Goal: Task Accomplishment & Management: Use online tool/utility

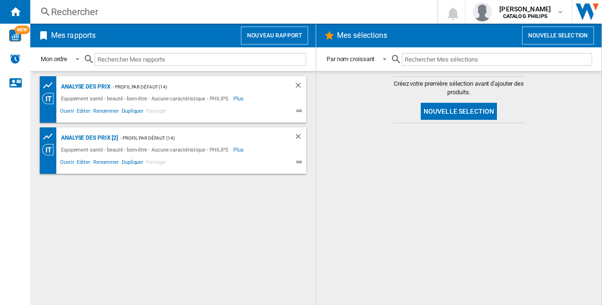
click at [118, 93] on div "Equipement santé - beauté - bien-être - Aucune caractéristique - PHILIPS" at bounding box center [146, 98] width 175 height 11
click at [104, 96] on div "Equipement santé - beauté - bien-être - Aucune caractéristique - PHILIPS" at bounding box center [146, 98] width 175 height 11
click at [91, 87] on div "Analyse des prix" at bounding box center [85, 87] width 52 height 12
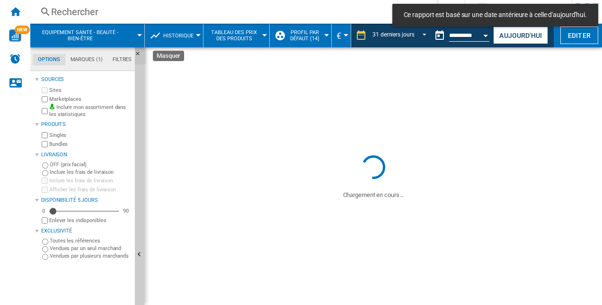
click at [137, 55] on ng-md-icon "Masquer" at bounding box center [140, 56] width 11 height 11
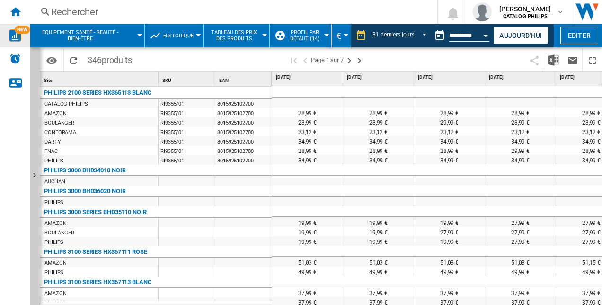
click at [15, 33] on img "WiseCard" at bounding box center [15, 35] width 12 height 12
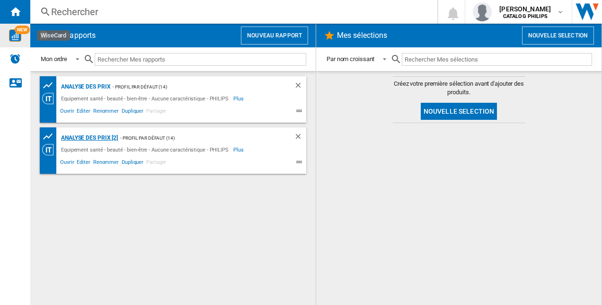
click at [103, 141] on div "Analyse des prix [2]" at bounding box center [88, 138] width 59 height 12
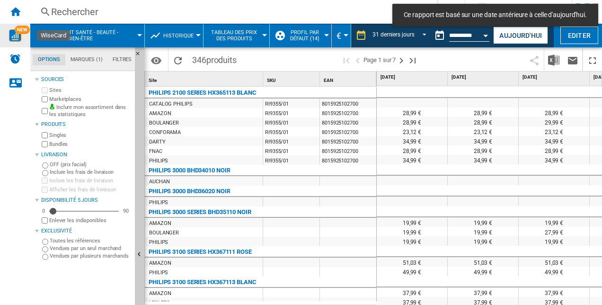
click at [193, 39] on button "Historique" at bounding box center [180, 36] width 35 height 24
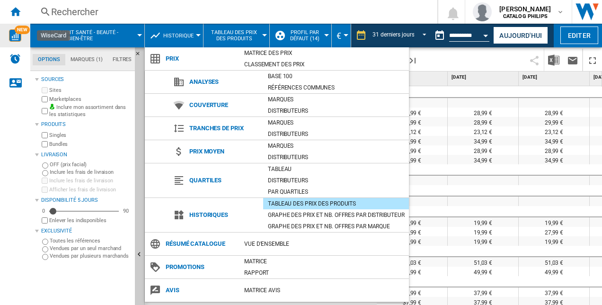
click at [81, 15] on md-backdrop at bounding box center [301, 152] width 602 height 305
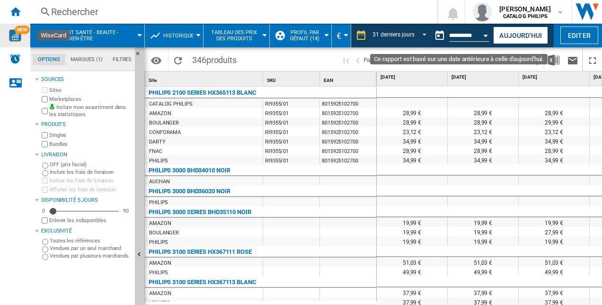
click at [485, 36] on div "Open calendar" at bounding box center [486, 36] width 5 height 2
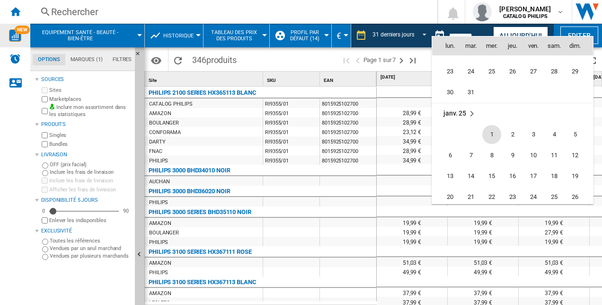
click at [492, 134] on span "1" at bounding box center [492, 134] width 19 height 19
type input "**********"
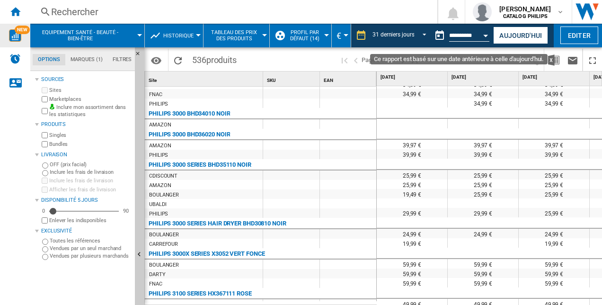
click at [482, 39] on button "Open calendar" at bounding box center [486, 34] width 17 height 17
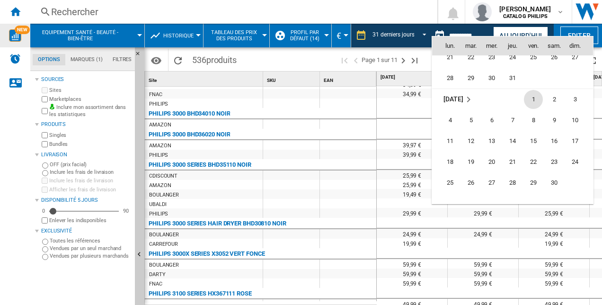
click at [532, 98] on span "1" at bounding box center [533, 99] width 19 height 19
type input "**********"
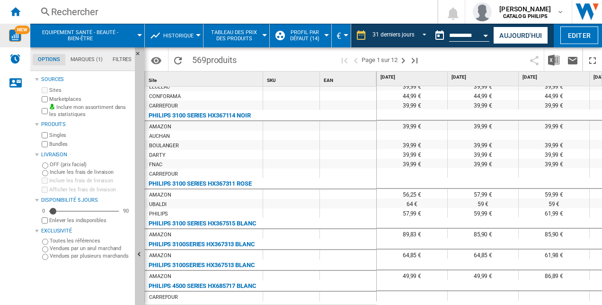
scroll to position [367, 0]
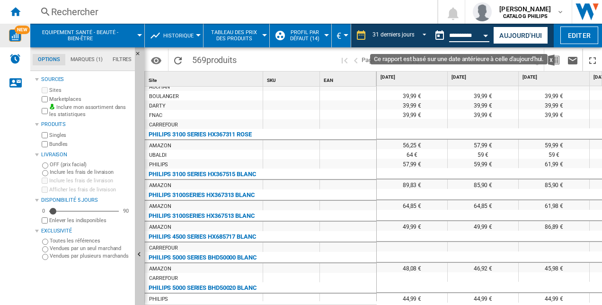
click at [471, 38] on input "**********" at bounding box center [469, 37] width 40 height 9
click at [480, 37] on button "Open calendar" at bounding box center [486, 34] width 17 height 17
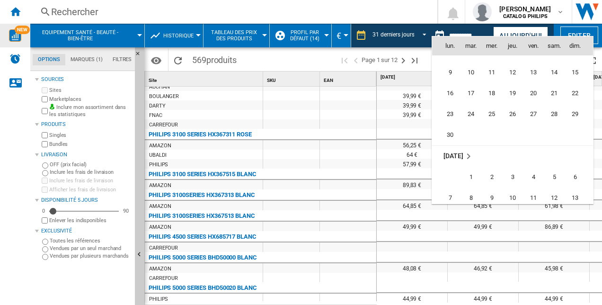
scroll to position [3026, 0]
click at [473, 195] on span "1" at bounding box center [471, 198] width 19 height 19
type input "**********"
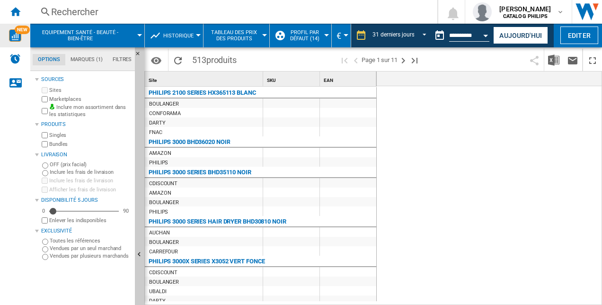
scroll to position [0, 23]
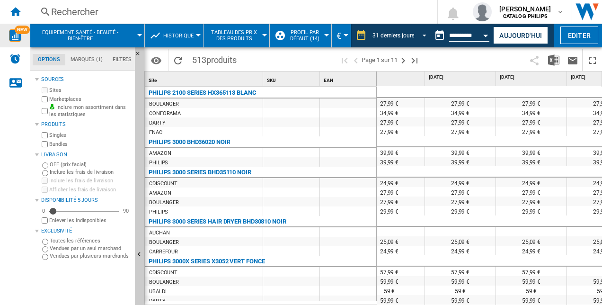
click at [418, 37] on span "REPORTS.WIZARD.STEPS.REPORT.STEPS.REPORT_OPTIONS.PERIOD: 31 derniers jours" at bounding box center [421, 34] width 11 height 9
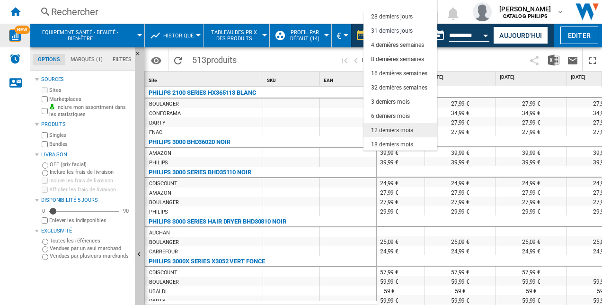
scroll to position [60, 0]
click at [407, 141] on div "18 derniers mois" at bounding box center [392, 144] width 42 height 8
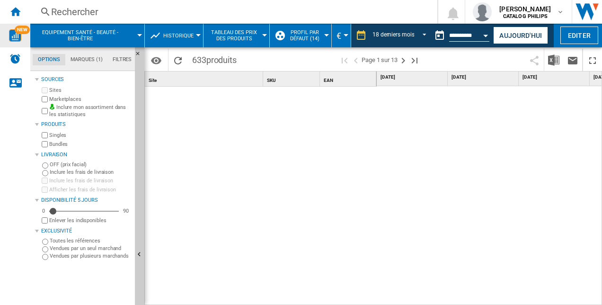
scroll to position [202, 0]
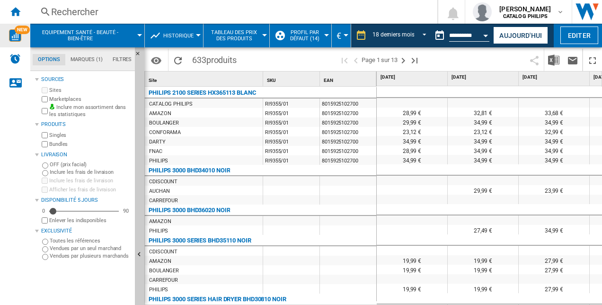
click at [114, 58] on md-tab-item "Filtres" at bounding box center [122, 59] width 29 height 11
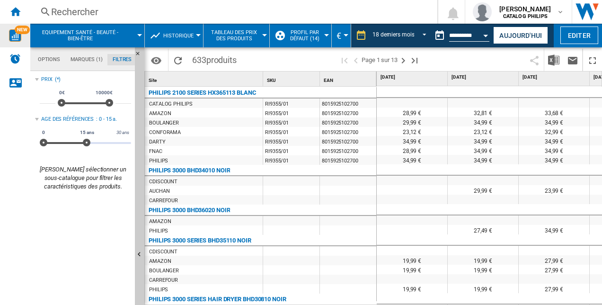
click at [102, 104] on div "0€ 10000€ 0€ 10000€" at bounding box center [85, 103] width 55 height 2
type input "*****"
drag, startPoint x: 100, startPoint y: 105, endPoint x: 113, endPoint y: 104, distance: 12.4
click at [113, 104] on span at bounding box center [110, 103] width 8 height 8
click at [116, 60] on md-tab-item "Filtres" at bounding box center [122, 59] width 29 height 11
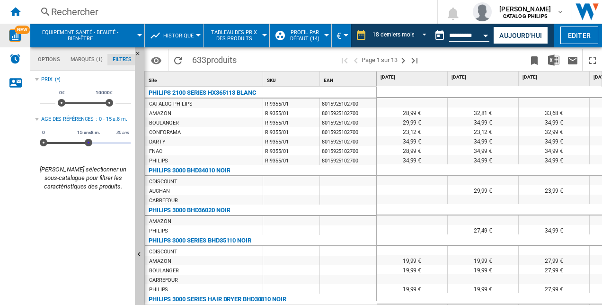
click at [89, 144] on div "0 30 ans 0 15 ans8 m. 0 - 5 ans8 m." at bounding box center [85, 143] width 91 height 2
click at [80, 60] on md-tab-item "Marques (1)" at bounding box center [86, 59] width 42 height 11
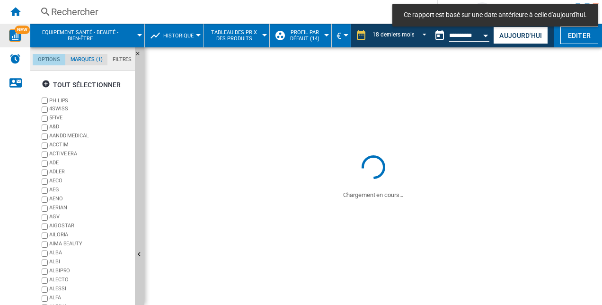
click at [52, 58] on md-tab-item "Options" at bounding box center [49, 59] width 33 height 11
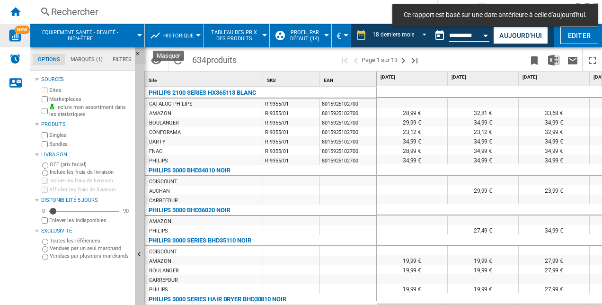
click at [139, 52] on ng-md-icon "Masquer" at bounding box center [140, 56] width 11 height 11
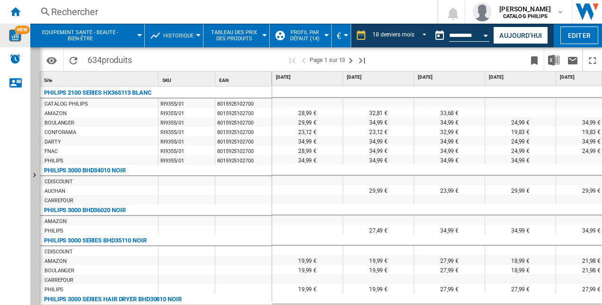
click at [170, 81] on span "SKU" at bounding box center [166, 80] width 9 height 5
click at [69, 78] on div "Site 1" at bounding box center [100, 79] width 116 height 15
click at [51, 80] on span "Site" at bounding box center [48, 80] width 8 height 5
click at [17, 40] on img "WiseCard" at bounding box center [15, 35] width 12 height 12
click at [81, 35] on span "Equipement santé - beauté - bien-être" at bounding box center [80, 35] width 83 height 12
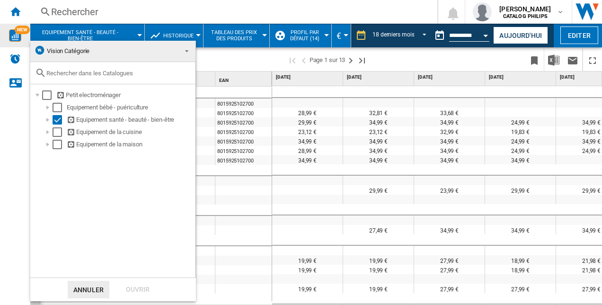
click at [239, 116] on md-backdrop at bounding box center [301, 152] width 602 height 305
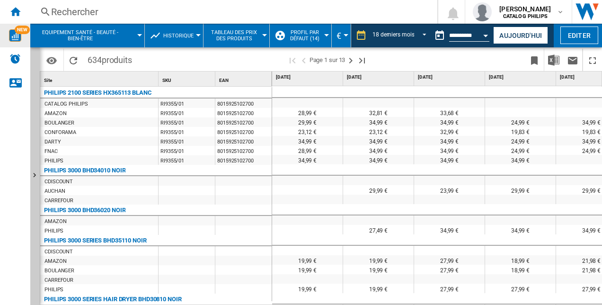
click at [186, 33] on span "Historique" at bounding box center [178, 36] width 30 height 6
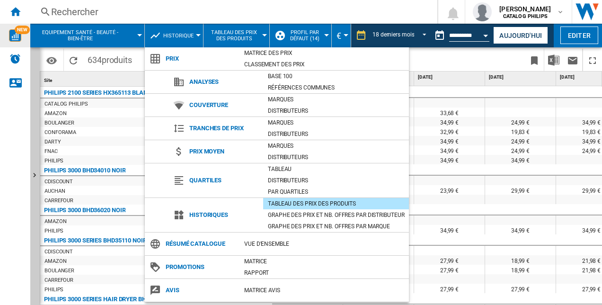
click at [11, 10] on md-backdrop at bounding box center [301, 152] width 602 height 305
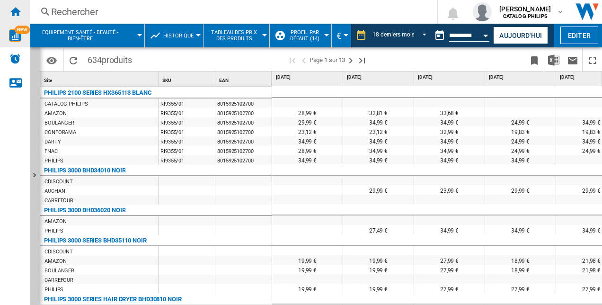
click at [14, 11] on ng-md-icon "Accueil" at bounding box center [14, 11] width 11 height 11
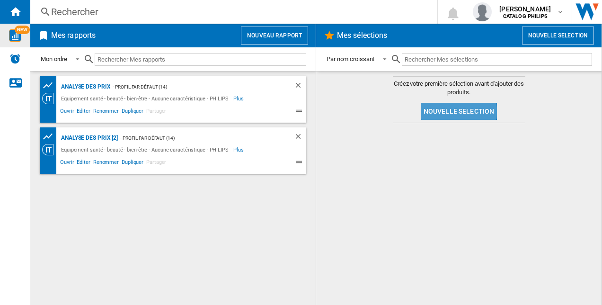
click at [445, 111] on button "Nouvelle selection" at bounding box center [459, 111] width 77 height 17
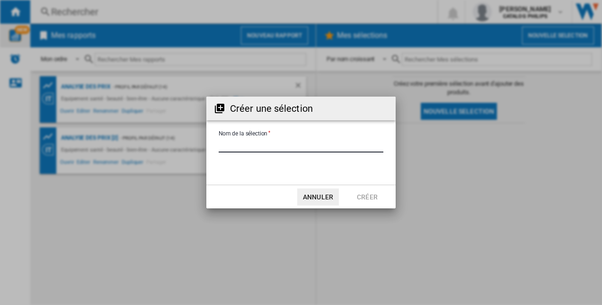
click at [294, 146] on input "Nom de la sélection" at bounding box center [301, 145] width 165 height 14
type input "*"
type input "**********"
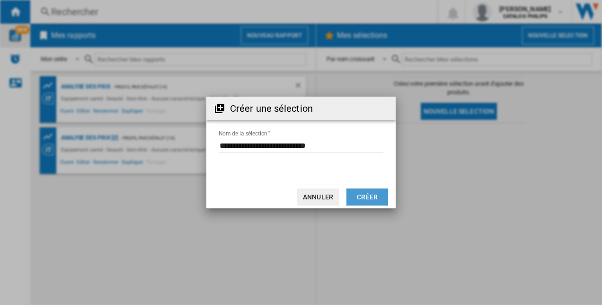
click at [359, 194] on button "Créer" at bounding box center [368, 196] width 42 height 17
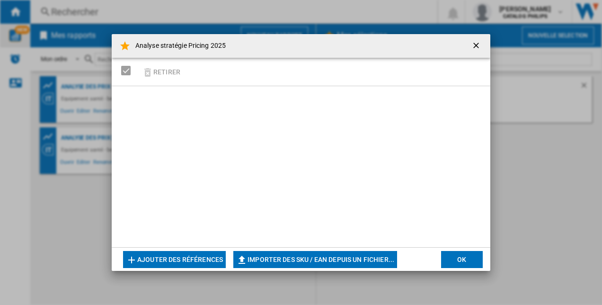
click at [180, 257] on button "Ajouter des références" at bounding box center [174, 259] width 103 height 17
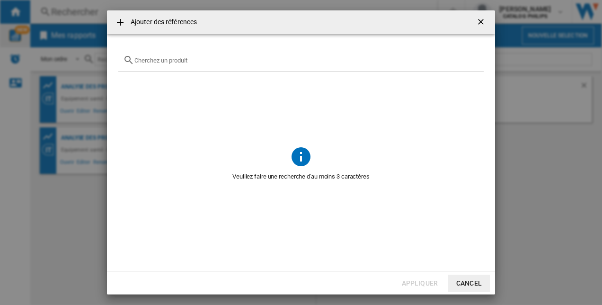
click at [186, 63] on input "text" at bounding box center [306, 60] width 345 height 7
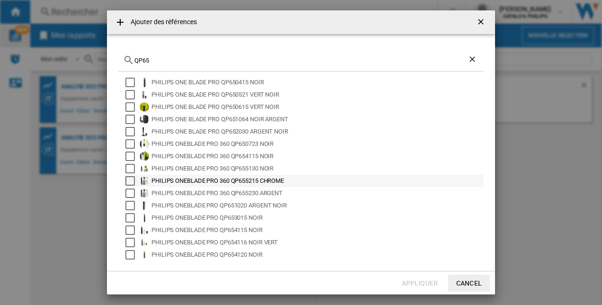
click at [161, 180] on div "PHILIPS ONEBLADE PRO 360 QP655215 CHROME" at bounding box center [317, 180] width 331 height 9
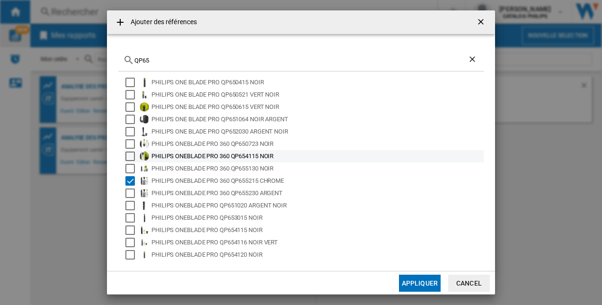
click at [172, 157] on div "PHILIPS ONEBLADE PRO 360 QP654115 NOIR" at bounding box center [317, 156] width 331 height 9
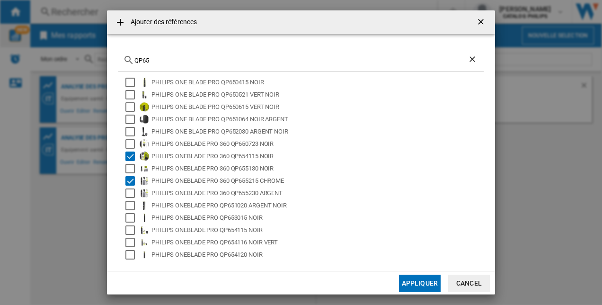
click at [170, 55] on div "QP65" at bounding box center [301, 60] width 366 height 22
click at [167, 60] on input "QP65" at bounding box center [300, 60] width 333 height 7
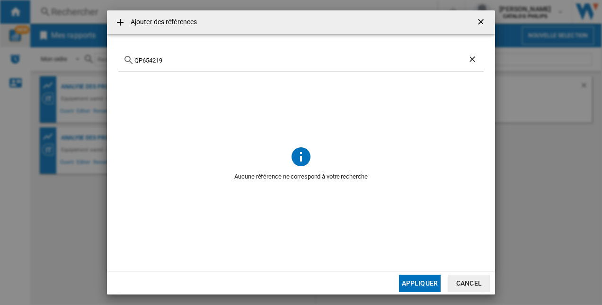
click at [155, 59] on input "QP654219" at bounding box center [300, 60] width 333 height 7
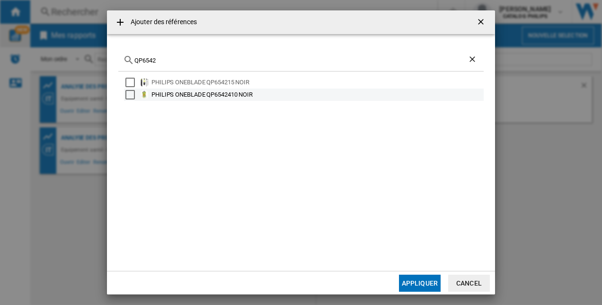
type input "QP6542"
click at [227, 97] on div "PHILIPS ONEBLADE QP6542410 NOIR" at bounding box center [317, 94] width 331 height 9
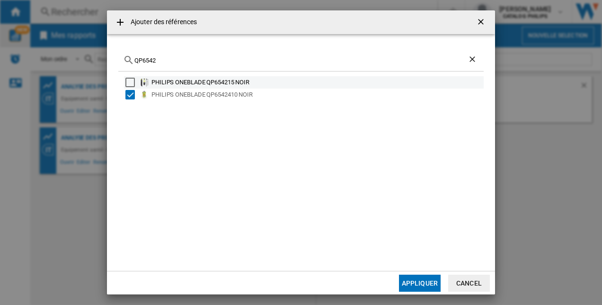
click at [195, 87] on div "PHILIPS ONEBLADE QP654215 NOIR" at bounding box center [317, 82] width 331 height 9
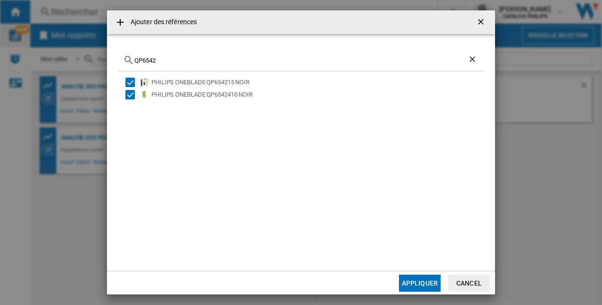
click at [414, 281] on button "Appliquer" at bounding box center [420, 283] width 42 height 17
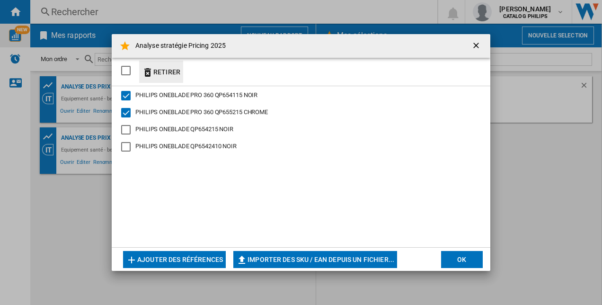
click at [152, 68] on ng-md-icon "button" at bounding box center [147, 72] width 11 height 11
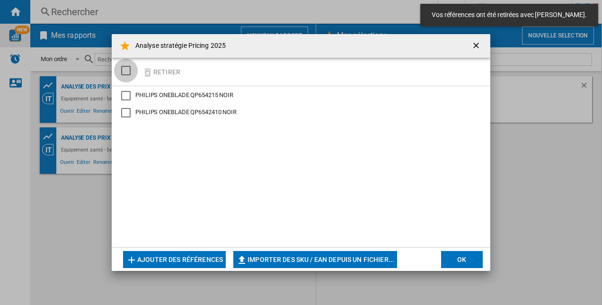
drag, startPoint x: 124, startPoint y: 71, endPoint x: 131, endPoint y: 72, distance: 6.7
click at [125, 71] on div "SELECTIONS.EDITION_POPUP.SELECT_DESELECT" at bounding box center [125, 70] width 9 height 9
click at [161, 73] on button "Retirer" at bounding box center [161, 72] width 44 height 22
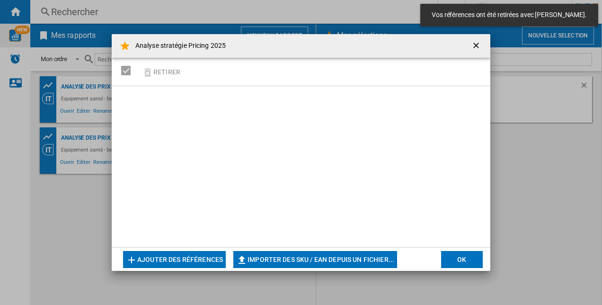
click at [215, 259] on button "Ajouter des références" at bounding box center [174, 259] width 103 height 17
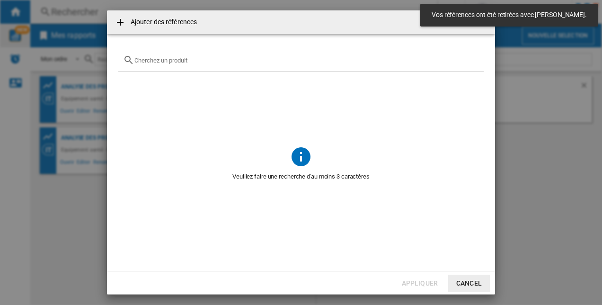
click at [220, 62] on input "{{getI18NText('SELECTIONS.EDITION_POPUP.OPEN_PRODUCTS_POPUP')}} {{::getI18NText…" at bounding box center [306, 60] width 345 height 7
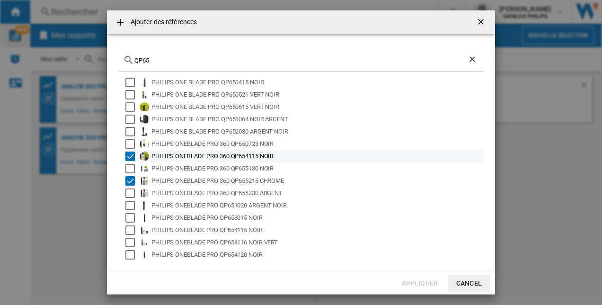
type input "QP65"
click at [132, 156] on div "Select" at bounding box center [129, 156] width 9 height 9
click at [131, 156] on div "Select" at bounding box center [129, 156] width 9 height 9
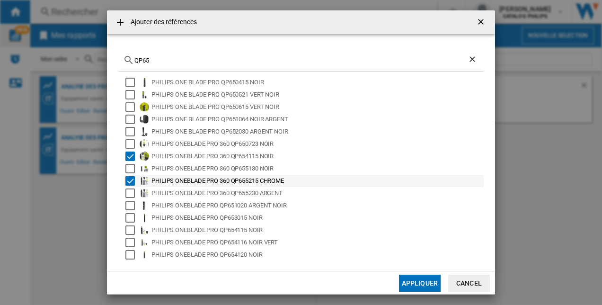
click at [130, 179] on div "Select" at bounding box center [129, 180] width 9 height 9
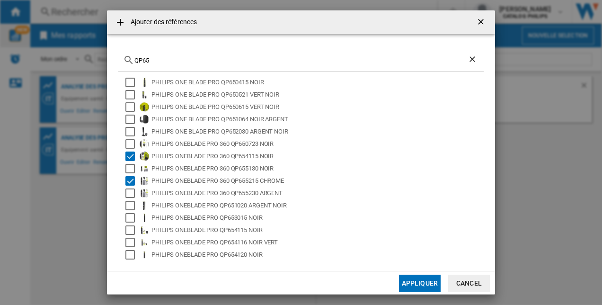
click at [406, 280] on button "Appliquer" at bounding box center [420, 283] width 42 height 17
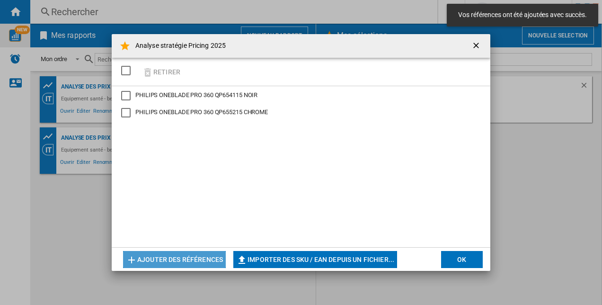
click at [206, 257] on button "Ajouter des références" at bounding box center [174, 259] width 103 height 17
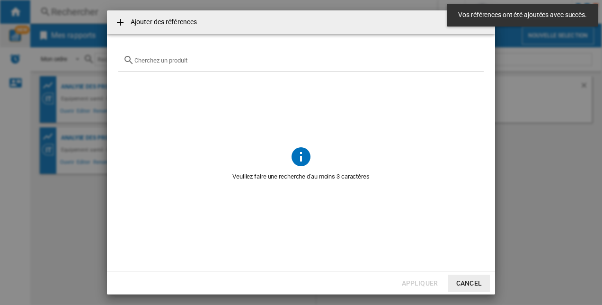
click at [208, 59] on input "{{getI18NText('SELECTIONS.EDITION_POPUP.OPEN_PRODUCTS_POPUP')}} {{::getI18NText…" at bounding box center [306, 60] width 345 height 7
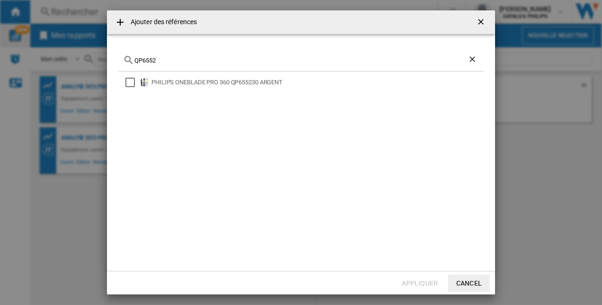
type input "QP6552"
click at [484, 25] on ng-md-icon "getI18NText('BUTTONS.CLOSE_DIALOG')" at bounding box center [481, 22] width 11 height 11
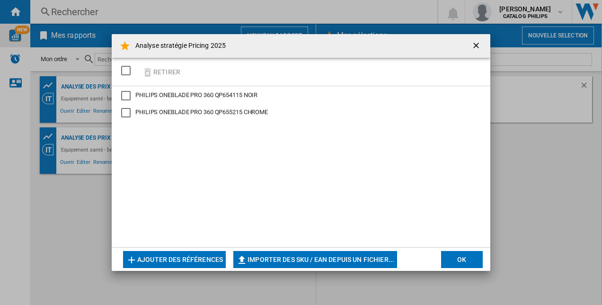
click at [359, 262] on button "Importer des SKU / EAN depuis un fichier..." at bounding box center [315, 259] width 164 height 17
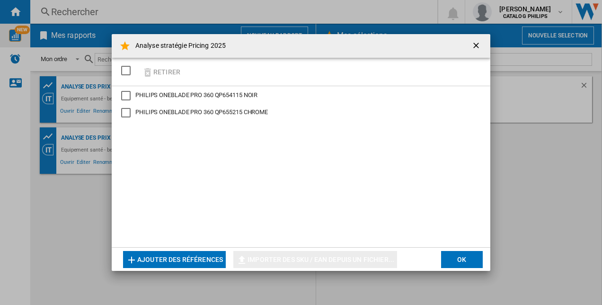
click at [121, 72] on div "SELECTIONS.EDITION_POPUP.SELECT_DESELECT" at bounding box center [125, 70] width 9 height 9
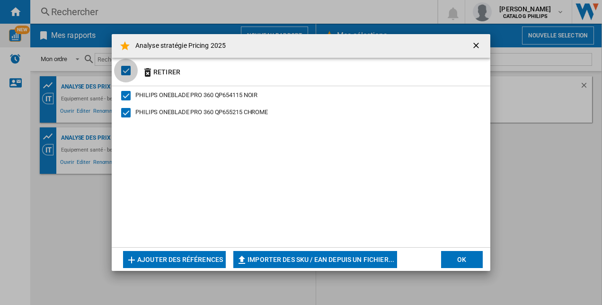
click at [127, 69] on div "SELECTIONS.EDITION_POPUP.SELECT_DESELECT" at bounding box center [125, 70] width 9 height 9
click at [298, 255] on button "Importer des SKU / EAN depuis un fichier..." at bounding box center [315, 259] width 164 height 17
type input "**********"
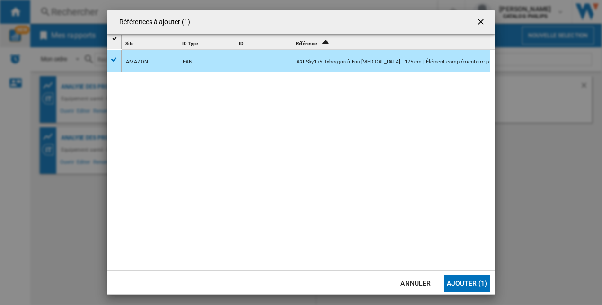
drag, startPoint x: 292, startPoint y: 78, endPoint x: 100, endPoint y: 59, distance: 192.2
click at [96, 73] on div "Références à ajouter (1) Site 1 ID Type 1 ID 1 Référence 2 AMAZON EAN AXI Sky17…" at bounding box center [301, 152] width 602 height 305
click at [458, 281] on button "Ajouter (1)" at bounding box center [467, 283] width 46 height 17
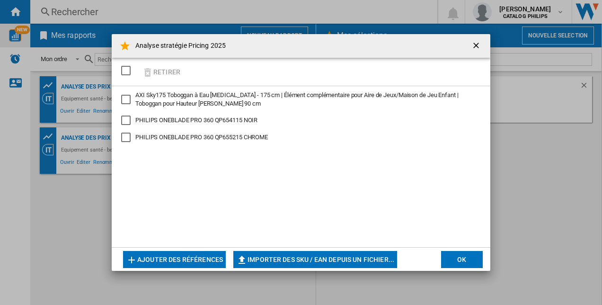
click at [126, 116] on div "PHILIPS ONEBLADE PRO 360 QP654115 NOIR" at bounding box center [125, 120] width 9 height 9
click at [124, 95] on div "AXI Sky175 Toboggan à Eau en Vert - 175 cm | Élément complémentaire pour Aire d…" at bounding box center [125, 99] width 9 height 9
click at [130, 135] on div "PHILIPS ONEBLADE PRO 360 QP655215 CHROME" at bounding box center [125, 137] width 9 height 9
click at [168, 61] on button "Retirer" at bounding box center [161, 72] width 44 height 22
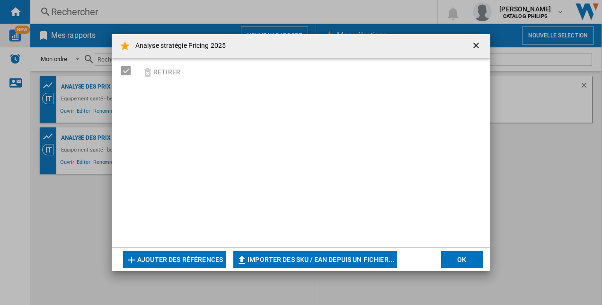
click at [215, 261] on button "Ajouter des références" at bounding box center [174, 259] width 103 height 17
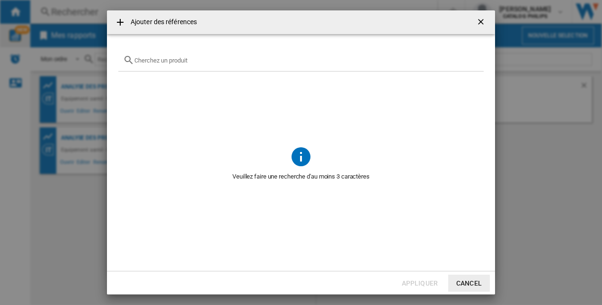
click at [211, 70] on div "{{getI18NText('SELECTIONS.EDITION_POPUP.OPEN_PRODUCTS_POPUP')}} {{::getI18NText…" at bounding box center [301, 60] width 366 height 22
click at [211, 66] on div "{{getI18NText('SELECTIONS.EDITION_POPUP.OPEN_PRODUCTS_POPUP')}} {{::getI18NText…" at bounding box center [301, 60] width 366 height 22
click at [210, 57] on input "{{getI18NText('SELECTIONS.EDITION_POPUP.OPEN_PRODUCTS_POPUP')}} {{::getI18NText…" at bounding box center [306, 60] width 345 height 7
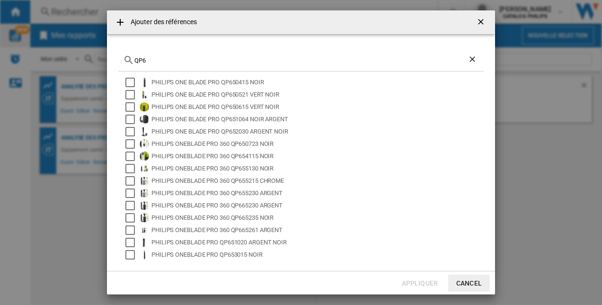
drag, startPoint x: 125, startPoint y: 60, endPoint x: 103, endPoint y: 59, distance: 21.8
click at [103, 59] on div "Ajouter des références QP6 PHILIPS ONE BLADE PRO QP650415 NOIR PHILIPS ONE BLAD…" at bounding box center [301, 152] width 602 height 305
click at [136, 54] on div "QP6" at bounding box center [301, 60] width 366 height 22
click at [135, 54] on div "QP6" at bounding box center [301, 60] width 366 height 22
click at [138, 55] on div "QP6" at bounding box center [301, 60] width 366 height 22
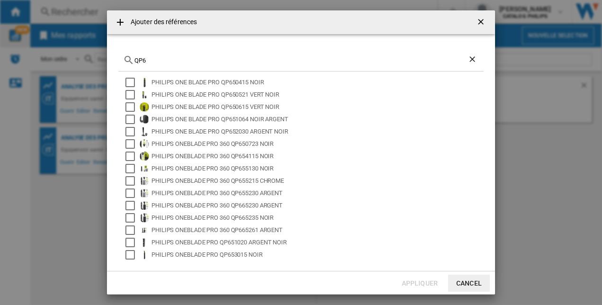
click at [144, 61] on input "QP6" at bounding box center [300, 60] width 333 height 7
paste input "8720689035255"
type input "8720689035255"
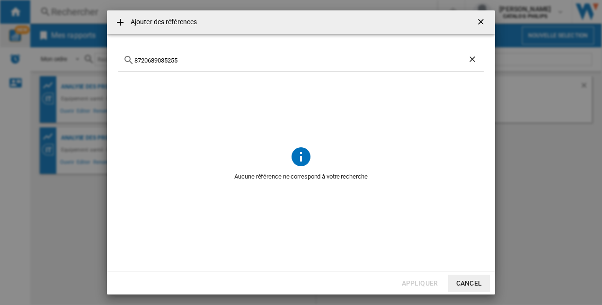
drag, startPoint x: 200, startPoint y: 63, endPoint x: 45, endPoint y: 64, distance: 154.4
click at [45, 64] on div "Ajouter des références 8720689035255 Aucune référence ne correspond à votre rec…" at bounding box center [301, 152] width 602 height 305
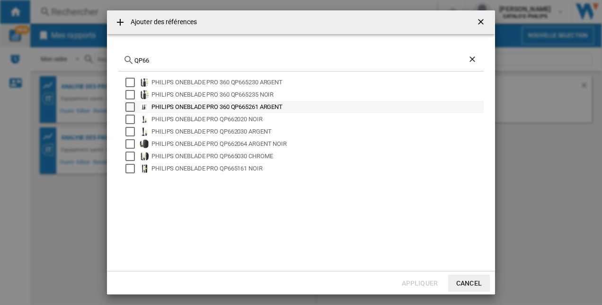
type input "QP66"
click at [205, 111] on div "PHILIPS ONEBLADE PRO 360 QP665261 ARGENT" at bounding box center [317, 106] width 331 height 9
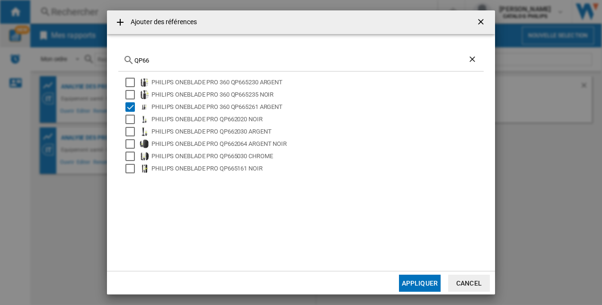
click at [427, 283] on button "Appliquer" at bounding box center [420, 283] width 42 height 17
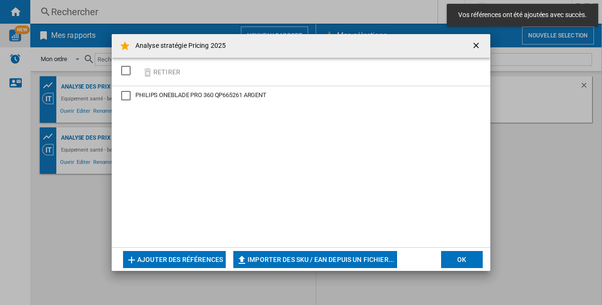
click at [209, 256] on button "Ajouter des références" at bounding box center [174, 259] width 103 height 17
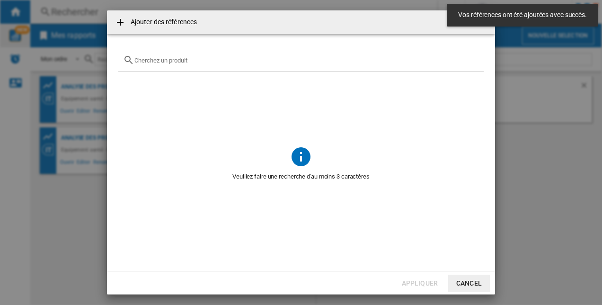
click at [204, 64] on div "{{getI18NText('SELECTIONS.EDITION_POPUP.OPEN_PRODUCTS_POPUP')}} {{::getI18NText…" at bounding box center [301, 60] width 366 height 22
click at [206, 59] on input "{{getI18NText('SELECTIONS.EDITION_POPUP.OPEN_PRODUCTS_POPUP')}} {{::getI18NText…" at bounding box center [306, 60] width 345 height 7
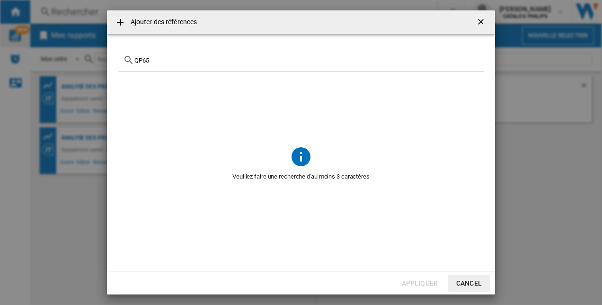
type input "QP65"
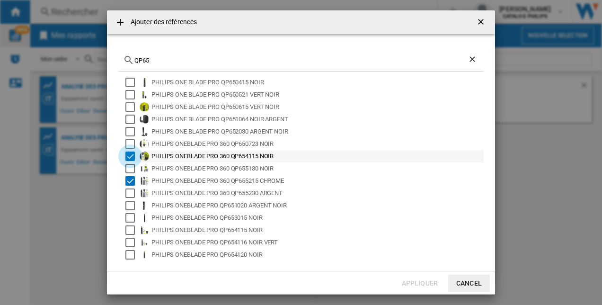
drag, startPoint x: 130, startPoint y: 156, endPoint x: 133, endPoint y: 160, distance: 5.1
click at [130, 156] on div "Select" at bounding box center [129, 156] width 9 height 9
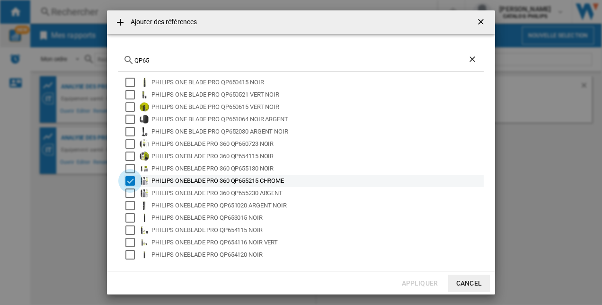
click at [132, 177] on div "Select" at bounding box center [129, 180] width 9 height 9
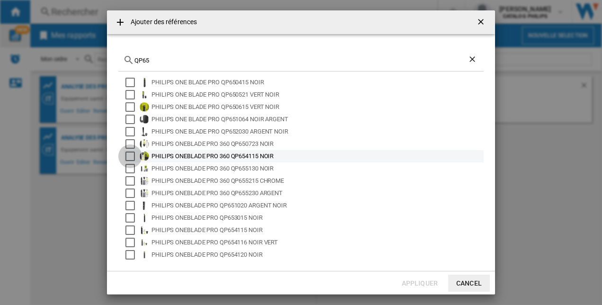
click at [129, 153] on div "Select" at bounding box center [129, 156] width 9 height 9
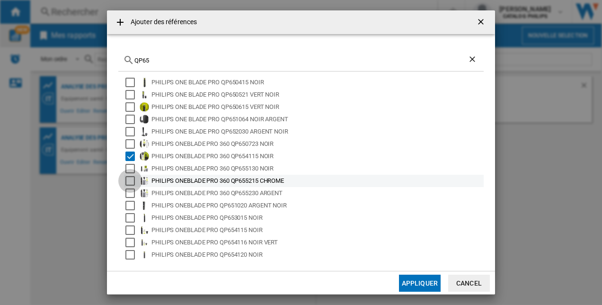
click at [129, 178] on div "Select" at bounding box center [129, 180] width 9 height 9
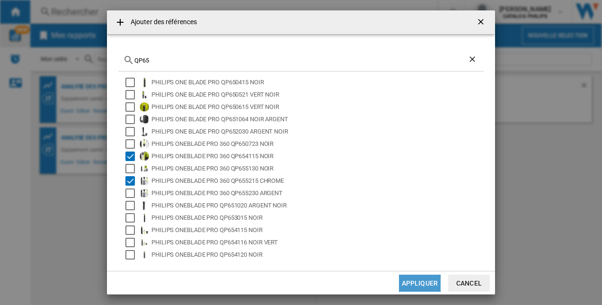
click at [422, 286] on button "Appliquer" at bounding box center [420, 283] width 42 height 17
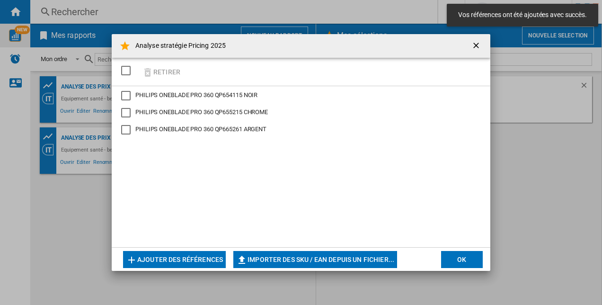
click at [469, 264] on button "OK" at bounding box center [462, 259] width 42 height 17
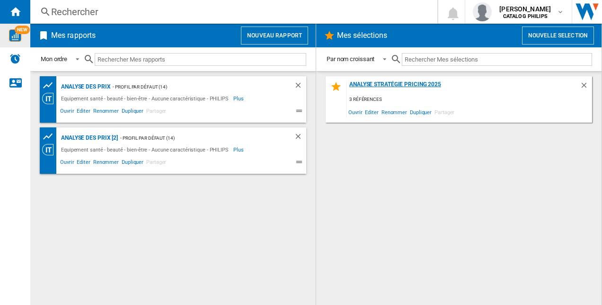
click at [385, 90] on div "Analyse stratégie Pricing 2025" at bounding box center [463, 87] width 233 height 13
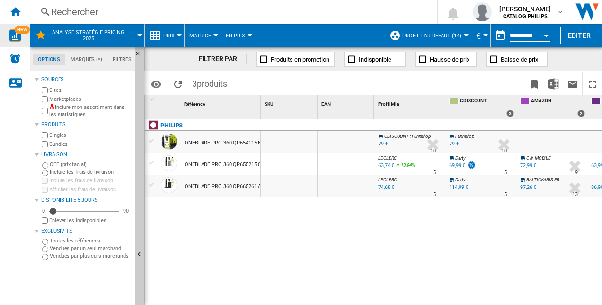
click at [484, 36] on div "Currency" at bounding box center [486, 35] width 5 height 2
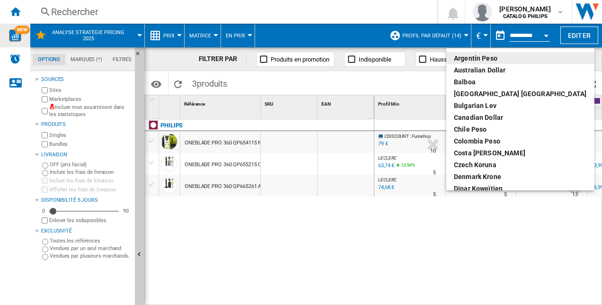
click at [502, 35] on md-backdrop at bounding box center [301, 152] width 602 height 305
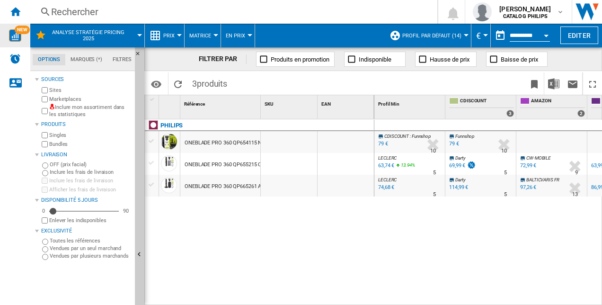
click at [548, 36] on div "Open calendar" at bounding box center [546, 36] width 5 height 2
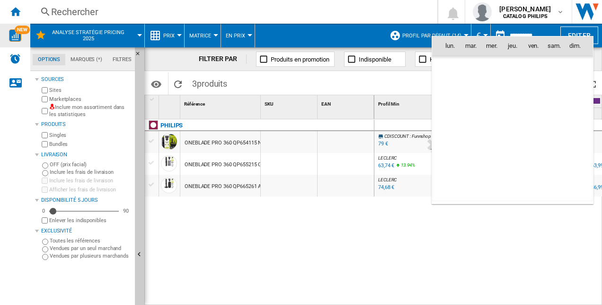
scroll to position [4518, 0]
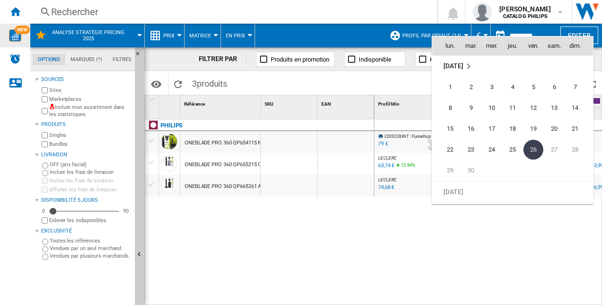
click at [407, 251] on div at bounding box center [301, 152] width 602 height 305
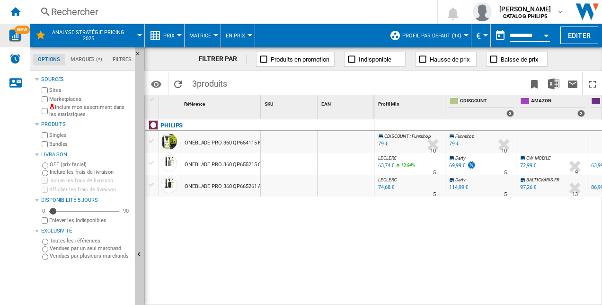
click at [454, 36] on span "Profil par défaut (14)" at bounding box center [432, 36] width 59 height 6
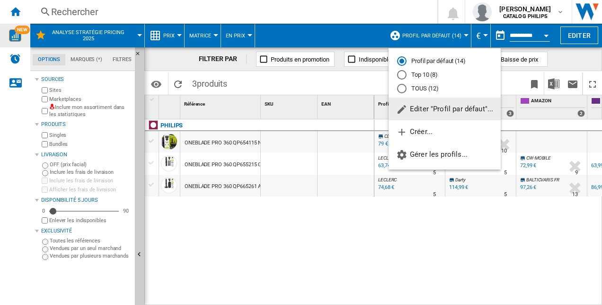
click at [334, 238] on md-backdrop at bounding box center [301, 152] width 602 height 305
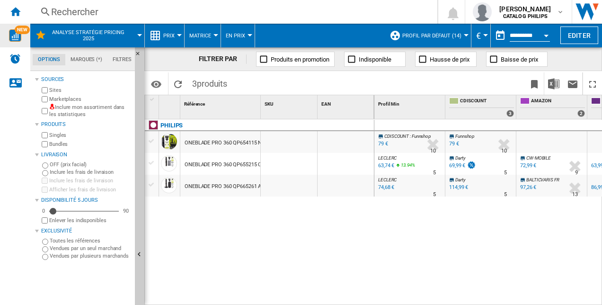
scroll to position [0, 9]
click at [136, 54] on ng-md-icon "Masquer" at bounding box center [140, 56] width 11 height 11
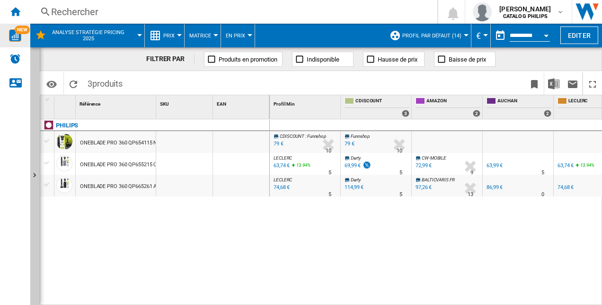
click at [127, 36] on button "Analyse stratégie Pricing 2025" at bounding box center [93, 36] width 86 height 24
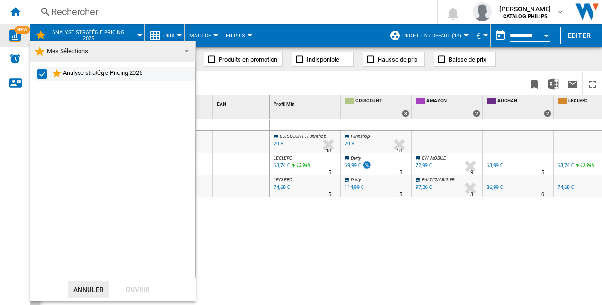
click at [40, 72] on div "Select" at bounding box center [41, 73] width 9 height 9
click at [40, 74] on div "Select" at bounding box center [41, 73] width 9 height 9
click at [188, 51] on span at bounding box center [184, 50] width 11 height 13
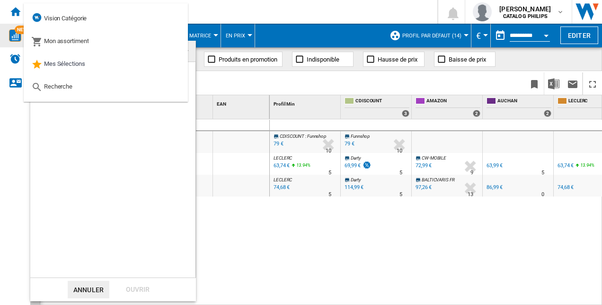
click at [277, 200] on md-backdrop at bounding box center [301, 152] width 602 height 305
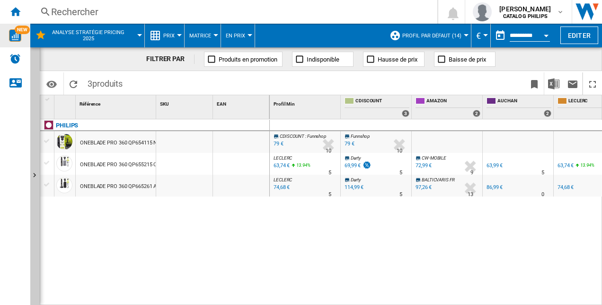
click at [152, 33] on ng-md-icon at bounding box center [155, 35] width 11 height 11
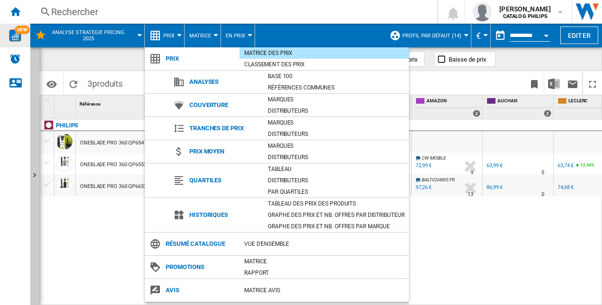
click at [15, 16] on md-backdrop at bounding box center [301, 152] width 602 height 305
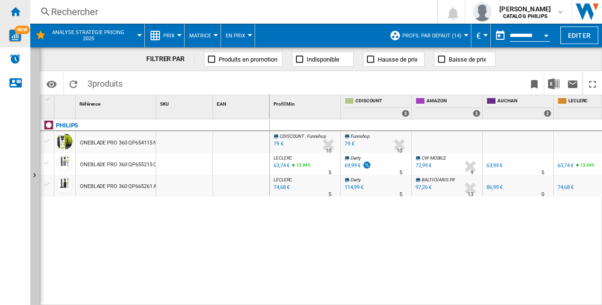
click at [11, 10] on ng-md-icon "Accueil" at bounding box center [14, 11] width 11 height 11
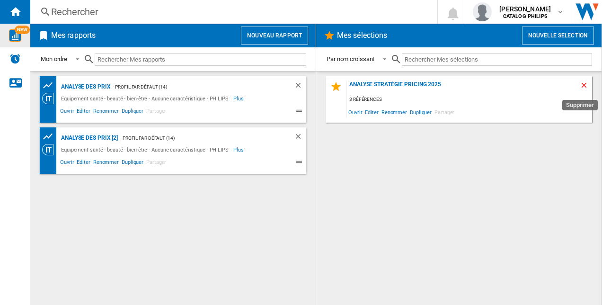
click at [583, 83] on ng-md-icon "Supprimer" at bounding box center [585, 86] width 11 height 11
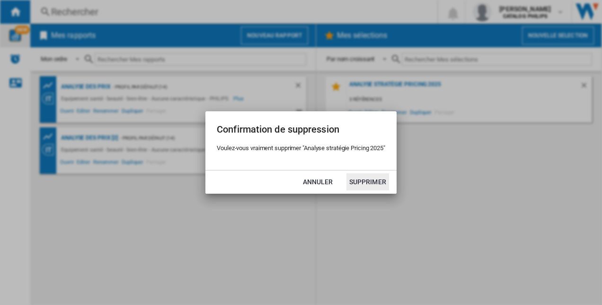
click at [366, 178] on button "Supprimer" at bounding box center [368, 181] width 43 height 17
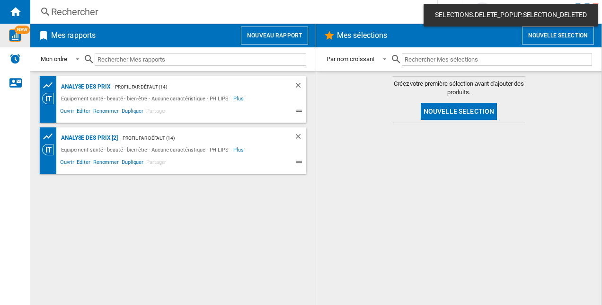
drag, startPoint x: 451, startPoint y: 109, endPoint x: 174, endPoint y: 178, distance: 285.5
click at [191, 199] on div "Mes rapports Nouveau rapport Mon ordre Mon ordre Par type de rapport Par nom cr…" at bounding box center [316, 164] width 572 height 281
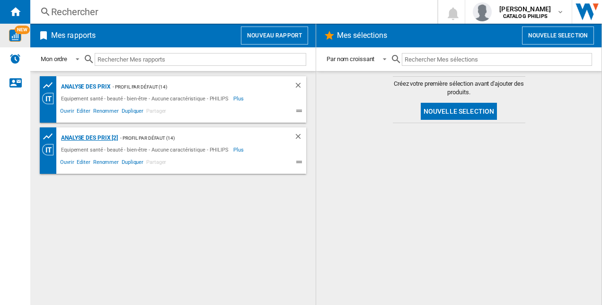
click at [100, 138] on div "Analyse des prix [2]" at bounding box center [88, 138] width 59 height 12
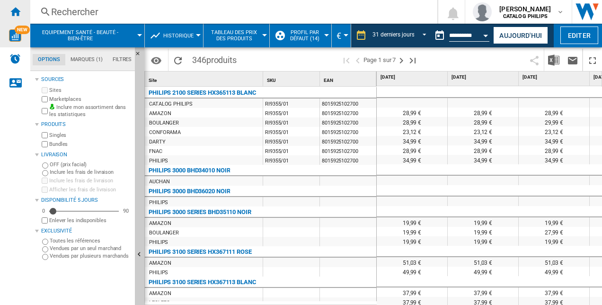
click at [11, 7] on ng-md-icon "Accueil" at bounding box center [14, 11] width 11 height 11
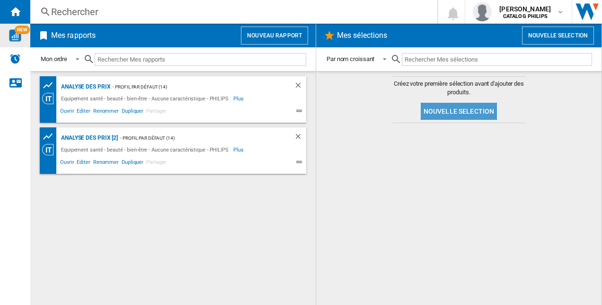
click at [472, 112] on button "Nouvelle selection" at bounding box center [459, 111] width 77 height 17
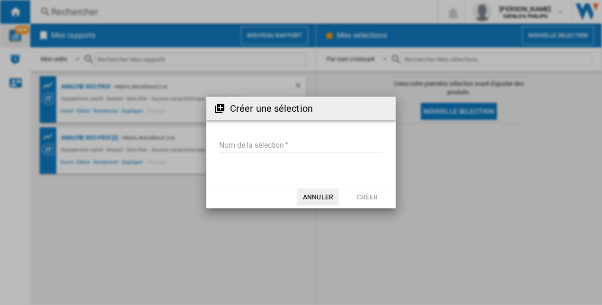
click at [480, 134] on div "Créer une sélection Nom de la sélection Annuler Créer" at bounding box center [301, 152] width 602 height 305
click at [291, 142] on input "Nom de la sélection" at bounding box center [301, 145] width 165 height 14
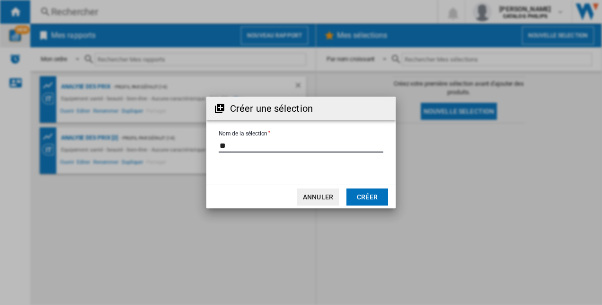
type input "*"
type input "**********"
click at [373, 192] on button "Créer" at bounding box center [368, 196] width 42 height 17
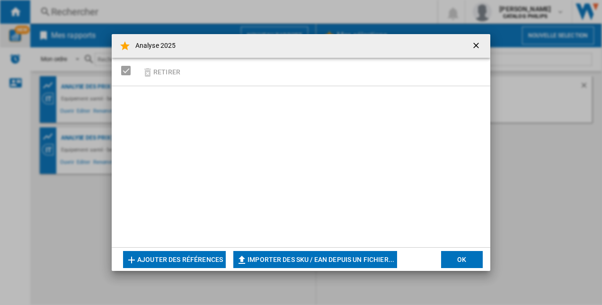
click at [196, 255] on button "Ajouter des références" at bounding box center [174, 259] width 103 height 17
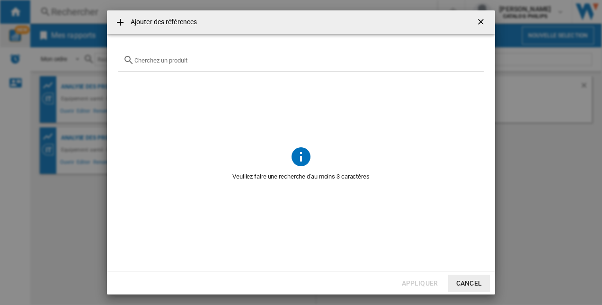
click at [210, 64] on div "{{getI18NText('SELECTIONS.EDITION_POPUP.OPEN_PRODUCTS_POPUP')}} {{::getI18NText…" at bounding box center [301, 60] width 366 height 22
click at [483, 25] on ng-md-icon "getI18NText('BUTTONS.CLOSE_DIALOG')" at bounding box center [481, 22] width 11 height 11
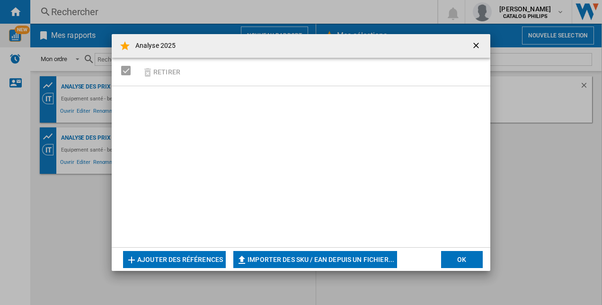
click at [461, 260] on button "OK" at bounding box center [462, 259] width 42 height 17
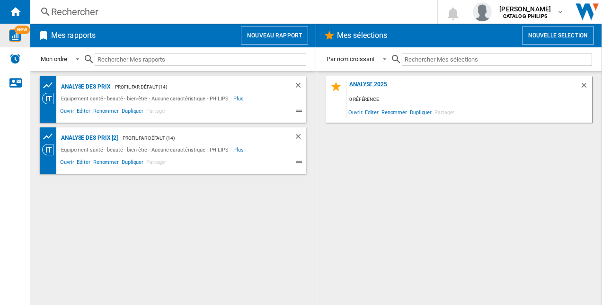
click at [579, 85] on div "Analyse 2025" at bounding box center [463, 87] width 233 height 13
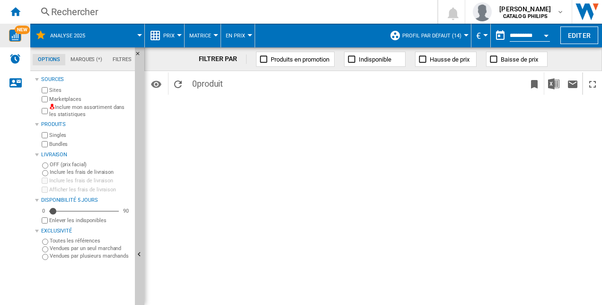
click at [54, 5] on div "Rechercher" at bounding box center [232, 11] width 362 height 13
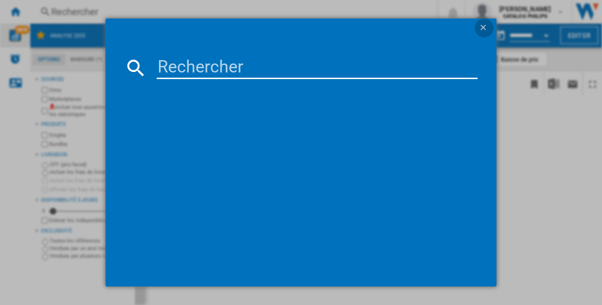
click at [481, 28] on ng-md-icon "getI18NText('BUTTONS.CLOSE_DIALOG')" at bounding box center [484, 28] width 11 height 11
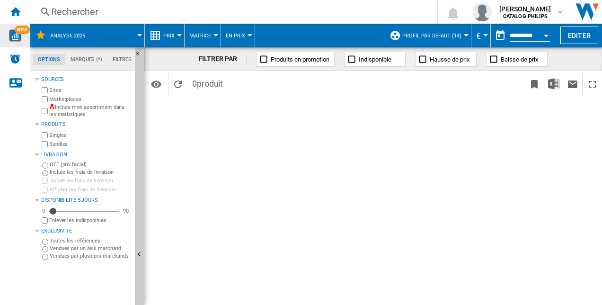
click at [44, 33] on md-icon at bounding box center [40, 34] width 11 height 11
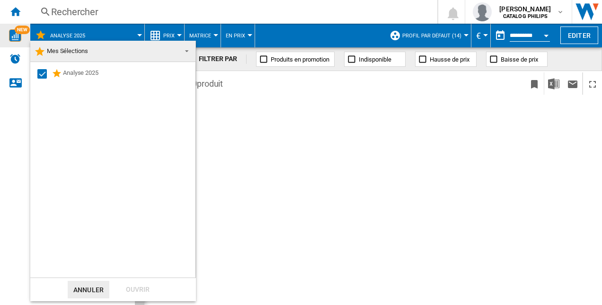
click at [51, 33] on md-backdrop at bounding box center [301, 152] width 602 height 305
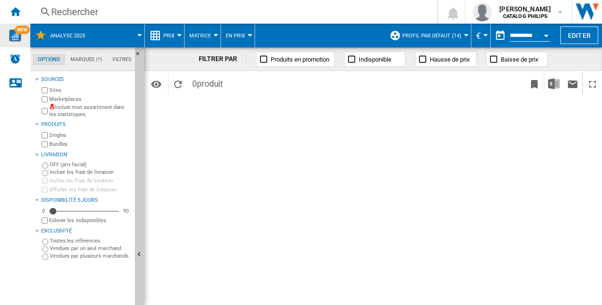
click at [58, 36] on span "Analyse 2025" at bounding box center [67, 36] width 35 height 6
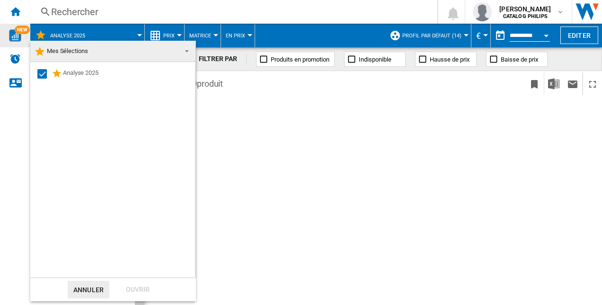
click at [275, 114] on md-backdrop at bounding box center [301, 152] width 602 height 305
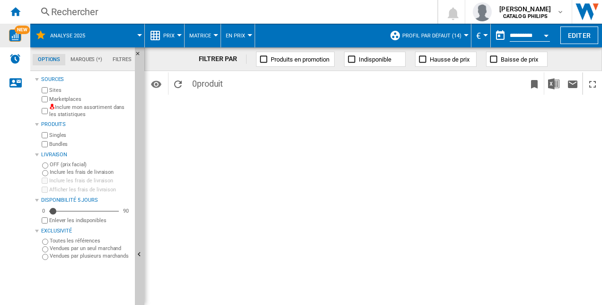
drag, startPoint x: 60, startPoint y: 134, endPoint x: 212, endPoint y: 92, distance: 158.0
click at [212, 92] on div "Options Marques (*) Filtres Options Marques (*) Filtres Sources Sites Marketpla…" at bounding box center [316, 176] width 572 height 258
click at [66, 242] on label "Toutes les références" at bounding box center [90, 240] width 81 height 7
click at [94, 62] on md-tab-item "Marques (*)" at bounding box center [86, 59] width 42 height 11
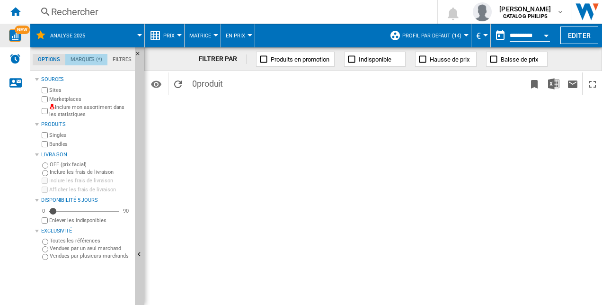
scroll to position [36, 0]
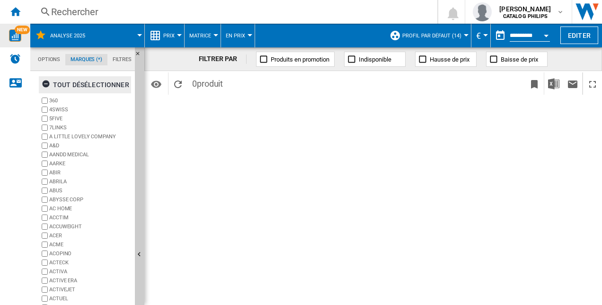
click at [44, 85] on ng-md-icon "button" at bounding box center [47, 85] width 11 height 11
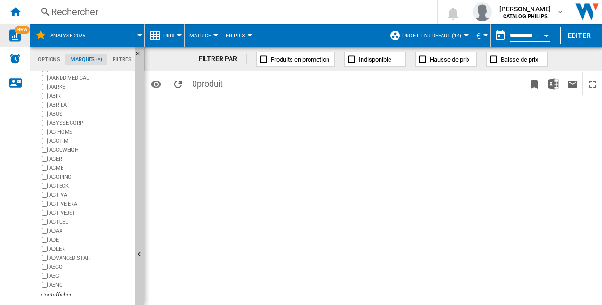
scroll to position [82, 0]
click at [58, 291] on div "+Tout afficher" at bounding box center [85, 294] width 91 height 7
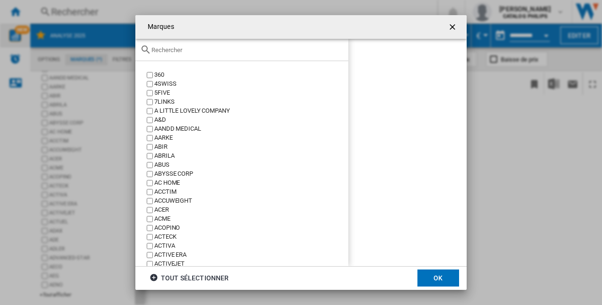
click at [236, 56] on div at bounding box center [241, 50] width 213 height 22
click at [236, 55] on div at bounding box center [241, 50] width 213 height 22
click at [240, 51] on input "text" at bounding box center [248, 49] width 192 height 7
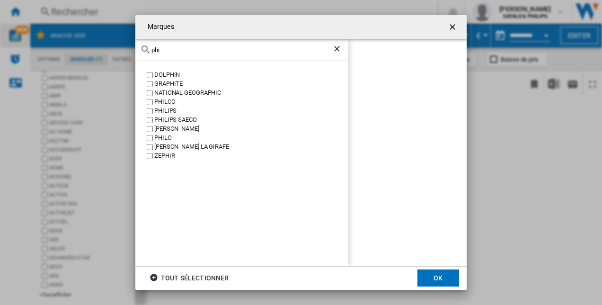
type input "phi"
click at [170, 110] on div "PHILIPS" at bounding box center [251, 111] width 194 height 9
click at [163, 121] on div "PHILIPS SAECO" at bounding box center [251, 120] width 194 height 9
click at [158, 130] on div "[PERSON_NAME]" at bounding box center [251, 129] width 194 height 9
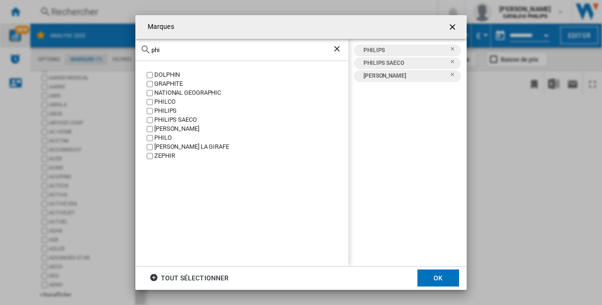
click at [170, 129] on div "[PERSON_NAME]" at bounding box center [251, 129] width 194 height 9
click at [434, 279] on button "OK" at bounding box center [439, 277] width 42 height 17
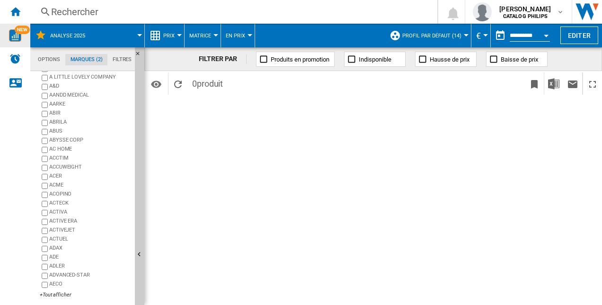
scroll to position [0, 0]
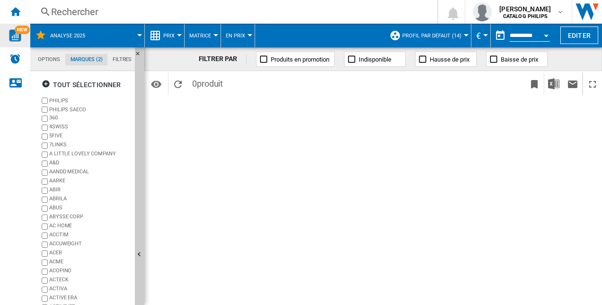
drag, startPoint x: 305, startPoint y: 60, endPoint x: 293, endPoint y: 92, distance: 34.9
click at [302, 86] on div "FILTRER PAR Produits en promotion Indisponible Hausse de prix Baisse de prix Id…" at bounding box center [373, 70] width 458 height 47
click at [179, 40] on button "Prix" at bounding box center [171, 36] width 16 height 24
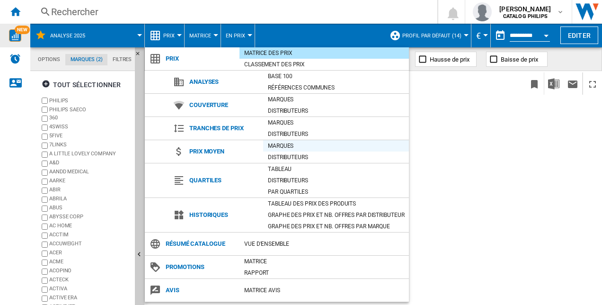
click at [303, 145] on div "Marques" at bounding box center [336, 145] width 146 height 9
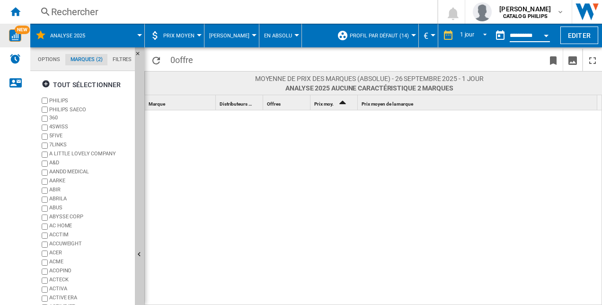
click at [513, 38] on input "**********" at bounding box center [530, 37] width 40 height 9
click at [545, 36] on div "Open calendar" at bounding box center [546, 36] width 5 height 2
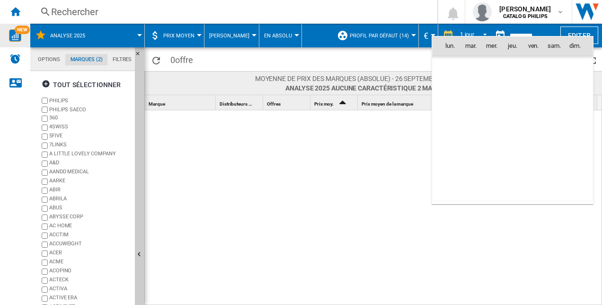
scroll to position [4518, 0]
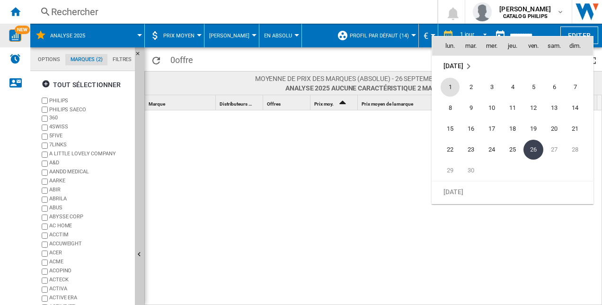
click at [455, 90] on span "1" at bounding box center [450, 87] width 19 height 19
type input "**********"
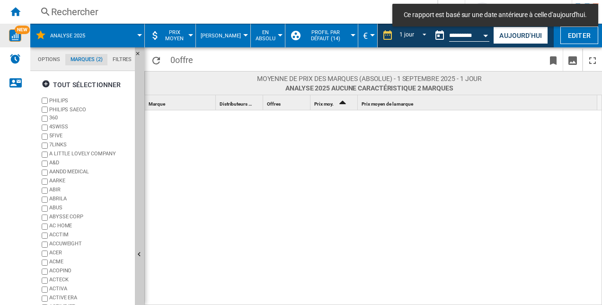
click at [395, 149] on div at bounding box center [374, 208] width 458 height 196
drag, startPoint x: 224, startPoint y: 112, endPoint x: 158, endPoint y: 84, distance: 70.9
click at [193, 103] on div "Marque 1 Distributeurs 1 Offres 1 Prix moy. 2 Prix moyen de la marque 1" at bounding box center [373, 199] width 457 height 209
click at [17, 14] on ng-md-icon "Accueil" at bounding box center [14, 11] width 11 height 11
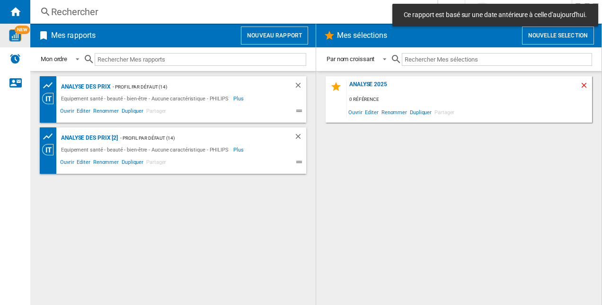
drag, startPoint x: 580, startPoint y: 78, endPoint x: 583, endPoint y: 84, distance: 7.2
click at [581, 81] on div "Analyse 2025 0 référence Ouvrir Editer Renommer Dupliquer Partager" at bounding box center [459, 99] width 267 height 46
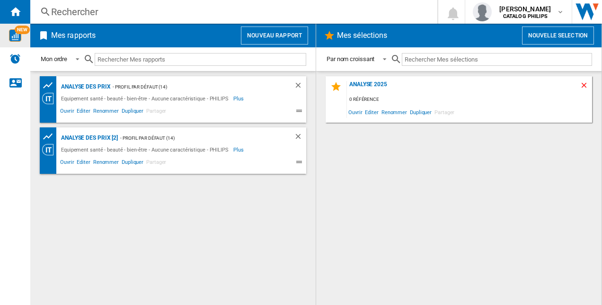
click at [583, 84] on ng-md-icon "Supprimer" at bounding box center [585, 86] width 11 height 11
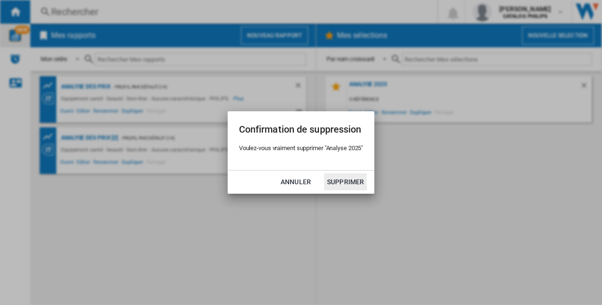
click at [348, 175] on button "Supprimer" at bounding box center [345, 181] width 43 height 17
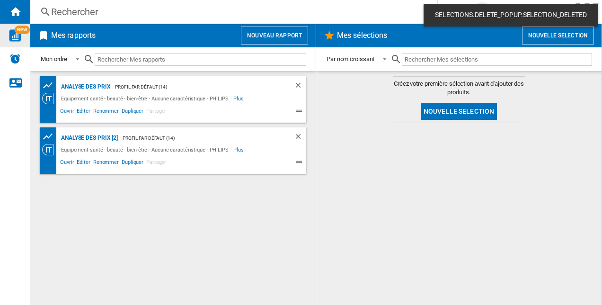
click at [298, 165] on ng-md-icon at bounding box center [300, 163] width 11 height 11
click at [137, 161] on span "Dupliquer" at bounding box center [132, 163] width 25 height 11
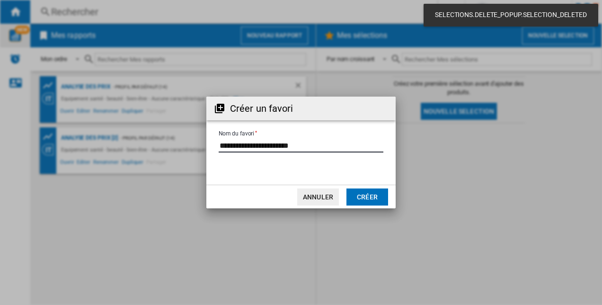
click at [299, 140] on input "Nom du favori" at bounding box center [301, 145] width 165 height 14
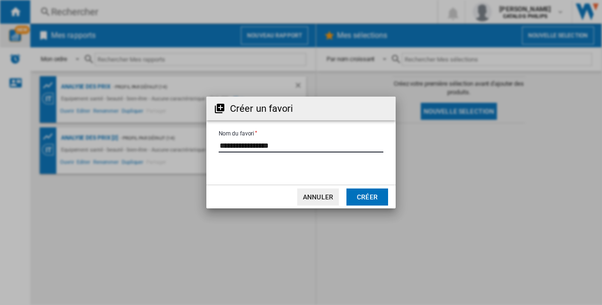
type input "**********"
drag, startPoint x: 382, startPoint y: 193, endPoint x: 385, endPoint y: 189, distance: 5.0
click at [382, 193] on button "Créer" at bounding box center [368, 196] width 42 height 17
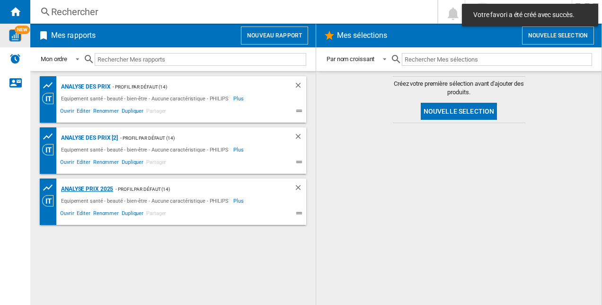
click at [105, 189] on div "Analyse Prix 2025" at bounding box center [86, 189] width 54 height 12
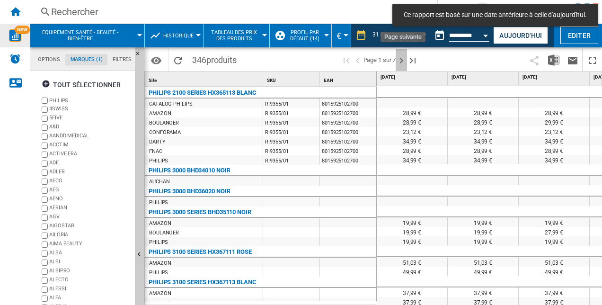
click at [404, 59] on ng-md-icon "Page suivante" at bounding box center [401, 60] width 11 height 11
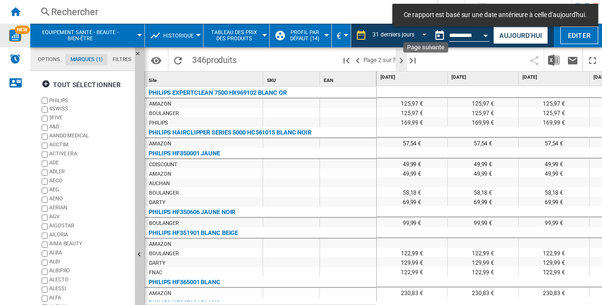
click at [405, 60] on ng-md-icon "Page suivante" at bounding box center [401, 60] width 11 height 11
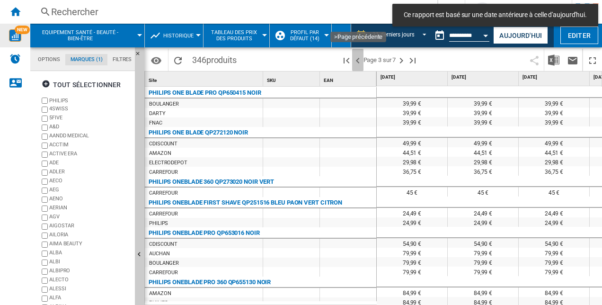
click at [359, 59] on ng-md-icon ">Page précédente" at bounding box center [357, 60] width 11 height 11
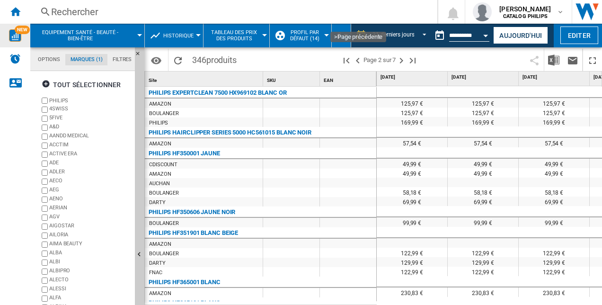
click at [359, 59] on ng-md-icon ">Page précédente" at bounding box center [357, 60] width 11 height 11
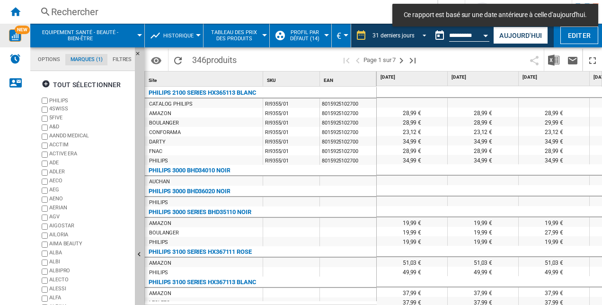
click at [420, 37] on span "REPORTS.WIZARD.STEPS.REPORT.STEPS.REPORT_OPTIONS.PERIOD: 31 derniers jours" at bounding box center [421, 34] width 11 height 9
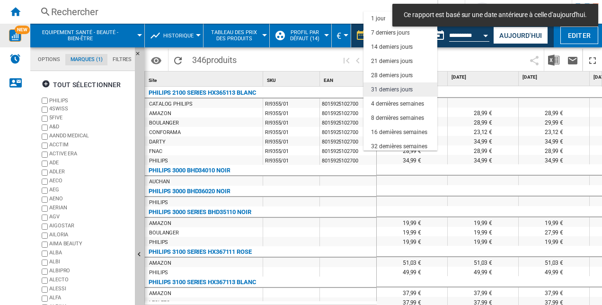
scroll to position [54, 0]
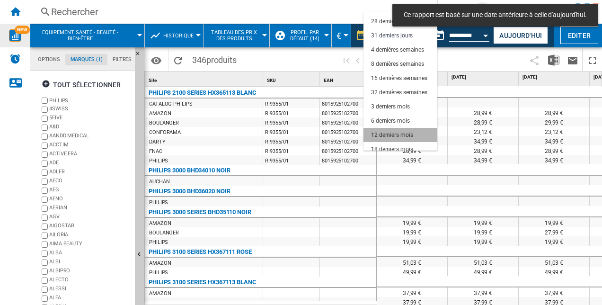
click at [409, 136] on div "12 derniers mois" at bounding box center [392, 135] width 42 height 8
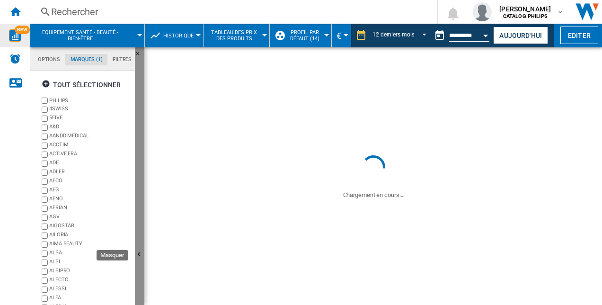
click at [142, 255] on ng-md-icon "Masquer" at bounding box center [140, 255] width 11 height 11
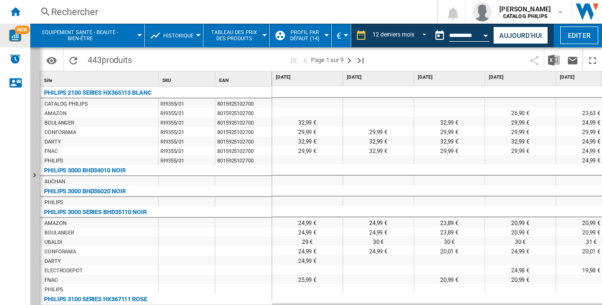
drag, startPoint x: 250, startPoint y: 128, endPoint x: 249, endPoint y: 133, distance: 4.8
drag, startPoint x: 249, startPoint y: 133, endPoint x: 248, endPoint y: 146, distance: 13.7
click at [248, 146] on div at bounding box center [301, 152] width 602 height 305
click at [559, 61] on img "Télécharger au format Excel" at bounding box center [553, 59] width 11 height 11
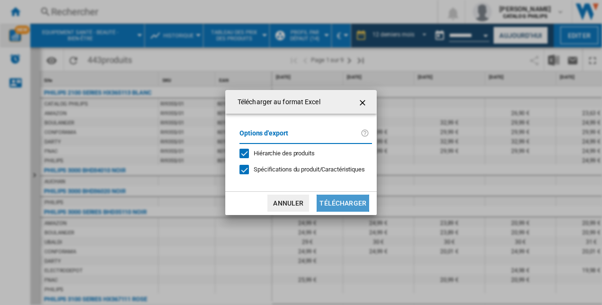
drag, startPoint x: 331, startPoint y: 201, endPoint x: 344, endPoint y: 202, distance: 12.8
click at [332, 201] on button "Télécharger" at bounding box center [343, 203] width 53 height 17
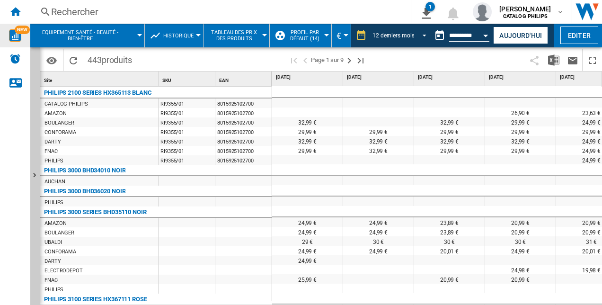
click at [414, 35] on md-select-value "12 derniers mois" at bounding box center [401, 35] width 59 height 14
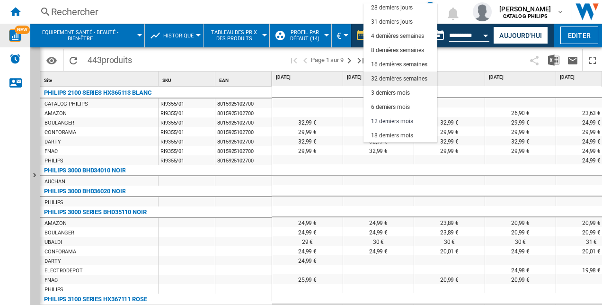
scroll to position [12, 0]
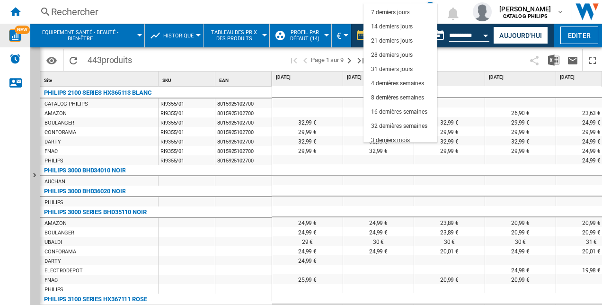
click at [501, 143] on md-backdrop at bounding box center [301, 152] width 602 height 305
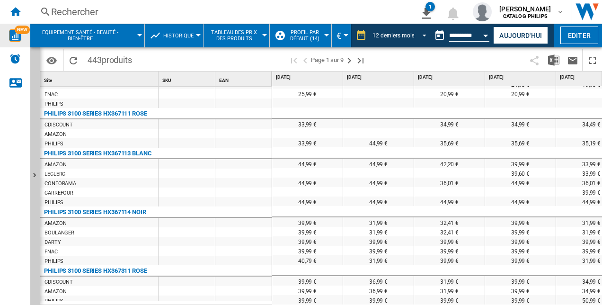
scroll to position [0, 0]
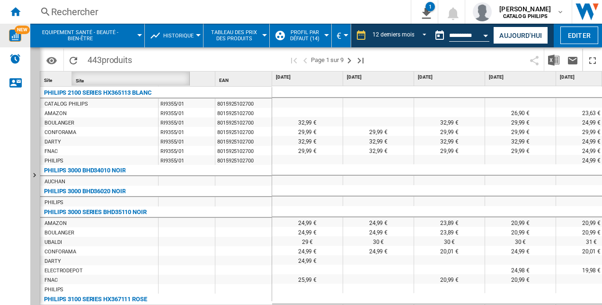
drag, startPoint x: 52, startPoint y: 80, endPoint x: 83, endPoint y: 81, distance: 31.3
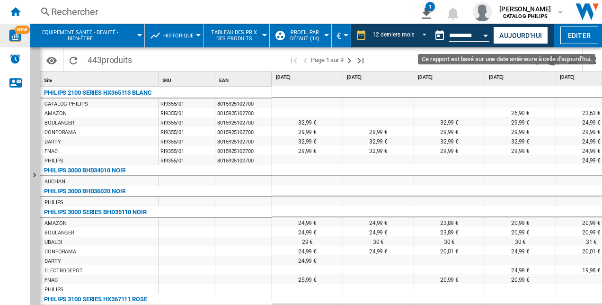
click at [484, 35] on button "Open calendar" at bounding box center [486, 34] width 17 height 17
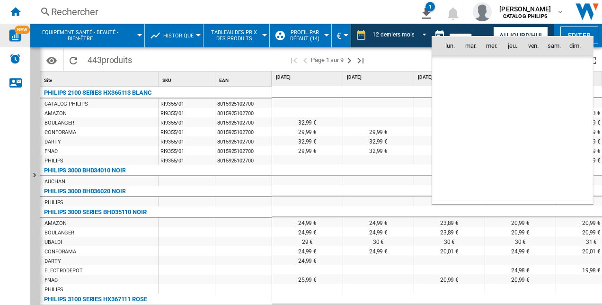
scroll to position [1004, 0]
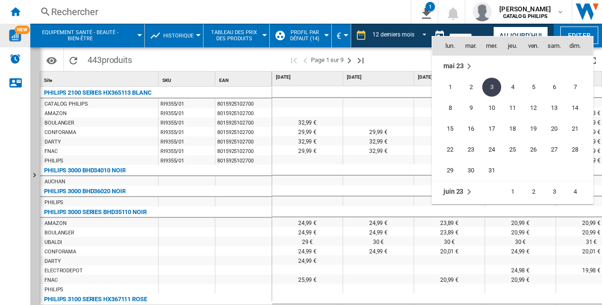
click at [395, 31] on div at bounding box center [301, 152] width 602 height 305
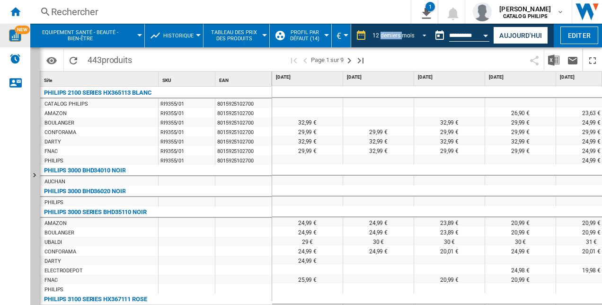
click at [395, 31] on md-select-value "12 derniers mois" at bounding box center [401, 35] width 59 height 14
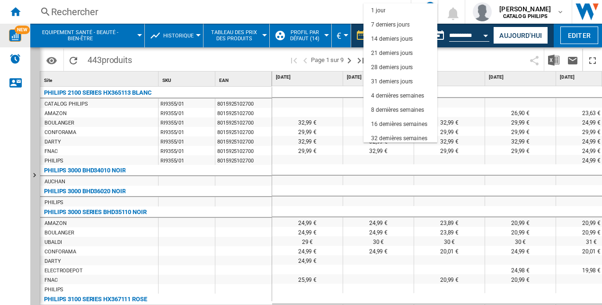
scroll to position [60, 0]
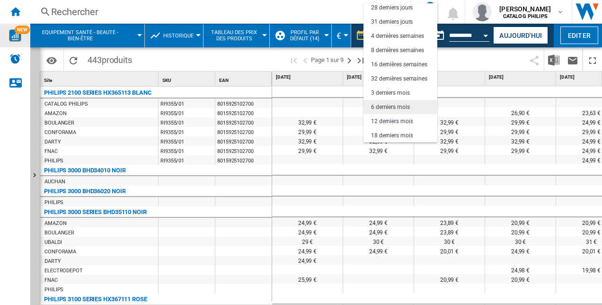
drag, startPoint x: 395, startPoint y: 31, endPoint x: 396, endPoint y: 107, distance: 75.8
click at [396, 107] on div "6 derniers mois" at bounding box center [390, 107] width 39 height 8
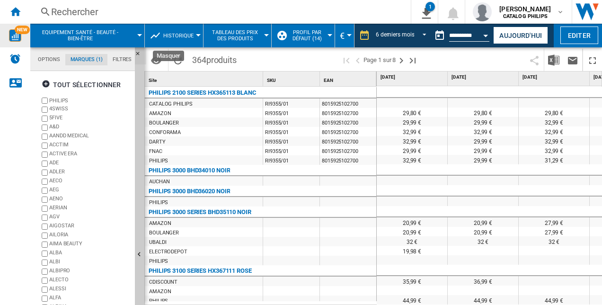
click at [138, 52] on ng-md-icon "Masquer" at bounding box center [140, 56] width 11 height 11
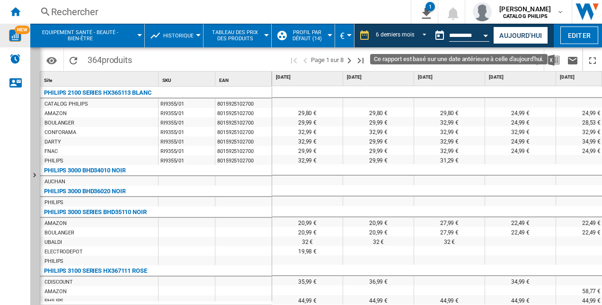
click at [486, 36] on div "Open calendar" at bounding box center [486, 36] width 5 height 2
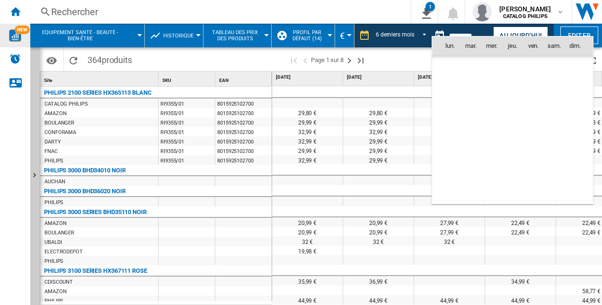
scroll to position [1004, 0]
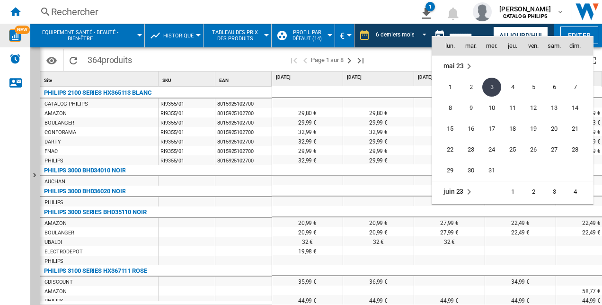
click at [388, 84] on div at bounding box center [301, 152] width 602 height 305
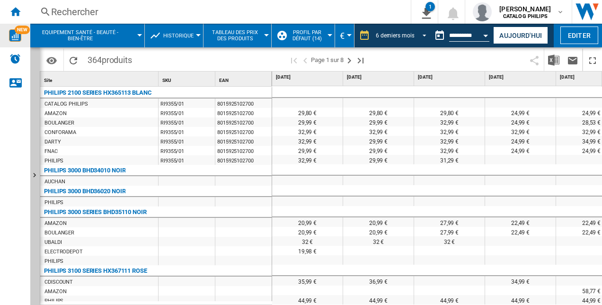
click at [422, 37] on span "REPORTS.WIZARD.STEPS.REPORT.STEPS.REPORT_OPTIONS.PERIOD: 6 derniers mois" at bounding box center [421, 34] width 11 height 9
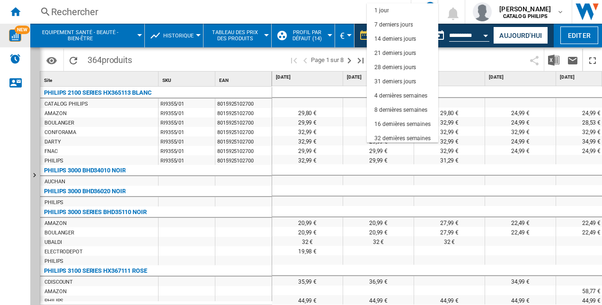
scroll to position [60, 0]
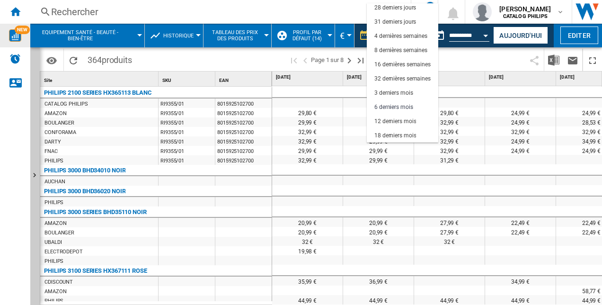
click at [329, 87] on md-backdrop at bounding box center [301, 152] width 602 height 305
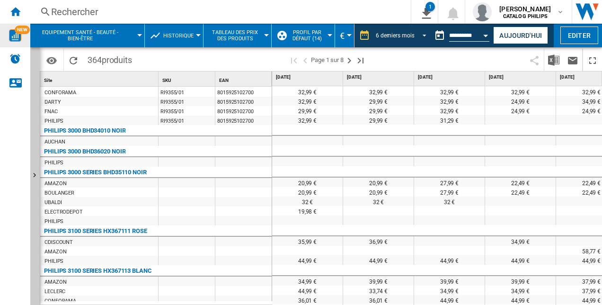
scroll to position [0, 0]
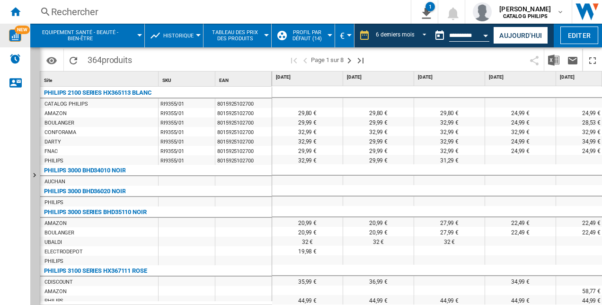
drag, startPoint x: 417, startPoint y: 302, endPoint x: 476, endPoint y: 306, distance: 59.8
click at [476, 305] on html "In order to access Insight, please log out and log in again OK NEW Rechercher R…" at bounding box center [301, 152] width 602 height 305
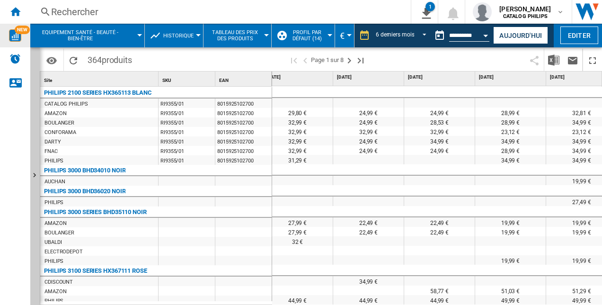
scroll to position [0, 171]
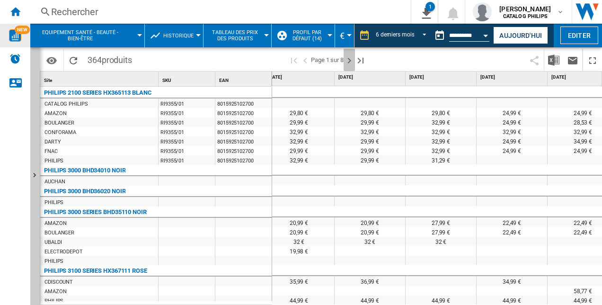
click at [349, 59] on ng-md-icon "Page suivante" at bounding box center [349, 60] width 11 height 11
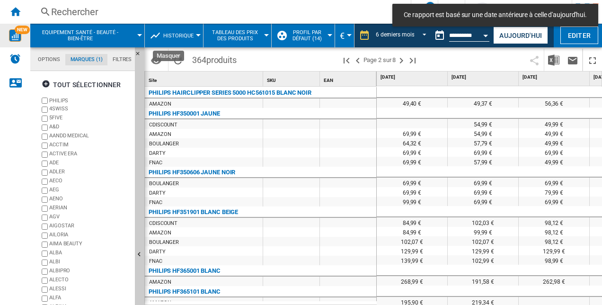
click at [137, 51] on ng-md-icon "Masquer" at bounding box center [140, 56] width 11 height 11
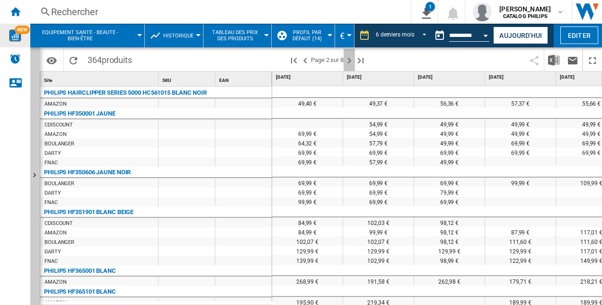
click at [355, 60] on ng-md-icon "Page suivante" at bounding box center [349, 60] width 11 height 11
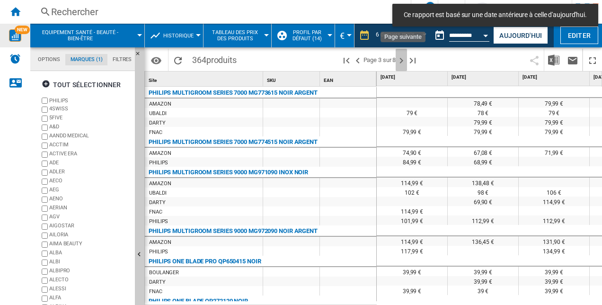
click at [403, 60] on ng-md-icon "Page suivante" at bounding box center [401, 60] width 11 height 11
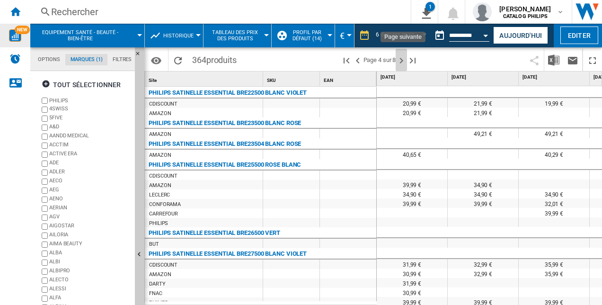
click at [401, 60] on ng-md-icon "Page suivante" at bounding box center [401, 60] width 11 height 11
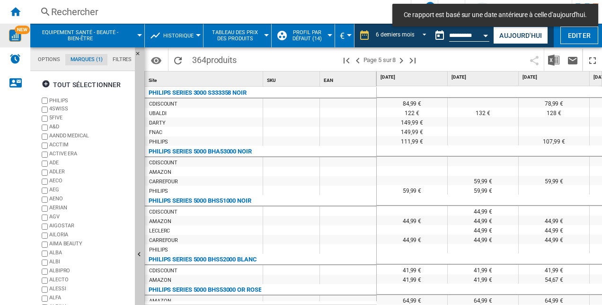
drag, startPoint x: 405, startPoint y: 82, endPoint x: 404, endPoint y: 76, distance: 6.6
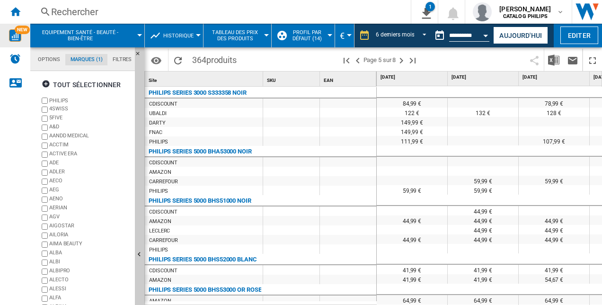
drag, startPoint x: 404, startPoint y: 76, endPoint x: 177, endPoint y: 75, distance: 227.3
click at [177, 75] on div at bounding box center [301, 152] width 602 height 305
drag, startPoint x: 177, startPoint y: 75, endPoint x: 555, endPoint y: 56, distance: 377.9
click at [555, 56] on img "Télécharger au format Excel" at bounding box center [553, 59] width 11 height 11
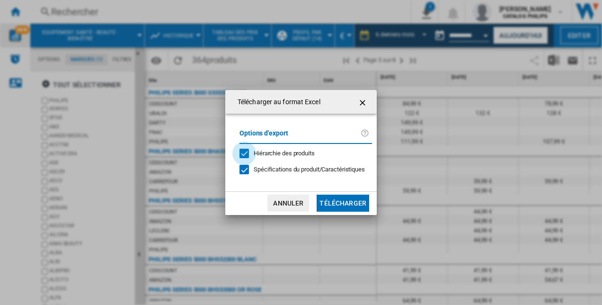
click at [240, 152] on div "Hiérarchie des produits" at bounding box center [244, 153] width 9 height 9
click at [242, 155] on div "Hiérarchie des produits" at bounding box center [244, 153] width 9 height 9
click at [346, 138] on label "Options d'export" at bounding box center [300, 137] width 121 height 18
click at [272, 137] on label "Options d'export" at bounding box center [300, 137] width 121 height 18
click at [341, 202] on button "Télécharger" at bounding box center [343, 203] width 53 height 17
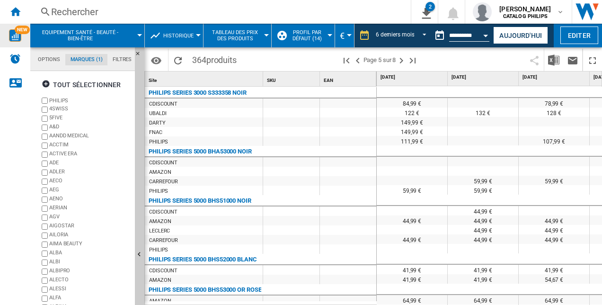
click at [488, 108] on div "132 €" at bounding box center [483, 112] width 71 height 9
click at [125, 60] on md-tab-item "Filtres" at bounding box center [122, 59] width 29 height 11
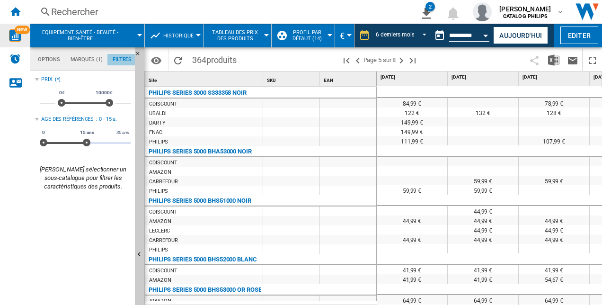
scroll to position [61, 0]
click at [124, 60] on md-tab-item "Filtres" at bounding box center [122, 59] width 29 height 11
click at [45, 53] on md-tabs-canvas "Options Marques (1) Filtres Options Marques (1) Filtres" at bounding box center [87, 59] width 114 height 24
click at [46, 55] on md-tab-item "Options" at bounding box center [49, 59] width 33 height 11
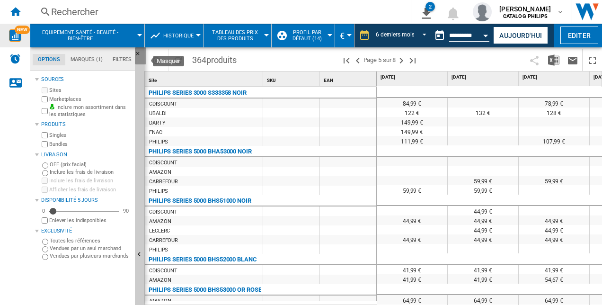
click at [136, 54] on ng-md-icon "Masquer" at bounding box center [140, 56] width 11 height 11
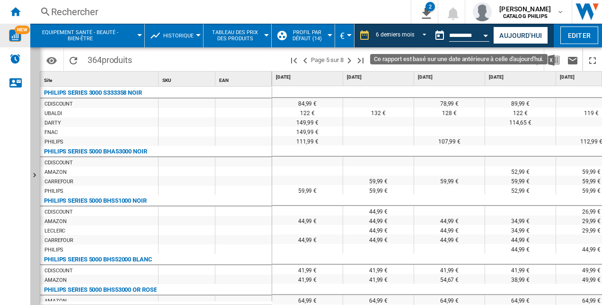
click at [473, 39] on input "**********" at bounding box center [469, 37] width 40 height 9
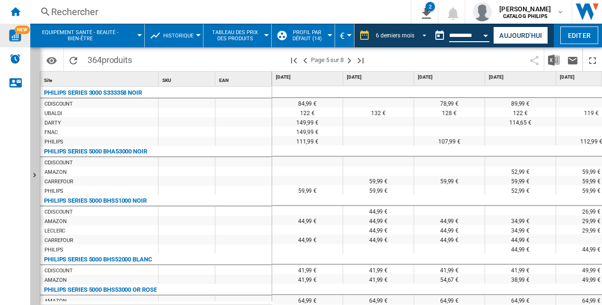
click at [428, 35] on md-select-value "6 derniers mois" at bounding box center [403, 35] width 56 height 14
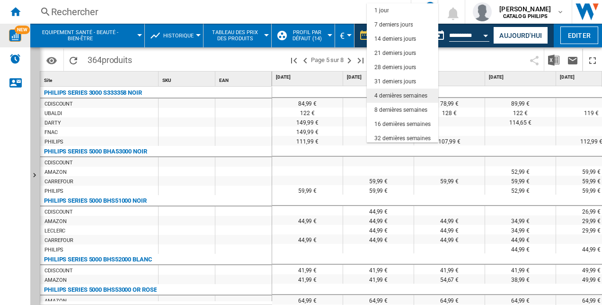
scroll to position [60, 0]
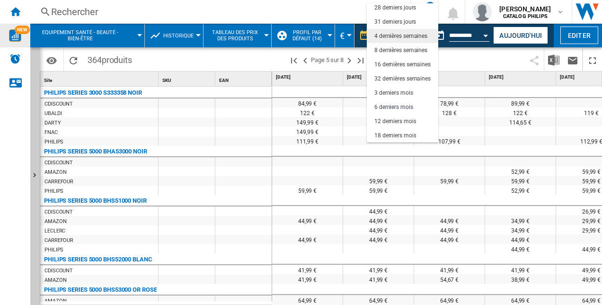
click at [422, 35] on div "4 dernières semaines" at bounding box center [401, 36] width 53 height 8
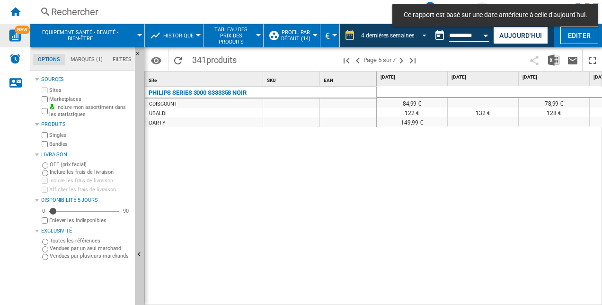
click at [422, 34] on span "REPORTS.WIZARD.STEPS.REPORT.STEPS.REPORT_OPTIONS.PERIOD: 4 dernières semaines" at bounding box center [421, 34] width 11 height 9
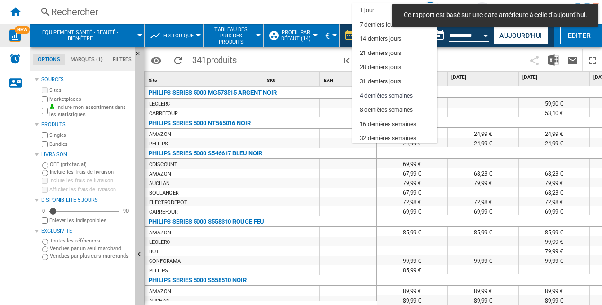
scroll to position [60, 0]
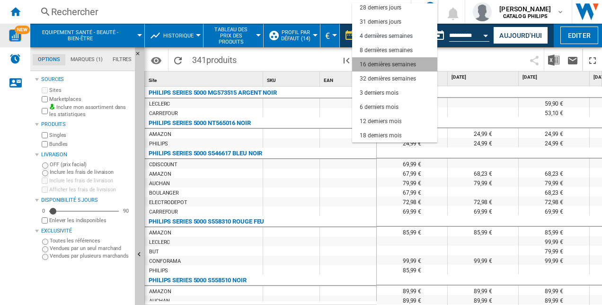
click at [410, 62] on div "16 dernières semaines" at bounding box center [388, 65] width 56 height 8
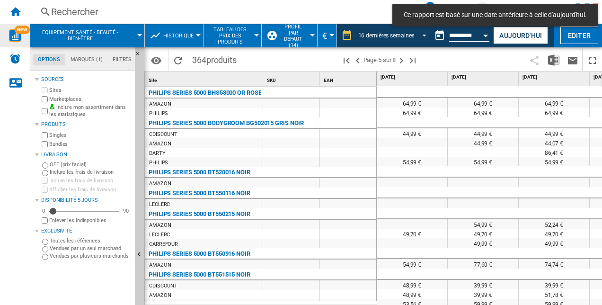
click at [419, 36] on span "REPORTS.WIZARD.STEPS.REPORT.STEPS.REPORT_OPTIONS.PERIOD: 16 dernières semaines" at bounding box center [421, 34] width 11 height 9
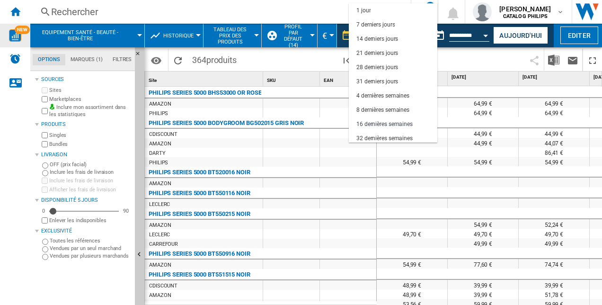
click at [458, 60] on md-backdrop at bounding box center [301, 152] width 602 height 305
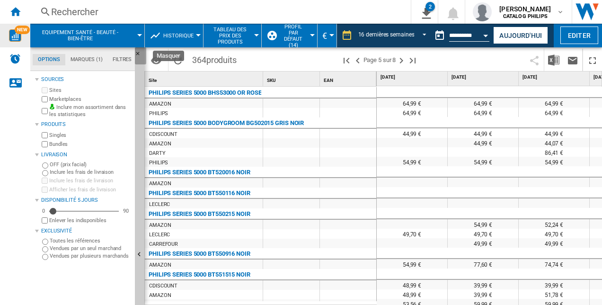
click at [138, 51] on ng-md-icon "Masquer" at bounding box center [140, 56] width 11 height 11
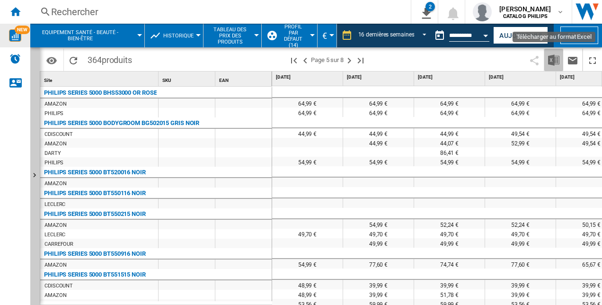
click at [552, 58] on img "Télécharger au format Excel" at bounding box center [553, 59] width 11 height 11
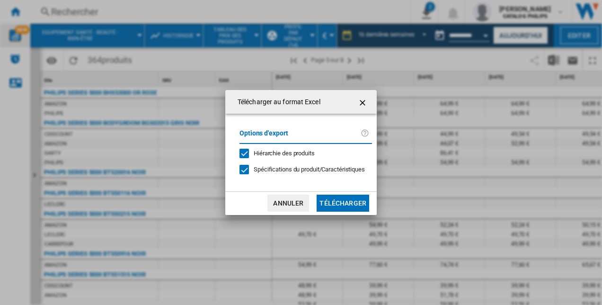
click at [345, 199] on button "Télécharger" at bounding box center [343, 203] width 53 height 17
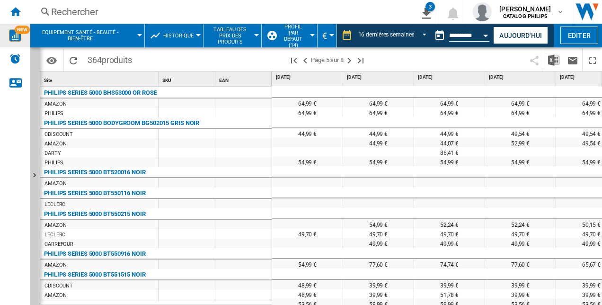
click at [216, 57] on span at bounding box center [213, 60] width 152 height 22
click at [229, 37] on span "Tableau des prix des produits" at bounding box center [230, 36] width 44 height 18
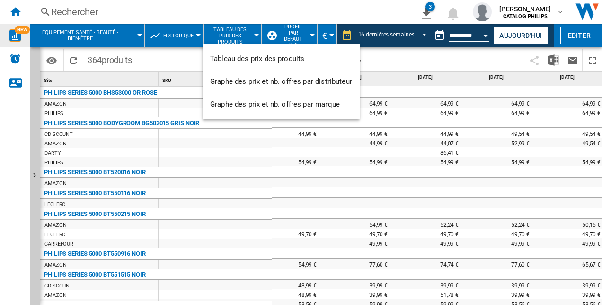
click at [111, 38] on md-backdrop at bounding box center [301, 152] width 602 height 305
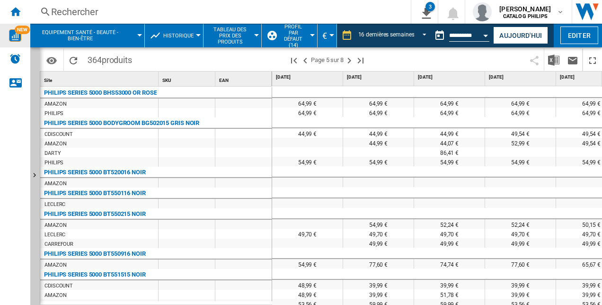
click at [128, 31] on button "Equipement santé - beauté - bien-être" at bounding box center [85, 36] width 92 height 24
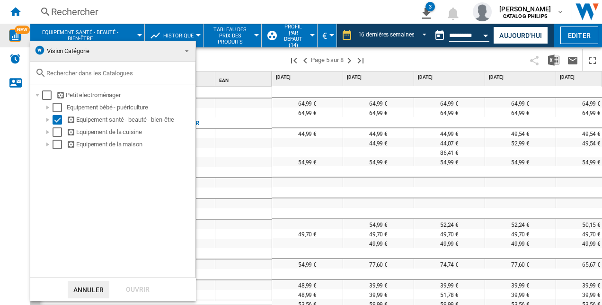
click at [118, 73] on input "text" at bounding box center [118, 73] width 144 height 7
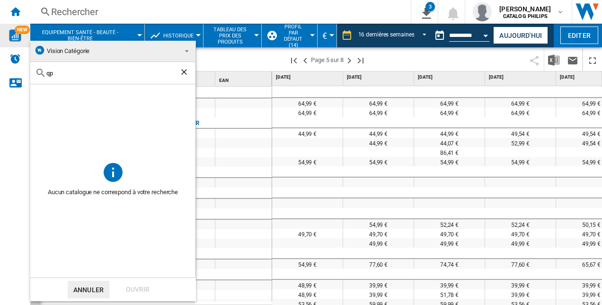
type input "q"
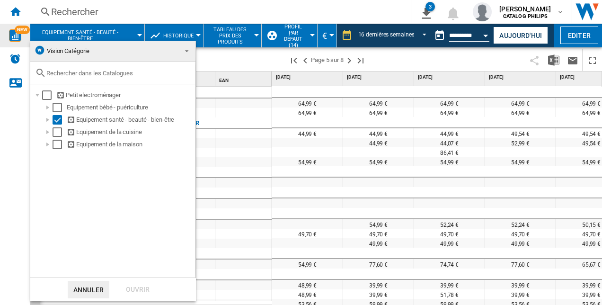
click at [280, 65] on md-backdrop at bounding box center [301, 152] width 602 height 305
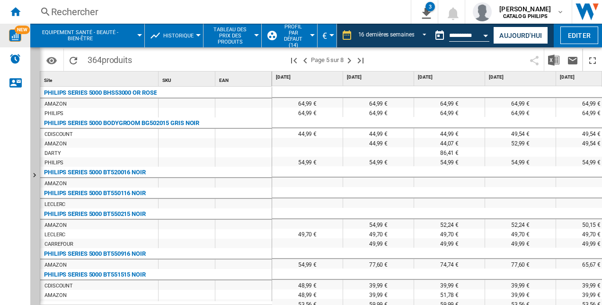
click at [310, 40] on button "Profil par défaut (14)" at bounding box center [295, 36] width 33 height 24
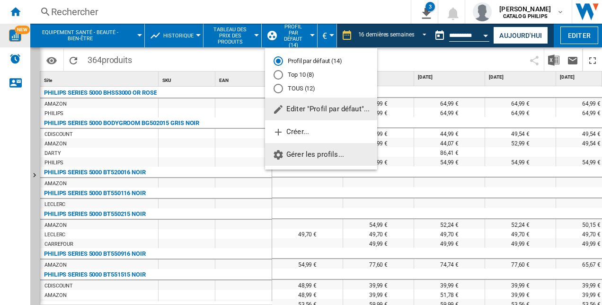
click at [309, 157] on span "Gérer les profils..." at bounding box center [309, 154] width 72 height 9
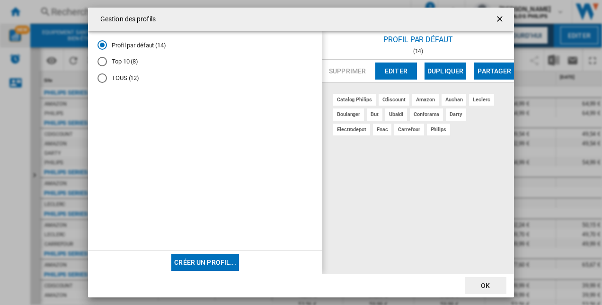
click at [500, 15] on ng-md-icon "getI18NText('BUTTONS.CLOSE_DIALOG')" at bounding box center [500, 19] width 11 height 11
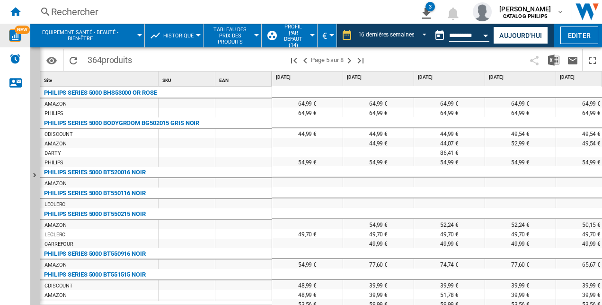
click at [302, 36] on span "Profil par défaut (14)" at bounding box center [293, 36] width 28 height 25
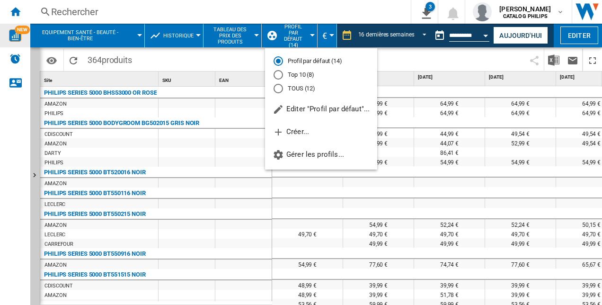
click at [18, 63] on md-backdrop at bounding box center [301, 152] width 602 height 305
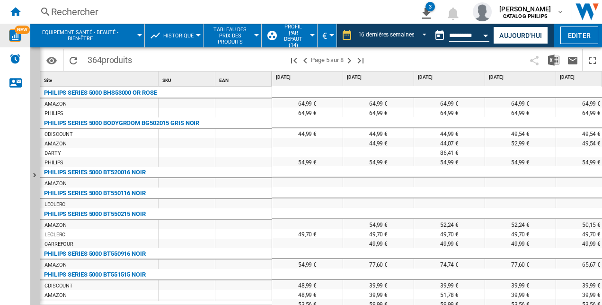
click at [18, 63] on img "Alertes" at bounding box center [14, 58] width 11 height 11
click at [165, 161] on div at bounding box center [187, 161] width 56 height 9
click at [567, 35] on button "Editer" at bounding box center [580, 36] width 38 height 18
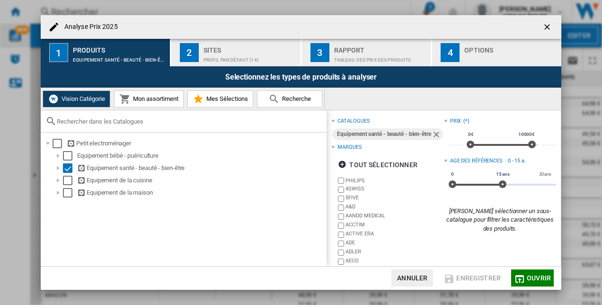
click at [227, 99] on span "Mes Sélections" at bounding box center [226, 98] width 44 height 7
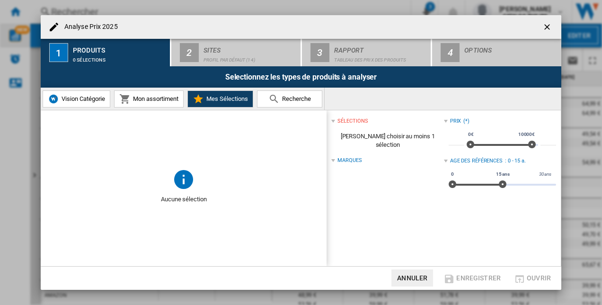
click at [176, 93] on button "Mon assortiment" at bounding box center [149, 98] width 70 height 17
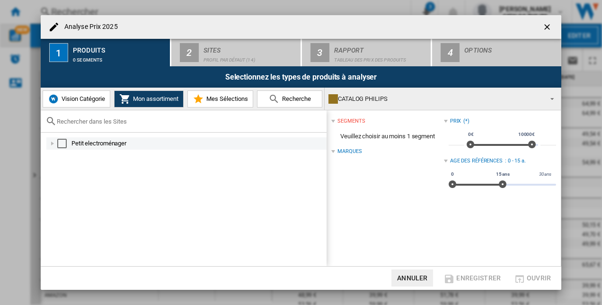
click at [57, 144] on div "Petit electroménager" at bounding box center [186, 143] width 280 height 12
click at [53, 145] on div at bounding box center [52, 143] width 9 height 9
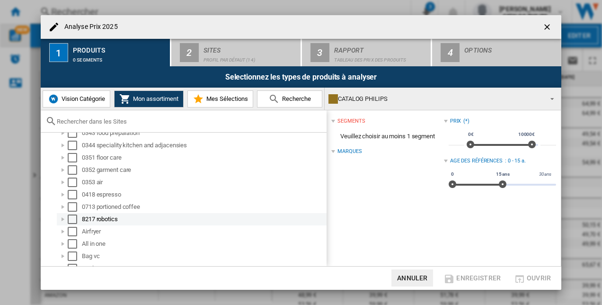
scroll to position [142, 0]
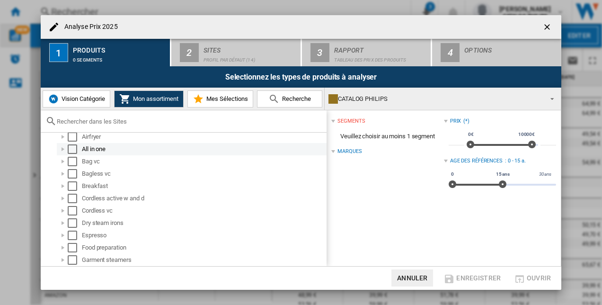
click at [159, 151] on div "All in one" at bounding box center [203, 148] width 243 height 9
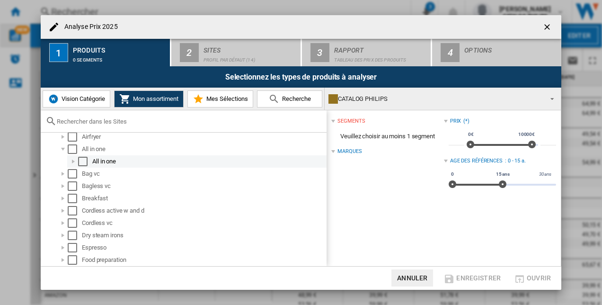
click at [83, 161] on div "Select" at bounding box center [82, 161] width 9 height 9
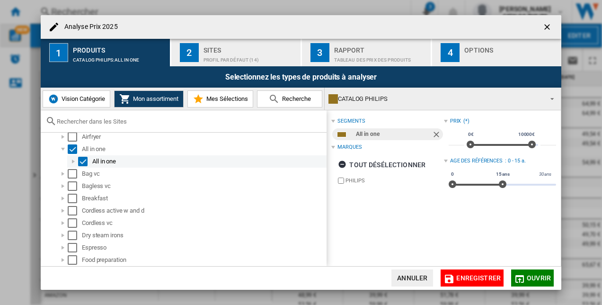
click at [83, 161] on div "Select" at bounding box center [82, 161] width 9 height 9
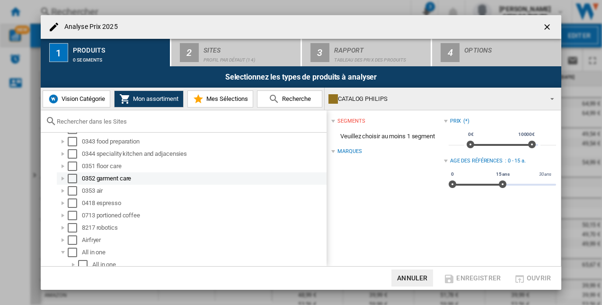
scroll to position [0, 0]
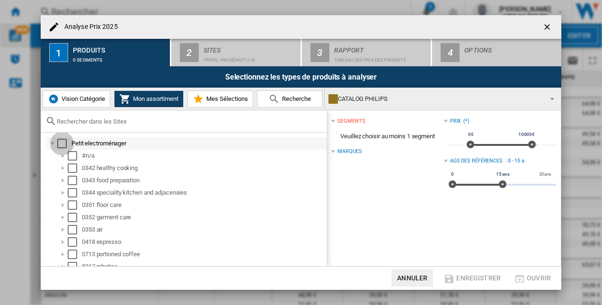
click at [57, 141] on div "Select" at bounding box center [61, 143] width 9 height 9
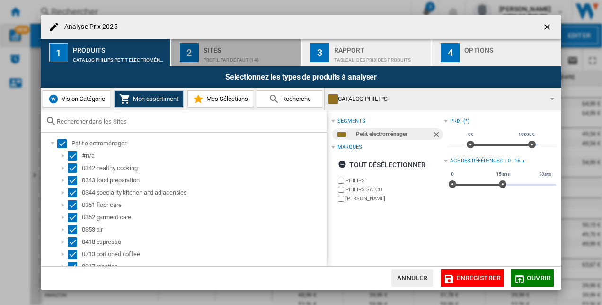
click at [263, 58] on div "Profil par défaut (14)" at bounding box center [250, 58] width 93 height 10
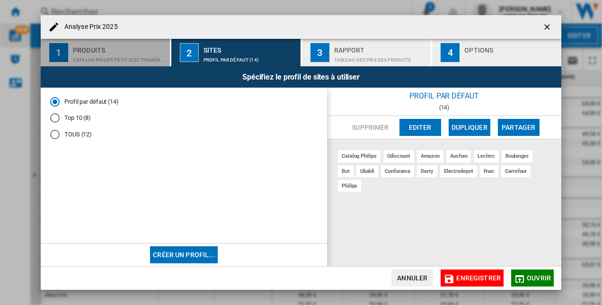
click at [135, 50] on div "Produits" at bounding box center [119, 48] width 93 height 10
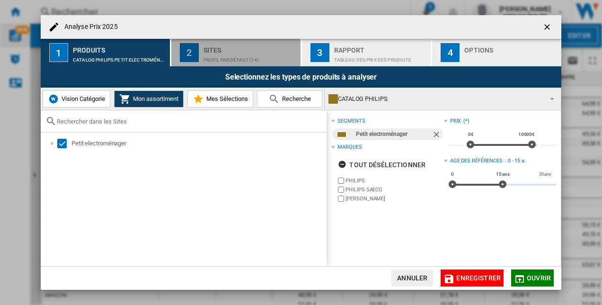
click at [259, 57] on div "Profil par défaut (14)" at bounding box center [250, 58] width 93 height 10
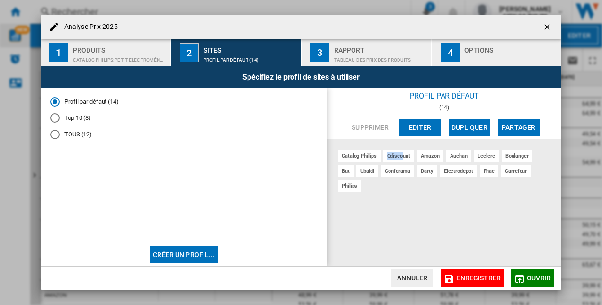
drag, startPoint x: 403, startPoint y: 155, endPoint x: 381, endPoint y: 157, distance: 21.9
click at [381, 157] on div "catalog philips cdiscount amazon [PERSON_NAME] [PERSON_NAME] but [PERSON_NAME] …" at bounding box center [444, 202] width 234 height 127
drag, startPoint x: 381, startPoint y: 157, endPoint x: 405, endPoint y: 155, distance: 24.7
click at [405, 155] on div "cdiscount" at bounding box center [399, 156] width 31 height 12
click at [406, 157] on div "cdiscount" at bounding box center [399, 156] width 31 height 12
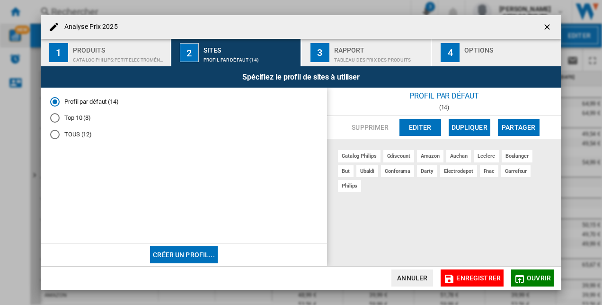
click at [399, 106] on div "(14)" at bounding box center [444, 107] width 234 height 7
click at [547, 27] on ng-md-icon "getI18NText('BUTTONS.CLOSE_DIALOG')" at bounding box center [548, 27] width 11 height 11
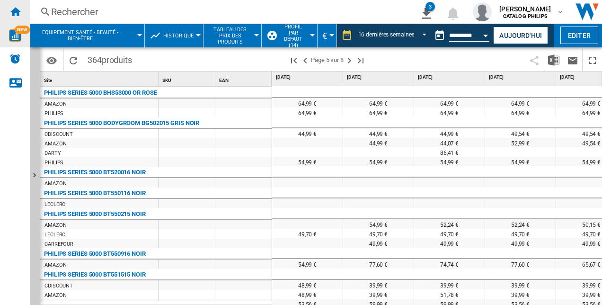
click at [4, 14] on div "Accueil" at bounding box center [15, 12] width 30 height 24
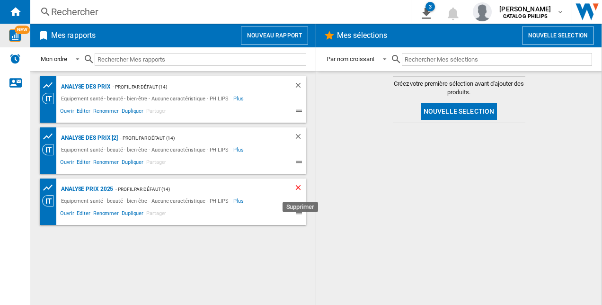
click at [299, 187] on ng-md-icon "Supprimer" at bounding box center [299, 188] width 11 height 11
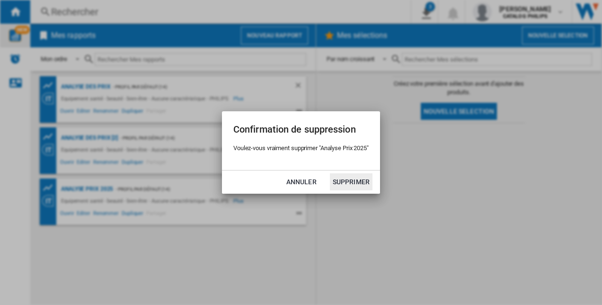
click at [348, 179] on button "Supprimer" at bounding box center [351, 181] width 43 height 17
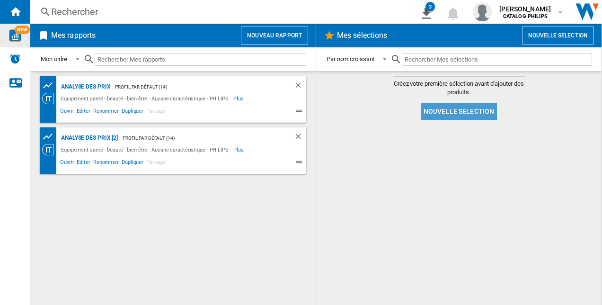
click at [461, 113] on button "Nouvelle selection" at bounding box center [459, 111] width 77 height 17
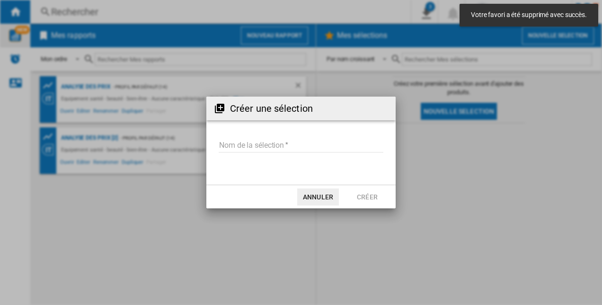
click at [300, 143] on input "Nom de la sélection" at bounding box center [301, 145] width 165 height 14
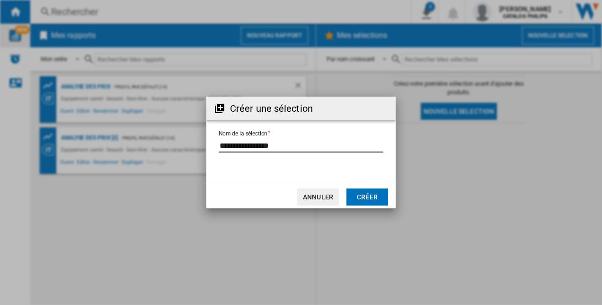
type input "**********"
click at [372, 194] on button "Créer" at bounding box center [368, 196] width 42 height 17
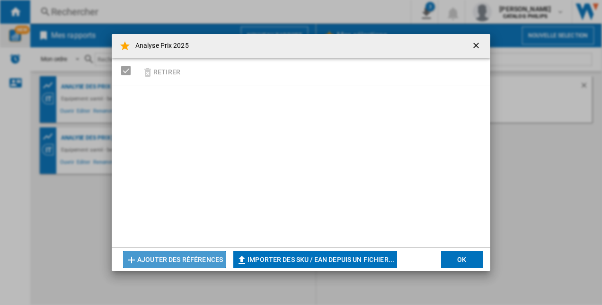
click at [215, 259] on button "Ajouter des références" at bounding box center [174, 259] width 103 height 17
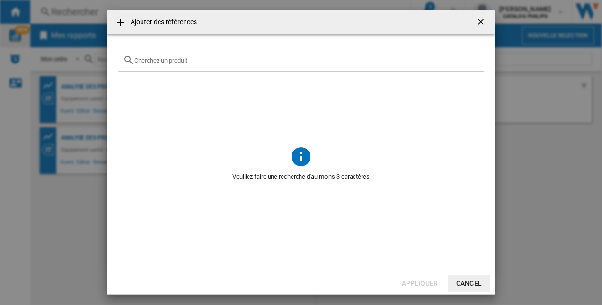
click at [464, 283] on button "Cancel" at bounding box center [469, 283] width 42 height 17
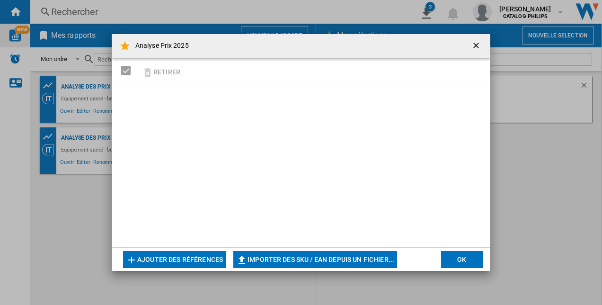
click at [453, 257] on button "OK" at bounding box center [462, 259] width 42 height 17
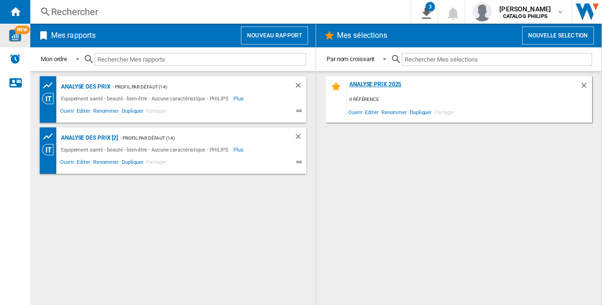
click at [376, 83] on div "Analyse Prix 2025" at bounding box center [463, 87] width 233 height 13
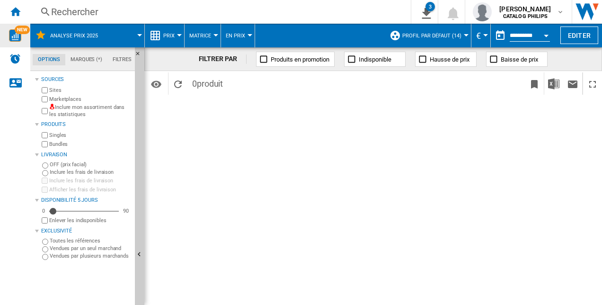
click at [88, 58] on md-tab-item "Marques (*)" at bounding box center [86, 59] width 42 height 11
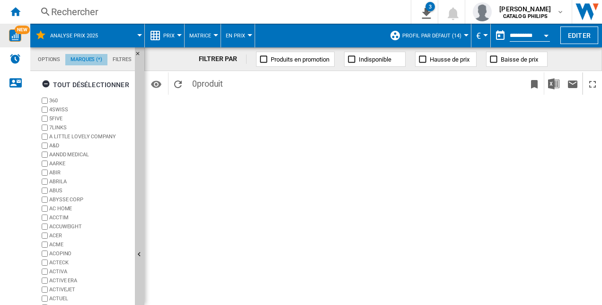
scroll to position [36, 0]
click at [48, 60] on md-tab-item "Options" at bounding box center [49, 59] width 33 height 11
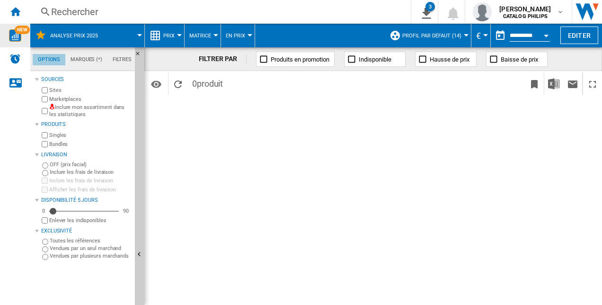
scroll to position [11, 0]
click at [170, 35] on span "Prix" at bounding box center [168, 36] width 11 height 6
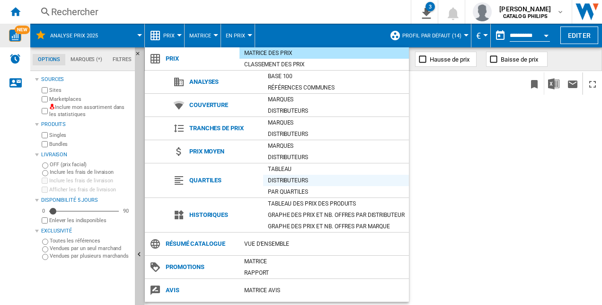
click at [305, 180] on div "Distributeurs" at bounding box center [336, 180] width 146 height 9
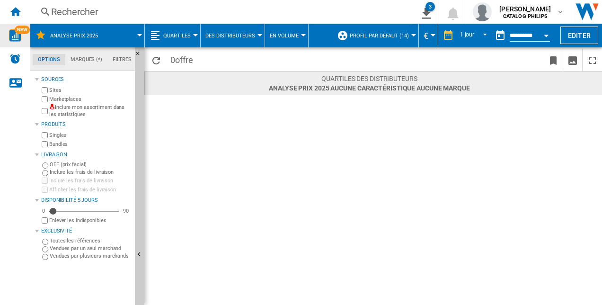
click at [235, 41] on button "Des Distributeurs" at bounding box center [233, 36] width 54 height 24
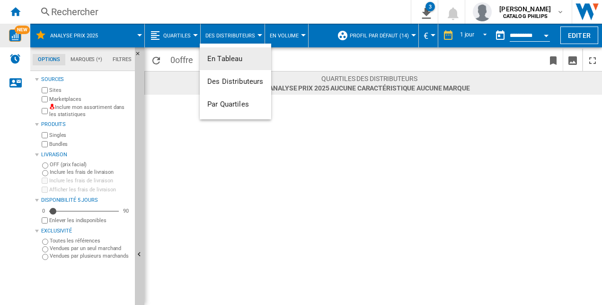
click at [242, 55] on span "En Tableau" at bounding box center [225, 58] width 36 height 9
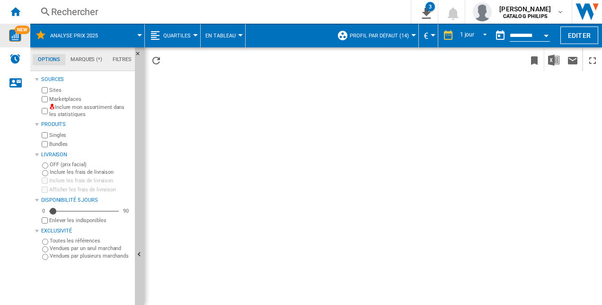
click at [236, 34] on button "En Tableau" at bounding box center [223, 36] width 35 height 24
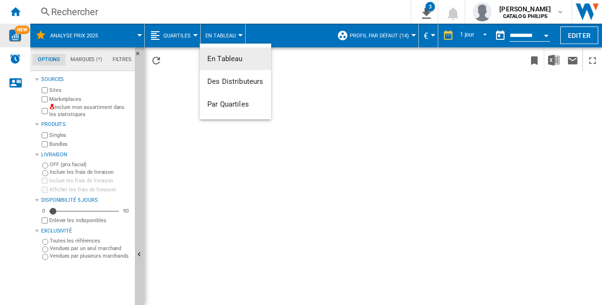
click at [186, 29] on md-backdrop at bounding box center [301, 152] width 602 height 305
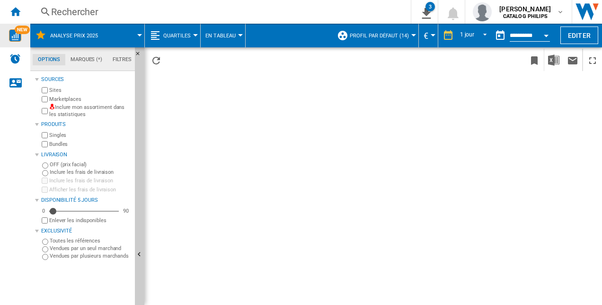
click at [190, 34] on button "Quartiles" at bounding box center [179, 36] width 32 height 24
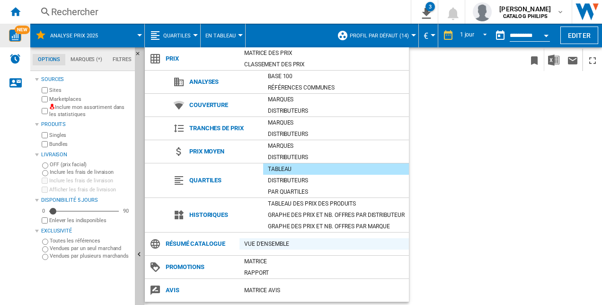
click at [266, 242] on div "Vue d'ensemble" at bounding box center [325, 243] width 170 height 9
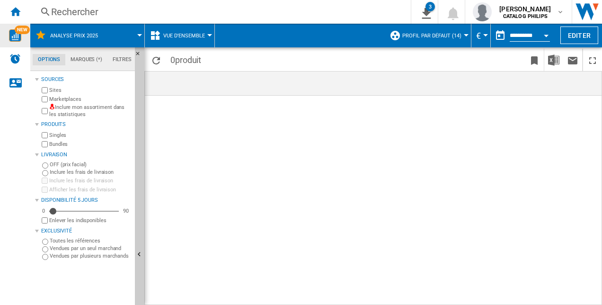
click at [461, 37] on button "Profil par défaut (14)" at bounding box center [435, 36] width 64 height 24
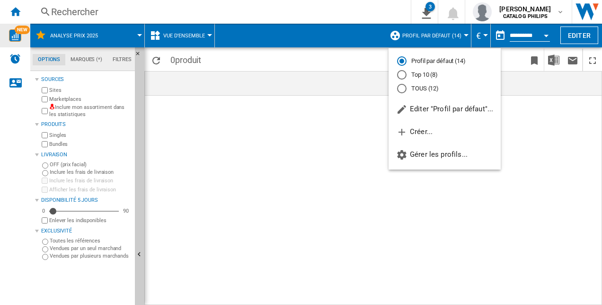
drag, startPoint x: 534, startPoint y: 108, endPoint x: 535, endPoint y: 96, distance: 11.4
click at [534, 108] on md-backdrop at bounding box center [301, 152] width 602 height 305
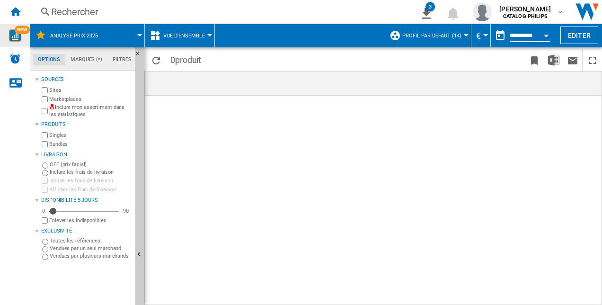
click at [510, 36] on input "**********" at bounding box center [530, 37] width 40 height 9
click at [501, 38] on button "button" at bounding box center [500, 35] width 19 height 19
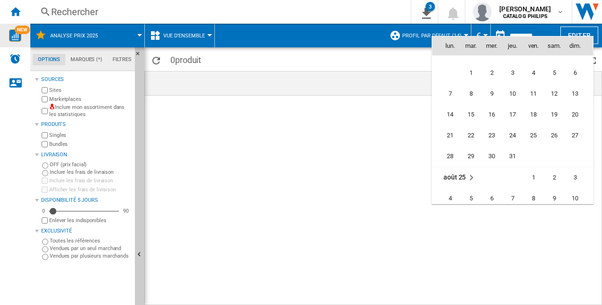
scroll to position [4139, 0]
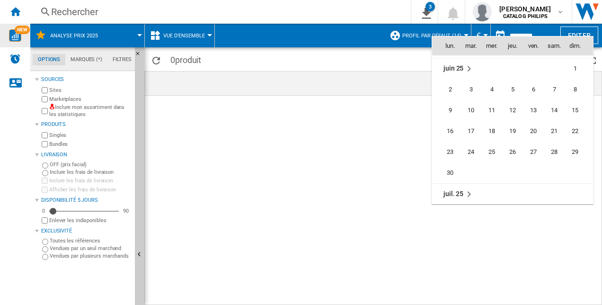
click at [394, 101] on div at bounding box center [301, 152] width 602 height 305
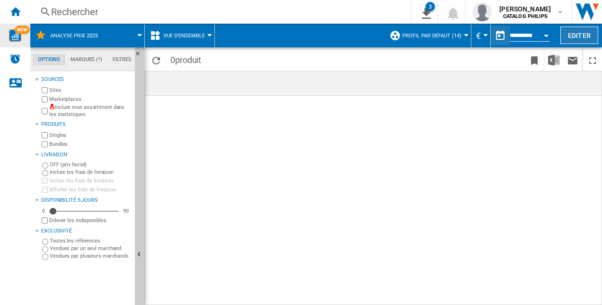
click at [589, 39] on button "Editer" at bounding box center [580, 36] width 38 height 18
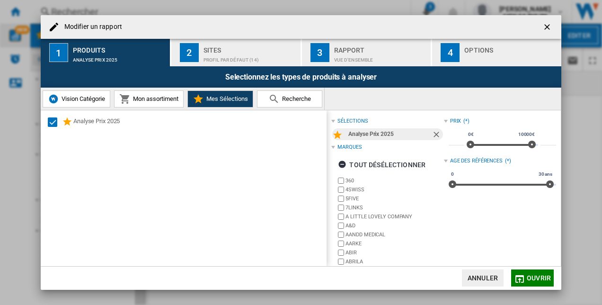
click at [85, 101] on span "Vision Catégorie" at bounding box center [82, 98] width 46 height 7
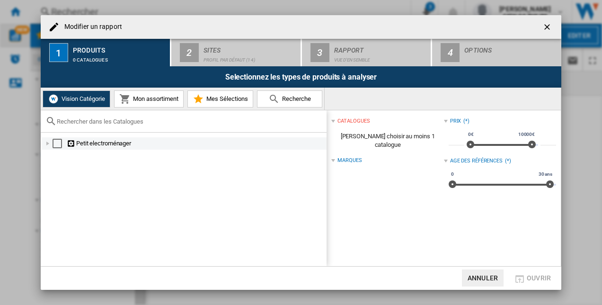
click at [53, 145] on div "Select" at bounding box center [57, 143] width 9 height 9
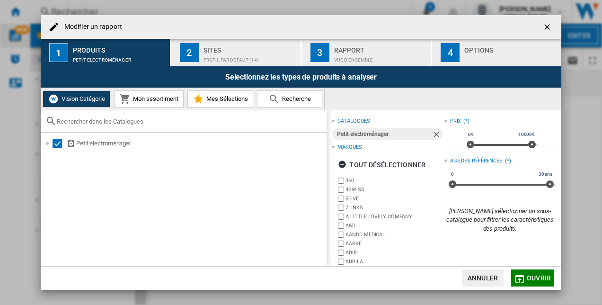
click at [163, 100] on span "Mon assortiment" at bounding box center [155, 98] width 48 height 7
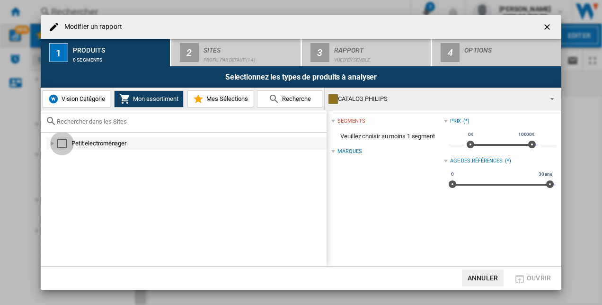
click at [63, 145] on div "Select" at bounding box center [61, 143] width 9 height 9
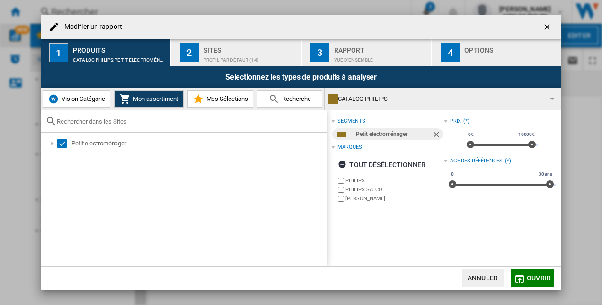
click at [231, 97] on span "Mes Sélections" at bounding box center [226, 98] width 44 height 7
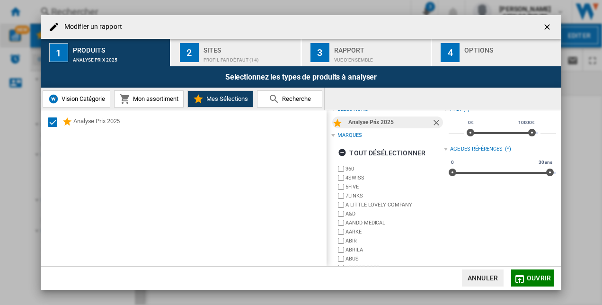
scroll to position [0, 0]
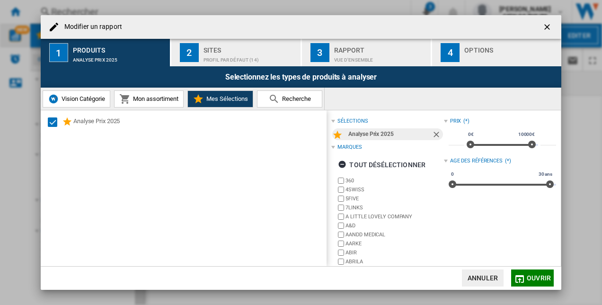
drag, startPoint x: 271, startPoint y: 103, endPoint x: 282, endPoint y: 134, distance: 32.8
click at [282, 134] on div "Vision Catégorie Mon assortiment Mes Sélections Recherche Analyse Prix 2025 sél…" at bounding box center [301, 177] width 521 height 179
click at [255, 59] on div "Profil par défaut (14)" at bounding box center [250, 58] width 93 height 10
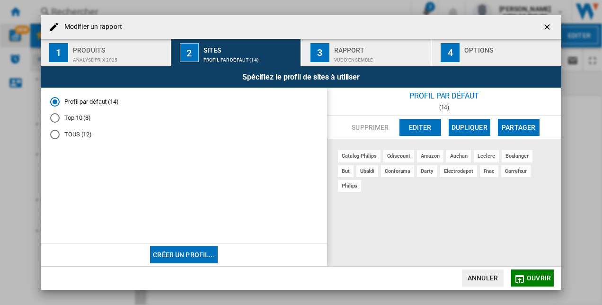
click at [420, 126] on button "Editer" at bounding box center [421, 127] width 42 height 17
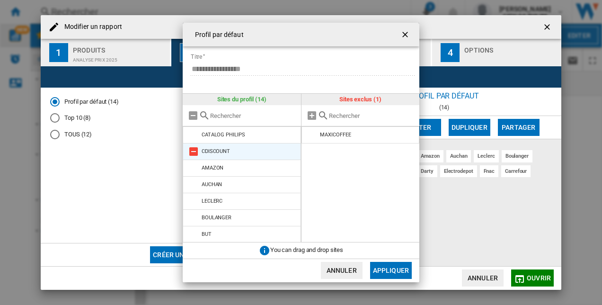
click at [250, 153] on li "CDISCOUNT" at bounding box center [242, 151] width 118 height 17
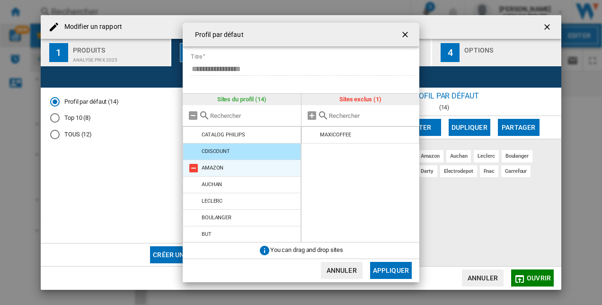
click at [248, 170] on li "AMAZON" at bounding box center [242, 168] width 118 height 17
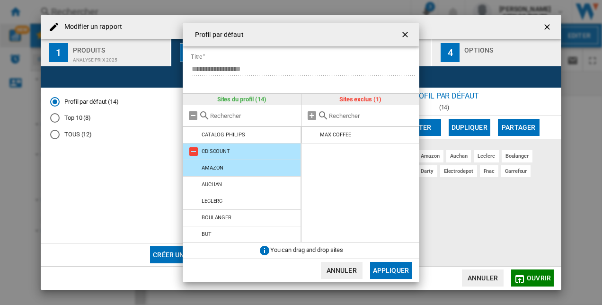
click at [194, 150] on md-icon at bounding box center [193, 151] width 11 height 11
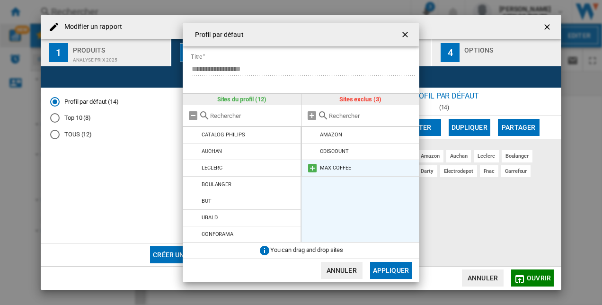
click at [340, 170] on div "MAXICOFFEE" at bounding box center [335, 168] width 31 height 6
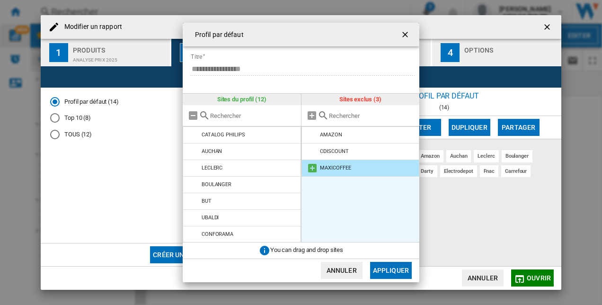
click at [312, 170] on md-icon at bounding box center [312, 167] width 11 height 11
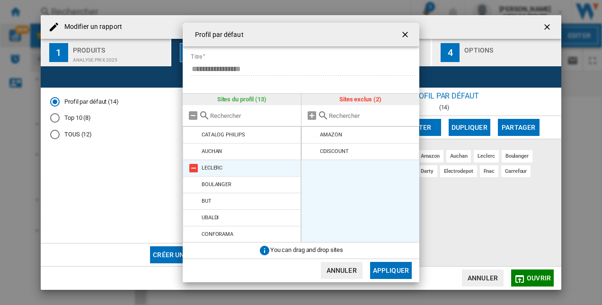
click at [191, 168] on md-icon at bounding box center [193, 167] width 11 height 11
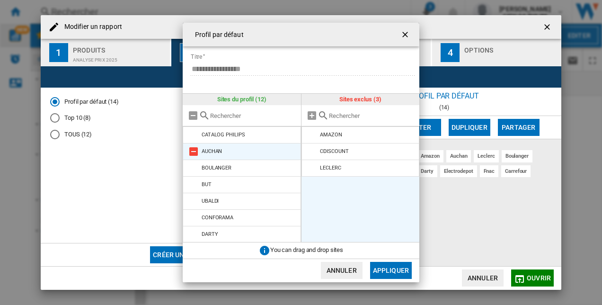
click at [194, 152] on md-icon at bounding box center [193, 151] width 11 height 11
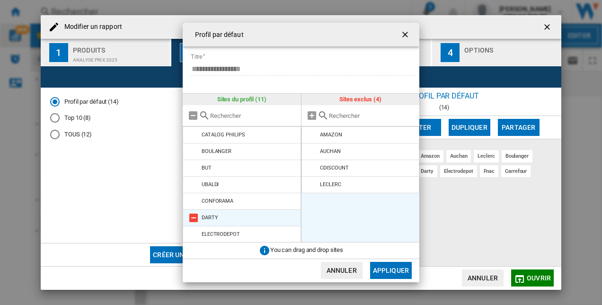
click at [195, 216] on md-icon at bounding box center [193, 217] width 11 height 11
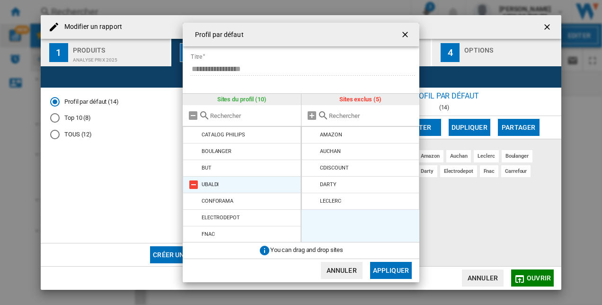
click at [192, 187] on md-icon at bounding box center [193, 184] width 11 height 11
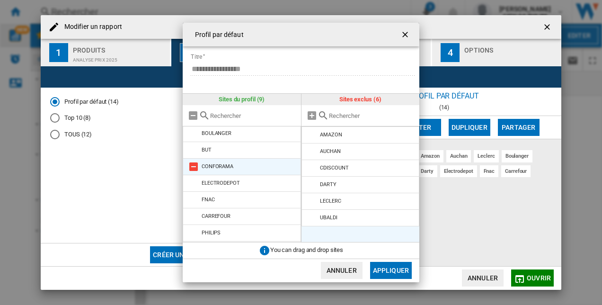
scroll to position [34, 0]
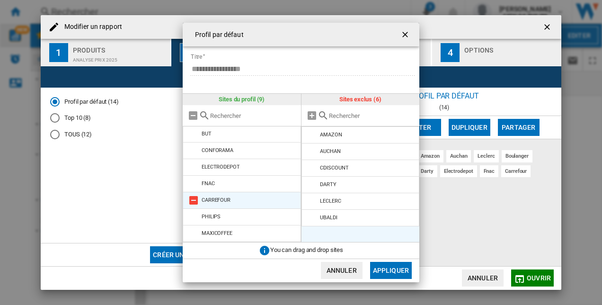
click at [193, 198] on md-icon at bounding box center [193, 200] width 11 height 11
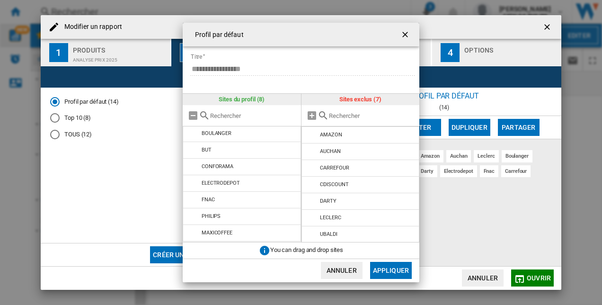
scroll to position [18, 0]
click at [193, 198] on md-icon at bounding box center [193, 199] width 11 height 11
click at [195, 215] on md-icon at bounding box center [193, 216] width 11 height 11
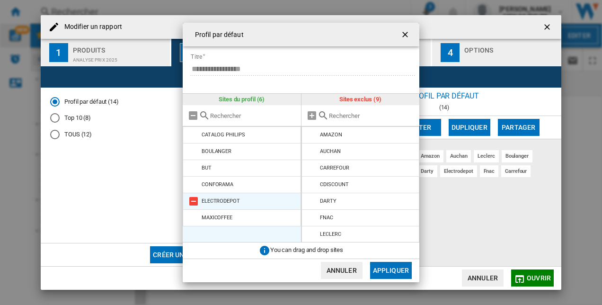
scroll to position [0, 0]
click at [192, 202] on md-icon at bounding box center [193, 201] width 11 height 11
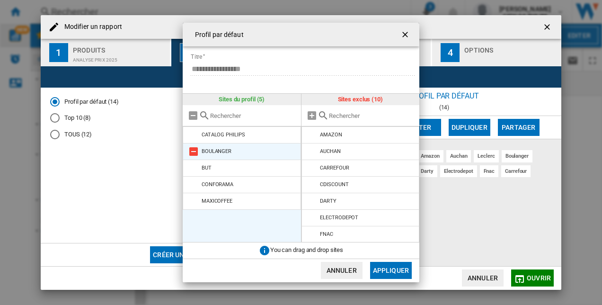
click at [196, 151] on md-icon at bounding box center [193, 151] width 11 height 11
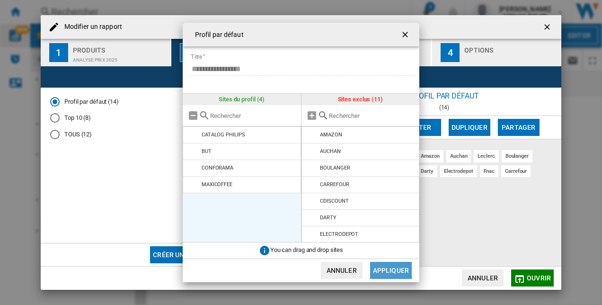
click at [380, 270] on button "Appliquer" at bounding box center [391, 270] width 42 height 17
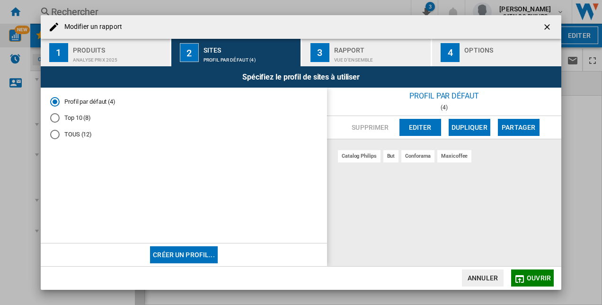
click at [353, 63] on div "Vue d'ensemble" at bounding box center [380, 58] width 93 height 10
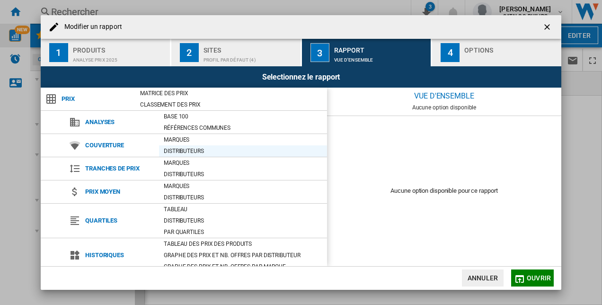
click at [197, 150] on div "Distributeurs" at bounding box center [243, 150] width 168 height 9
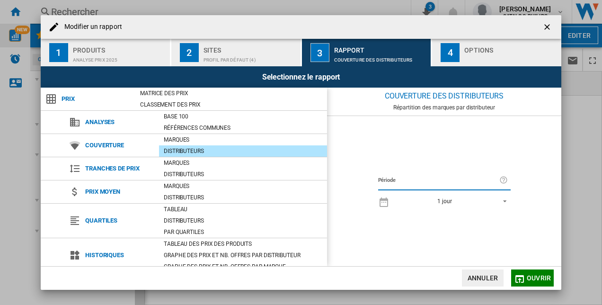
click at [497, 201] on span "REPORTS.WIZARD.STEPS.REPORT.STEPS.REPORT_OPTIONS.PERIOD: 1 jour" at bounding box center [502, 200] width 11 height 9
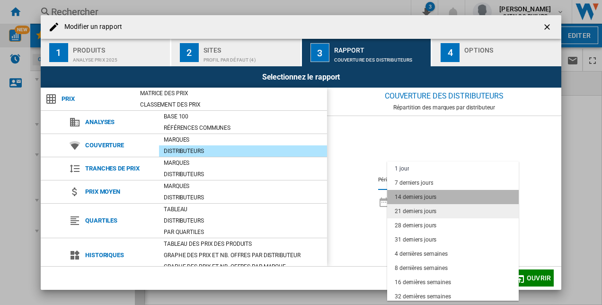
click at [498, 201] on md-option "14 derniers jours" at bounding box center [453, 197] width 132 height 14
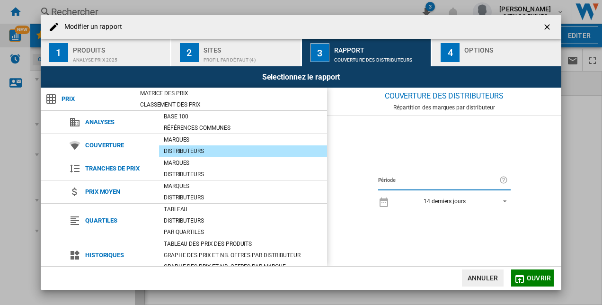
click at [500, 200] on span "REPORTS.WIZARD.STEPS.REPORT.STEPS.REPORT_OPTIONS.PERIOD: 14 derniers jours" at bounding box center [502, 200] width 11 height 9
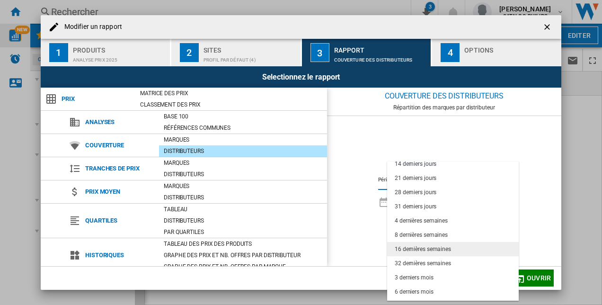
scroll to position [47, 0]
click at [452, 245] on md-option "32 dernières semaines" at bounding box center [453, 249] width 132 height 14
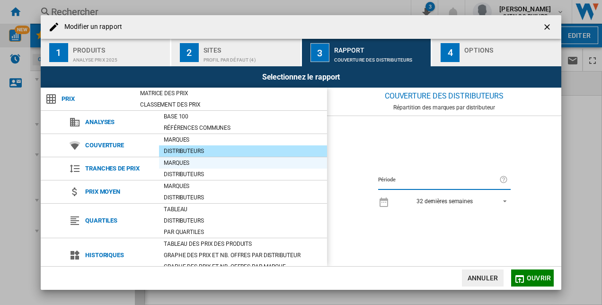
click at [204, 163] on div "Marques" at bounding box center [243, 162] width 168 height 9
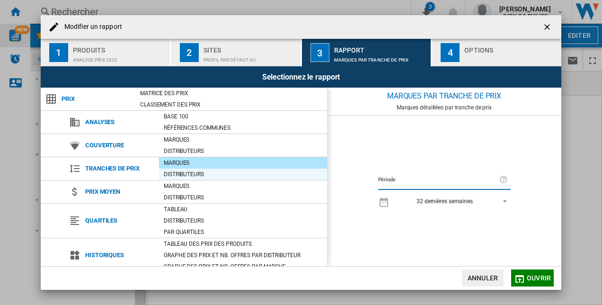
click at [208, 174] on div "Distributeurs" at bounding box center [243, 174] width 168 height 9
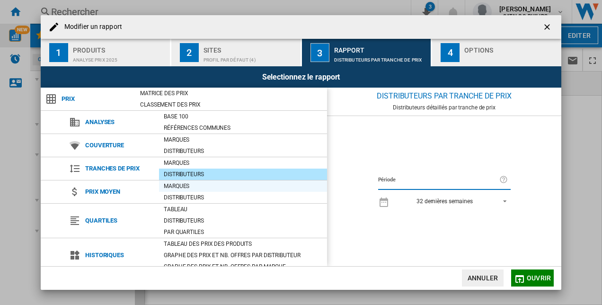
click at [206, 186] on div "Marques" at bounding box center [243, 185] width 168 height 9
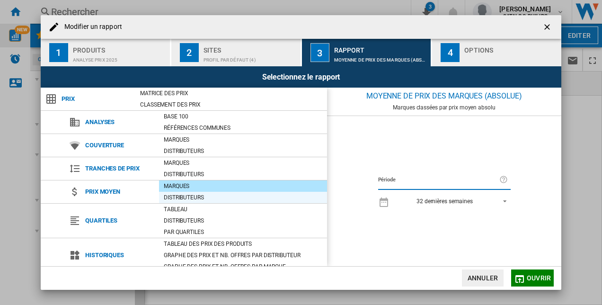
click at [209, 194] on div "Distributeurs" at bounding box center [243, 197] width 168 height 9
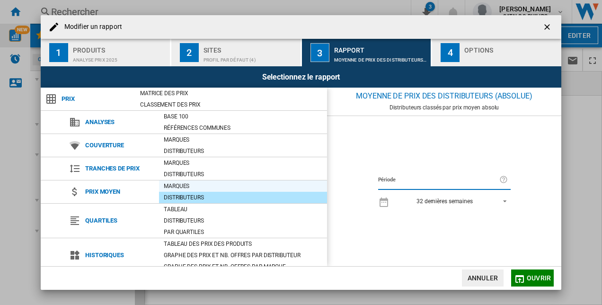
click at [213, 189] on div "Marques" at bounding box center [243, 185] width 168 height 9
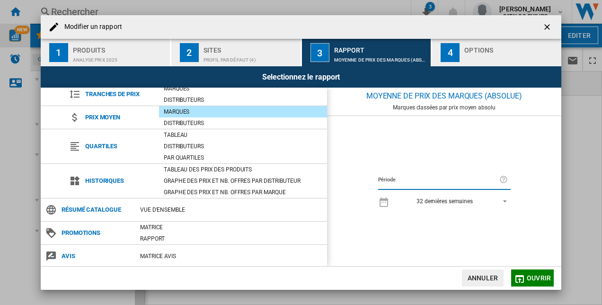
scroll to position [75, 0]
click at [210, 124] on div "Distributeurs" at bounding box center [243, 122] width 168 height 9
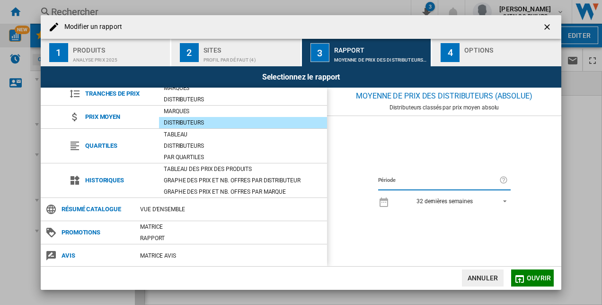
click at [506, 200] on span "REPORTS.WIZARD.STEPS.REPORT.STEPS.REPORT_OPTIONS.PERIOD: 32 dernières semaines" at bounding box center [502, 200] width 11 height 9
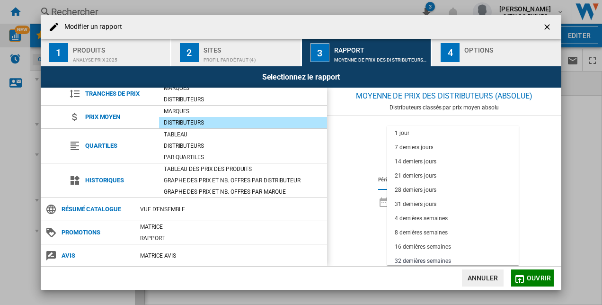
scroll to position [60, 0]
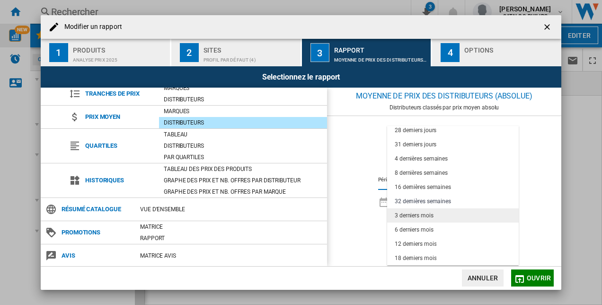
click at [471, 212] on md-option "3 derniers mois" at bounding box center [453, 215] width 132 height 14
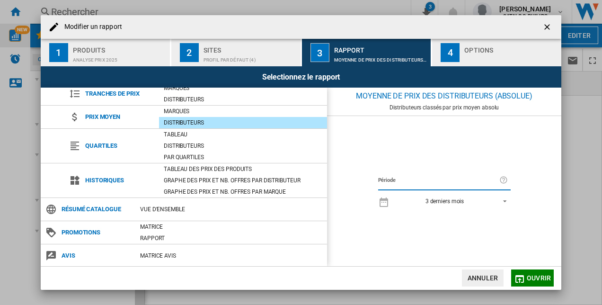
click at [466, 201] on span "3 derniers mois" at bounding box center [444, 201] width 99 height 8
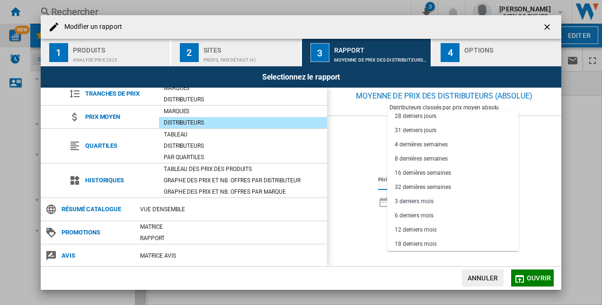
click at [323, 202] on md-backdrop at bounding box center [301, 152] width 602 height 305
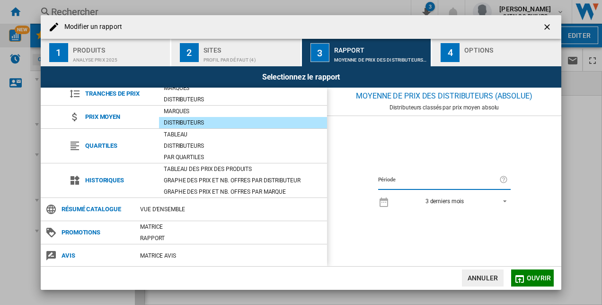
click at [497, 274] on button "Annuler" at bounding box center [483, 277] width 42 height 17
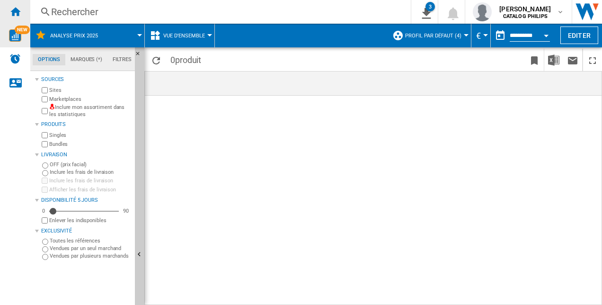
click at [19, 18] on div "Accueil" at bounding box center [15, 12] width 30 height 24
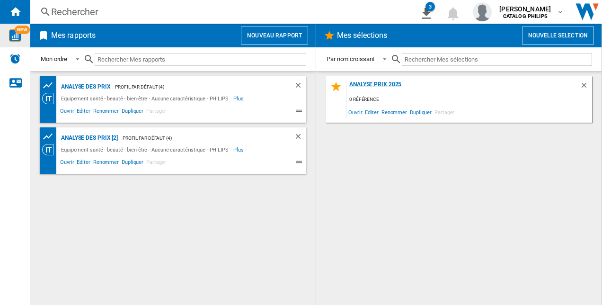
drag, startPoint x: 552, startPoint y: 83, endPoint x: 536, endPoint y: 89, distance: 17.2
click at [536, 89] on div "Analyse Prix 2025" at bounding box center [463, 87] width 233 height 13
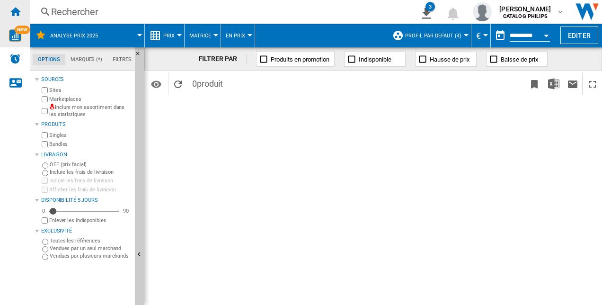
click at [13, 16] on ng-md-icon "Accueil" at bounding box center [14, 11] width 11 height 11
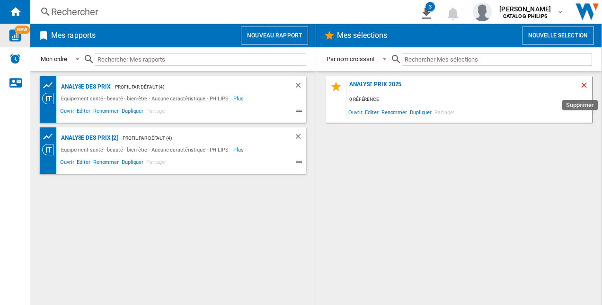
click at [588, 87] on ng-md-icon "Supprimer" at bounding box center [585, 86] width 11 height 11
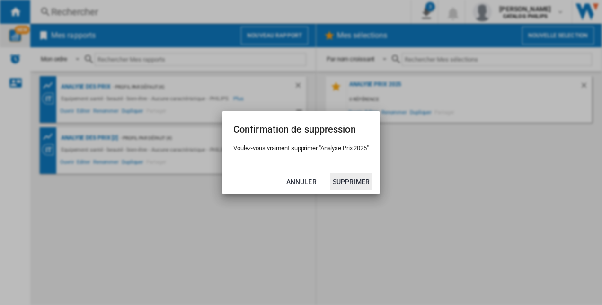
click at [341, 182] on button "Supprimer" at bounding box center [351, 181] width 43 height 17
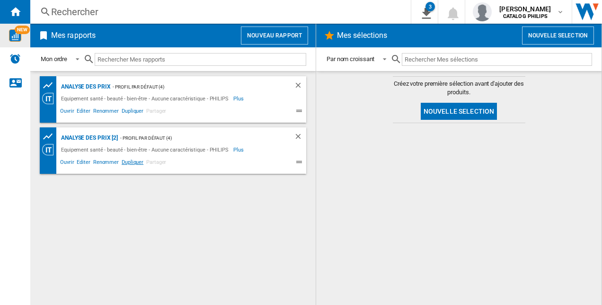
click at [128, 165] on span "Dupliquer" at bounding box center [132, 163] width 25 height 11
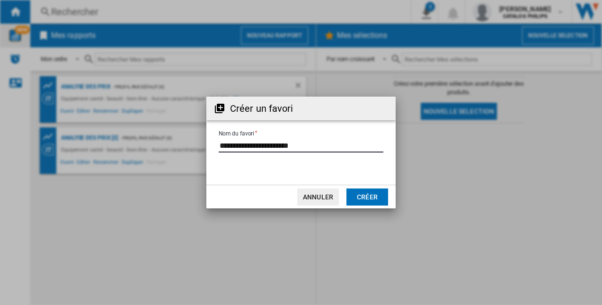
drag, startPoint x: 305, startPoint y: 150, endPoint x: 277, endPoint y: 151, distance: 28.9
click at [277, 151] on input "Nom du favori" at bounding box center [301, 145] width 165 height 14
type input "**********"
click at [370, 189] on button "Créer" at bounding box center [368, 196] width 42 height 17
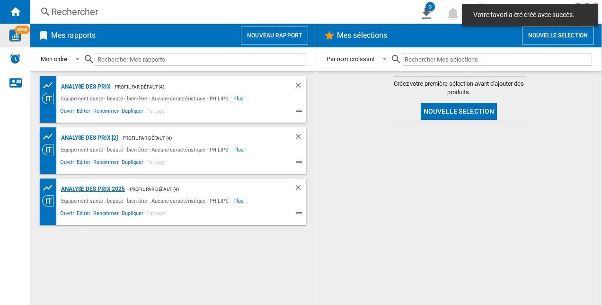
click at [100, 192] on div "Analyse des prix 2025" at bounding box center [92, 189] width 66 height 12
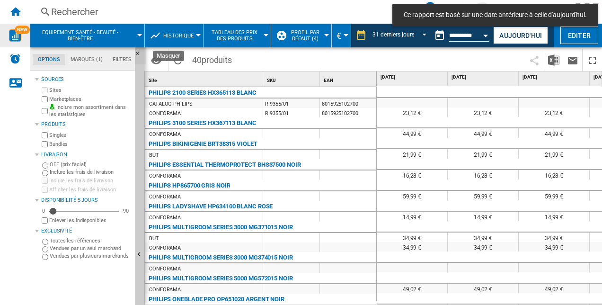
click at [136, 53] on ng-md-icon "Masquer" at bounding box center [140, 56] width 11 height 11
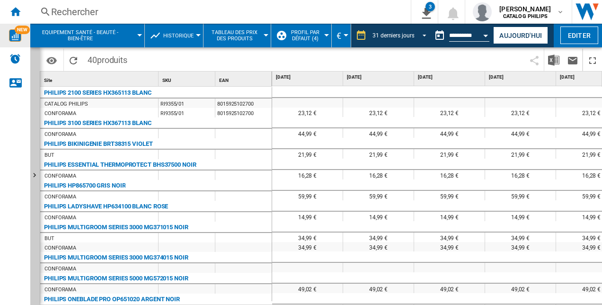
click at [408, 43] on div "31 derniers jours 1 jour 7 derniers jours 14 derniers jours 21 derniers jours 2…" at bounding box center [390, 36] width 79 height 24
drag, startPoint x: 408, startPoint y: 43, endPoint x: 403, endPoint y: 36, distance: 7.9
click at [403, 36] on div "31 derniers jours" at bounding box center [394, 35] width 42 height 7
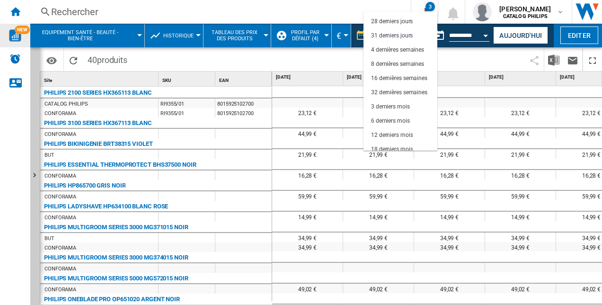
click at [83, 79] on md-backdrop at bounding box center [301, 152] width 602 height 305
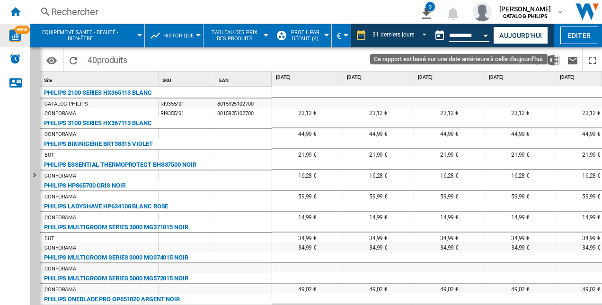
click at [465, 39] on input "**********" at bounding box center [469, 37] width 40 height 9
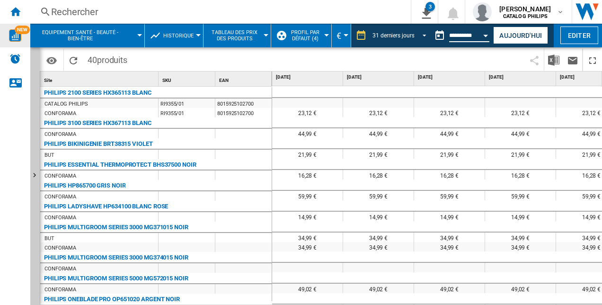
click at [412, 34] on div "31 derniers jours" at bounding box center [394, 35] width 42 height 7
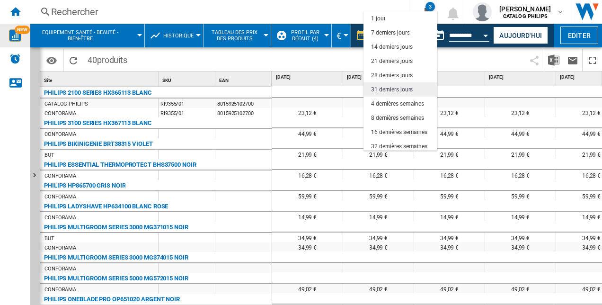
scroll to position [54, 0]
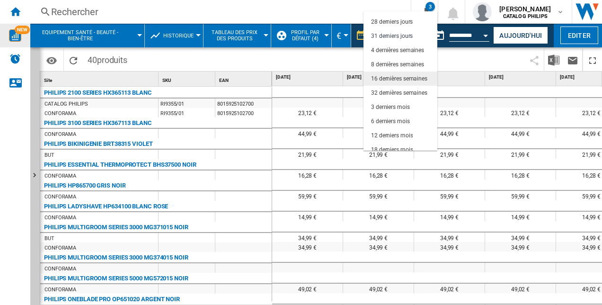
click at [412, 75] on div "16 dernières semaines" at bounding box center [399, 79] width 56 height 8
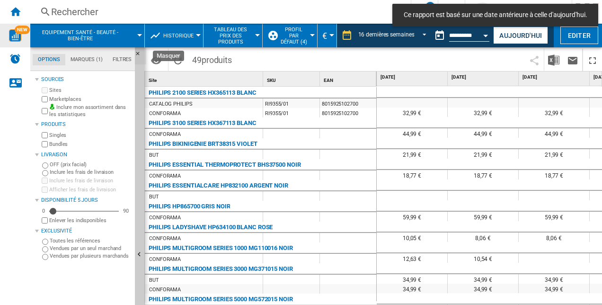
click at [137, 53] on ng-md-icon "Masquer" at bounding box center [140, 56] width 11 height 11
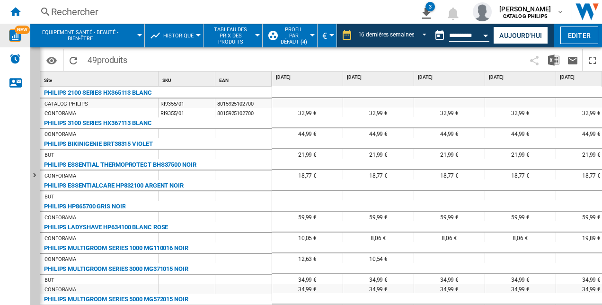
click at [238, 41] on span "Tableau des prix des produits" at bounding box center [230, 36] width 45 height 18
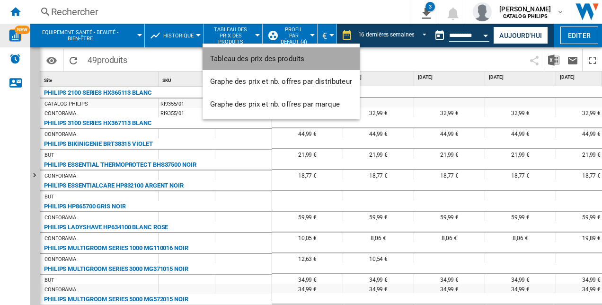
click at [257, 60] on span "Tableau des prix des produits" at bounding box center [257, 58] width 94 height 9
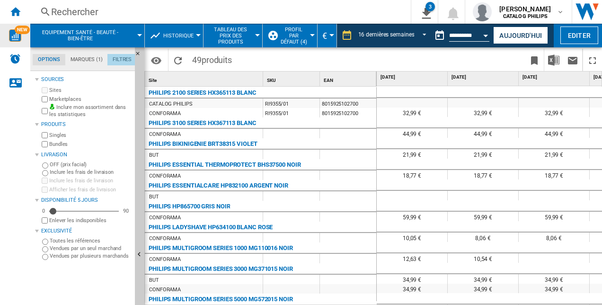
click at [115, 58] on md-tab-item "Filtres" at bounding box center [122, 59] width 29 height 11
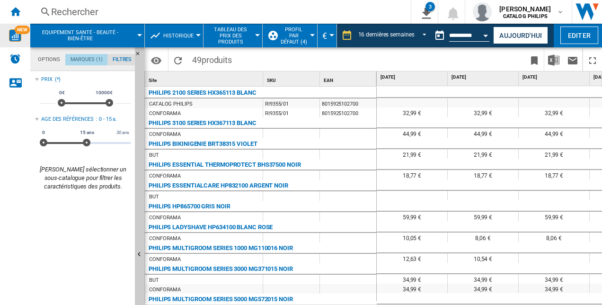
click at [83, 59] on md-tab-item "Marques (1)" at bounding box center [86, 59] width 42 height 11
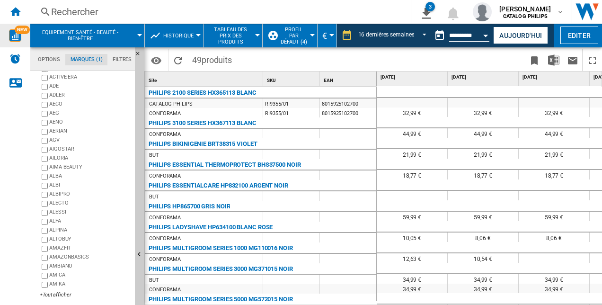
scroll to position [82, 0]
click at [53, 59] on md-tab-item "Options" at bounding box center [49, 59] width 33 height 11
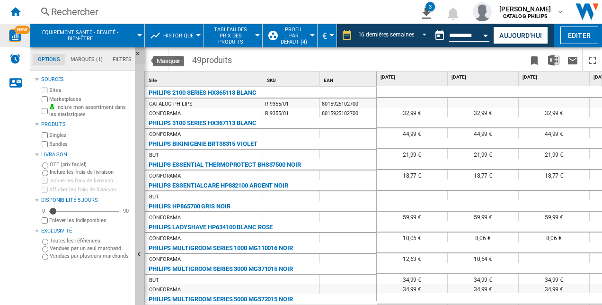
click at [136, 52] on ng-md-icon "Masquer" at bounding box center [140, 56] width 11 height 11
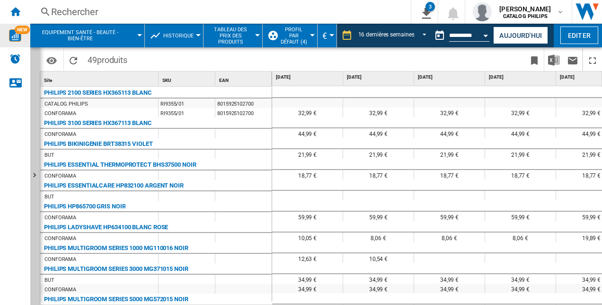
click at [184, 62] on span at bounding box center [230, 60] width 197 height 22
click at [15, 8] on ng-md-icon "Accueil" at bounding box center [14, 11] width 11 height 11
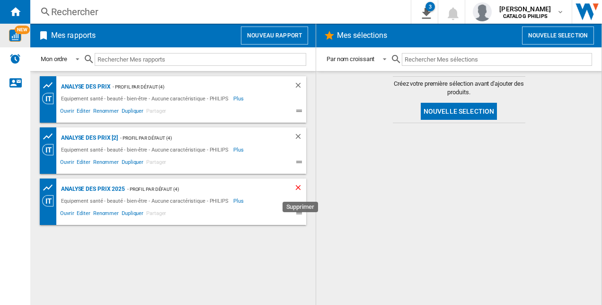
click at [297, 191] on ng-md-icon "Supprimer" at bounding box center [299, 188] width 11 height 11
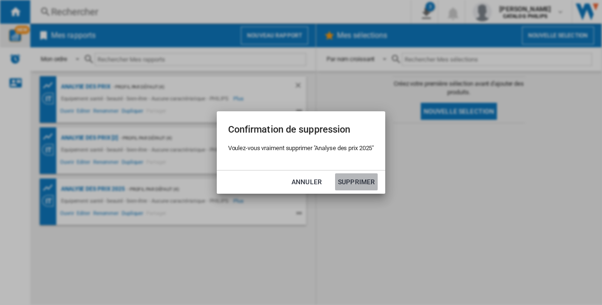
click at [348, 186] on button "Supprimer" at bounding box center [356, 181] width 43 height 17
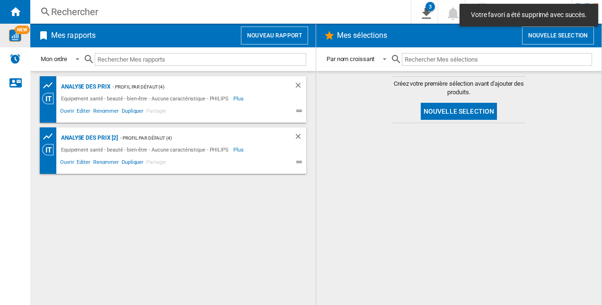
click at [279, 36] on button "Nouveau rapport" at bounding box center [274, 36] width 67 height 18
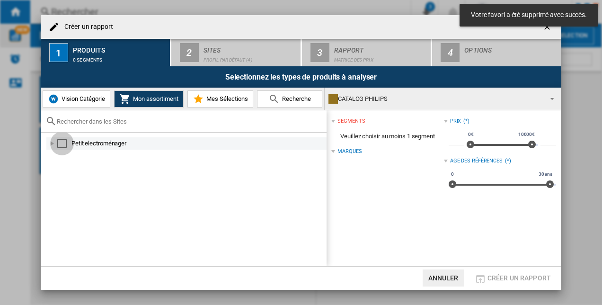
click at [59, 139] on div "Select" at bounding box center [61, 143] width 9 height 9
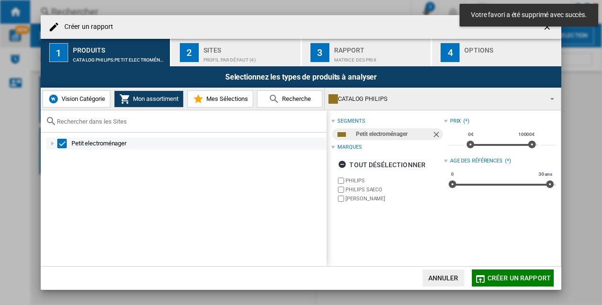
click at [55, 143] on div at bounding box center [52, 143] width 9 height 9
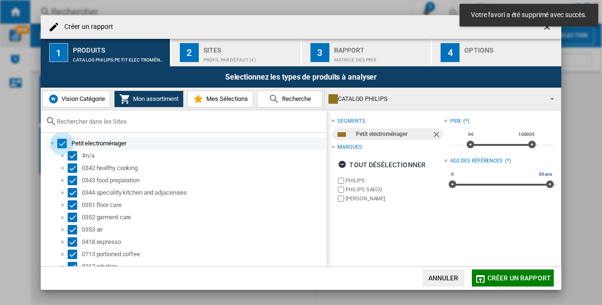
click at [61, 141] on div "Select" at bounding box center [61, 143] width 9 height 9
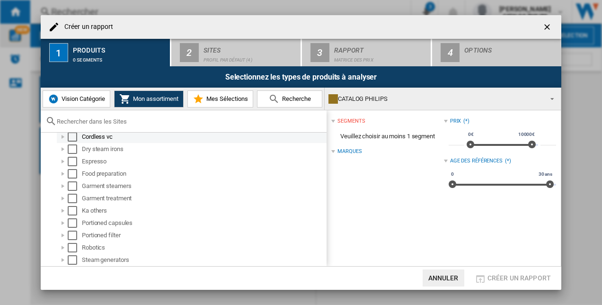
scroll to position [17, 0]
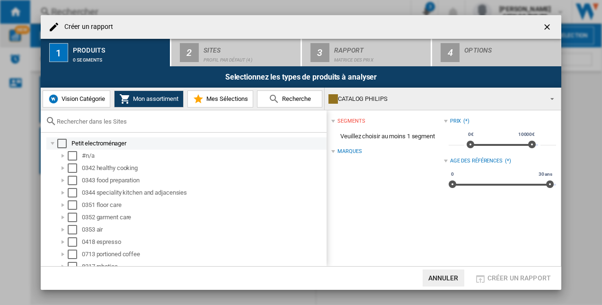
click at [63, 140] on div "Select" at bounding box center [61, 143] width 9 height 9
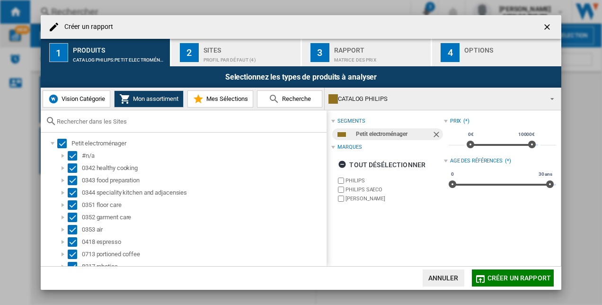
click at [216, 101] on span "Mes Sélections" at bounding box center [226, 98] width 44 height 7
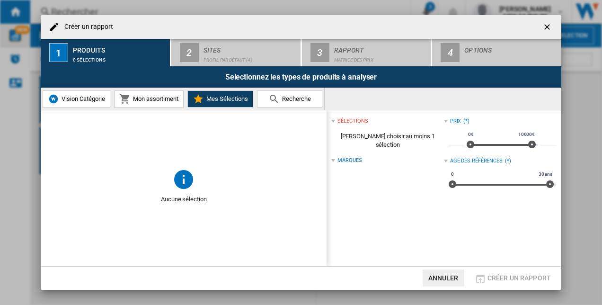
click at [282, 97] on span "Recherche" at bounding box center [295, 98] width 31 height 7
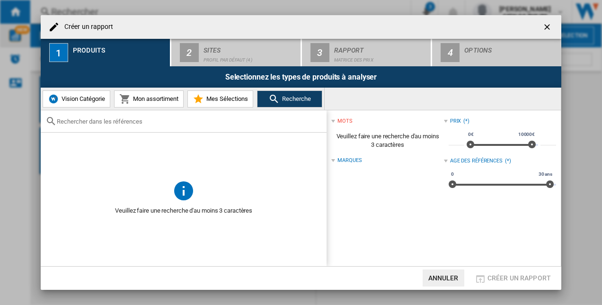
click at [232, 98] on span "Mes Sélections" at bounding box center [226, 98] width 44 height 7
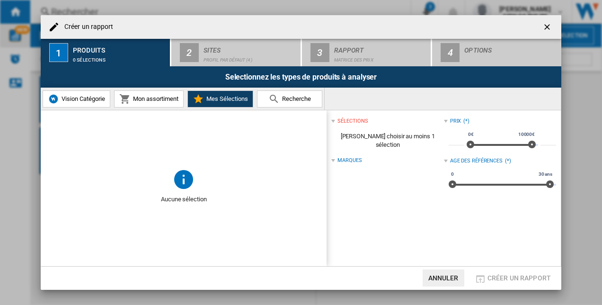
click at [92, 103] on button "Vision Catégorie" at bounding box center [77, 98] width 68 height 17
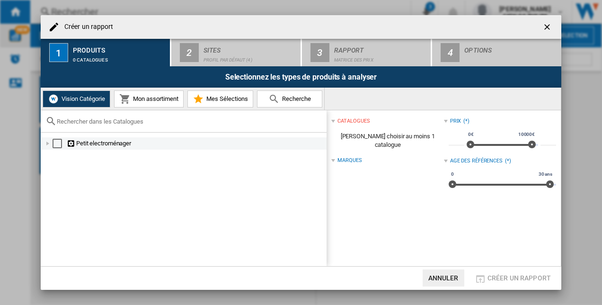
click at [50, 147] on div at bounding box center [47, 143] width 9 height 9
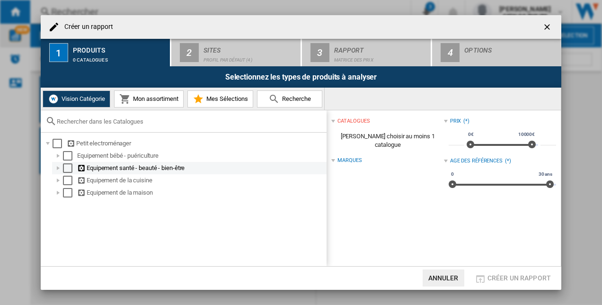
click at [63, 168] on div "Select" at bounding box center [67, 167] width 9 height 9
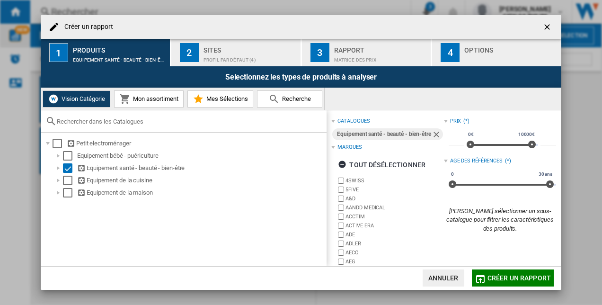
click at [144, 102] on span "Mon assortiment" at bounding box center [155, 98] width 48 height 7
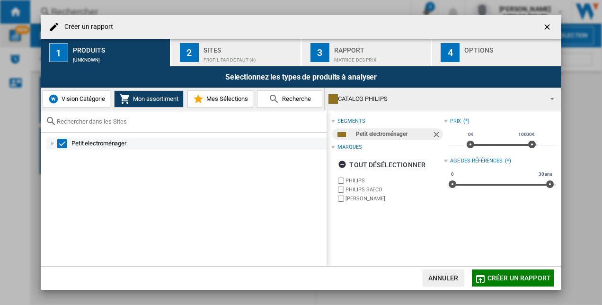
click at [55, 146] on div at bounding box center [52, 143] width 9 height 9
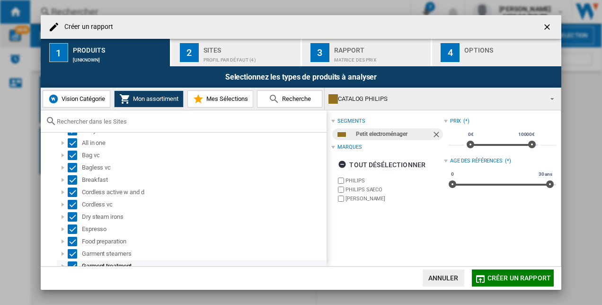
scroll to position [0, 0]
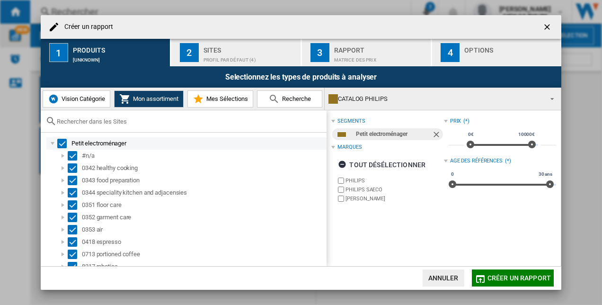
click at [56, 143] on div at bounding box center [52, 143] width 9 height 9
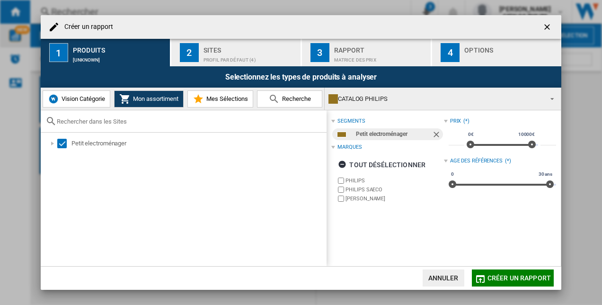
click at [221, 104] on button "Mes Sélections" at bounding box center [221, 98] width 66 height 17
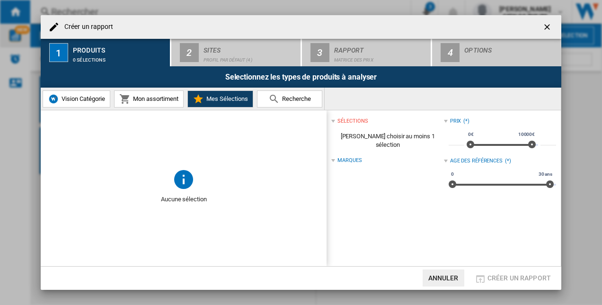
click at [337, 154] on div "Marques" at bounding box center [388, 160] width 112 height 12
click at [336, 154] on div "Marques (*)" at bounding box center [388, 160] width 112 height 12
click at [334, 159] on div at bounding box center [334, 161] width 4 height 4
click at [352, 140] on span "[PERSON_NAME] choisir au moins 1 sélection" at bounding box center [388, 140] width 112 height 27
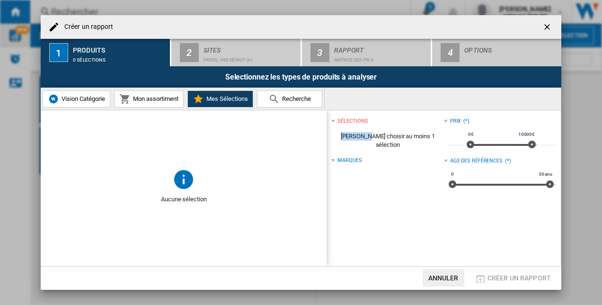
click at [352, 140] on span "[PERSON_NAME] choisir au moins 1 sélection" at bounding box center [388, 140] width 112 height 27
drag, startPoint x: 247, startPoint y: 196, endPoint x: 189, endPoint y: 156, distance: 70.1
click at [241, 194] on span "Aucune sélection" at bounding box center [184, 199] width 286 height 18
click at [304, 99] on span "Recherche" at bounding box center [295, 98] width 31 height 7
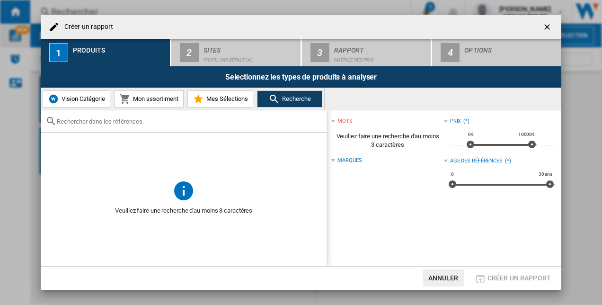
click at [198, 121] on input "text" at bounding box center [189, 121] width 265 height 7
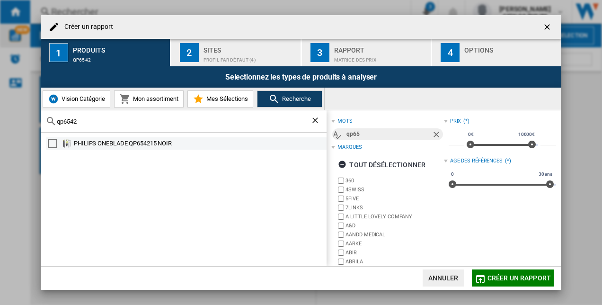
click at [97, 147] on div "PHILIPS ONEBLADE QP654215 NOIR" at bounding box center [199, 143] width 251 height 9
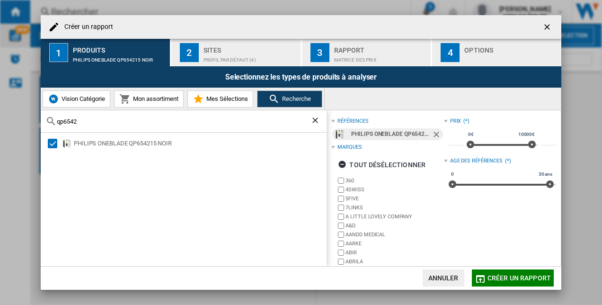
drag, startPoint x: 61, startPoint y: 123, endPoint x: 38, endPoint y: 123, distance: 22.7
click at [38, 123] on div "Créer un rapport 1 Produits PHILIPS ONEBLADE QP654215 NOIR 2 Sites Profil par d…" at bounding box center [301, 152] width 602 height 305
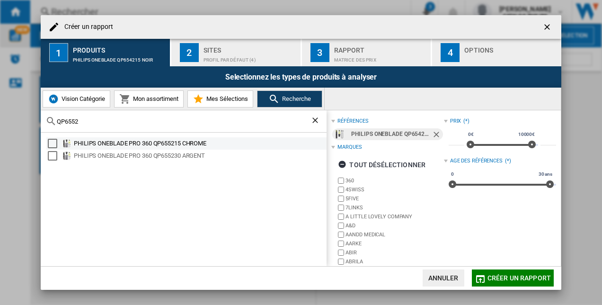
click at [100, 144] on div "PHILIPS ONEBLADE PRO 360 QP655215 CHROME" at bounding box center [199, 143] width 251 height 9
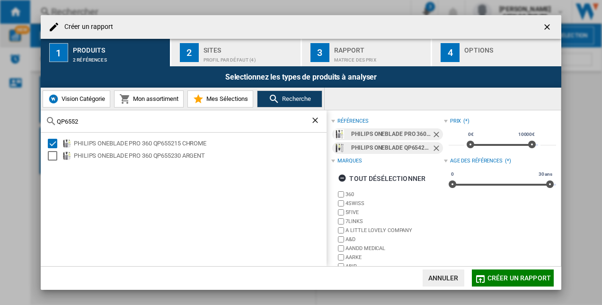
click at [106, 120] on input "QP6552" at bounding box center [184, 121] width 254 height 7
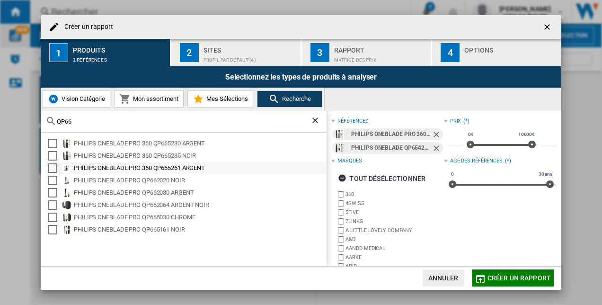
click at [197, 168] on div "PHILIPS ONEBLADE PRO 360 QP665261 ARGENT" at bounding box center [199, 167] width 251 height 9
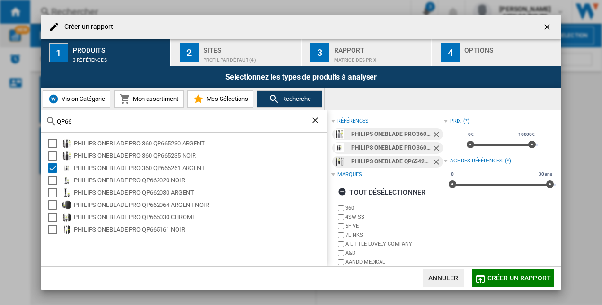
click at [157, 121] on input "QP66" at bounding box center [184, 121] width 254 height 7
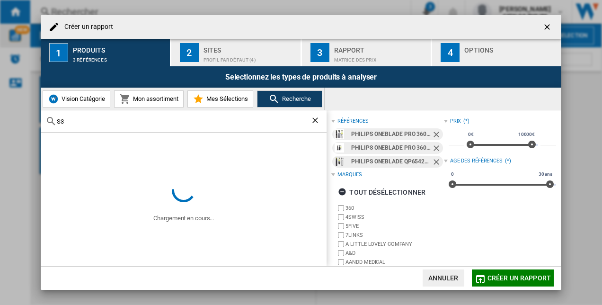
type input "S"
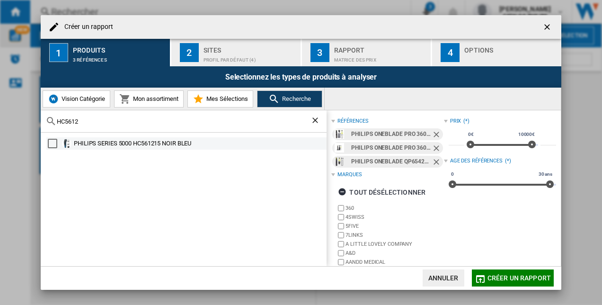
click at [145, 142] on div "PHILIPS SERIES 5000 HC561215 NOIR BLEU" at bounding box center [199, 143] width 251 height 9
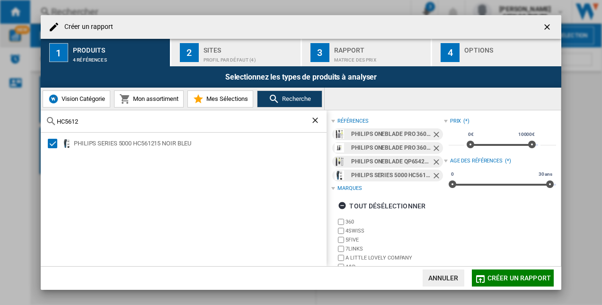
click at [143, 125] on input "HC5612" at bounding box center [184, 121] width 254 height 7
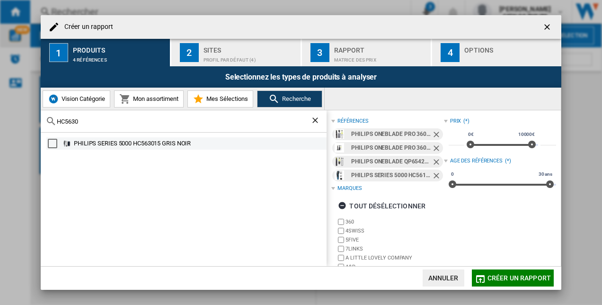
click at [131, 143] on div "PHILIPS SERIES 5000 HC563015 GRIS NOIR" at bounding box center [199, 143] width 251 height 9
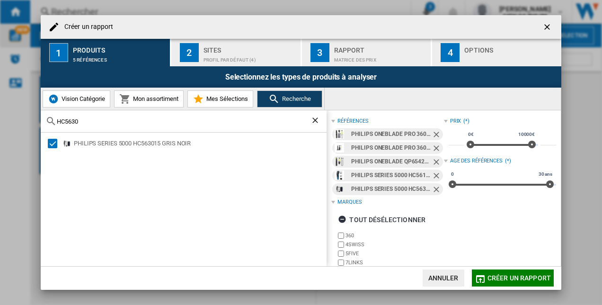
click at [145, 121] on input "HC5630" at bounding box center [184, 121] width 254 height 7
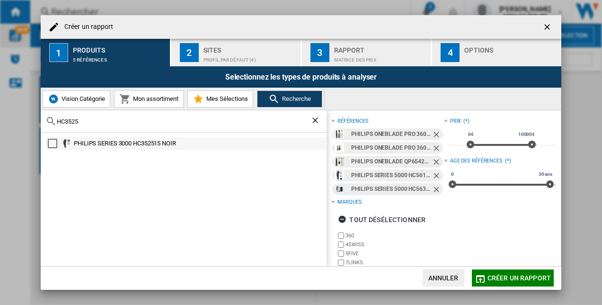
type input "HC3525"
click at [113, 143] on div "PHILIPS SERIES 3000 HC352515 NOIR" at bounding box center [199, 143] width 251 height 9
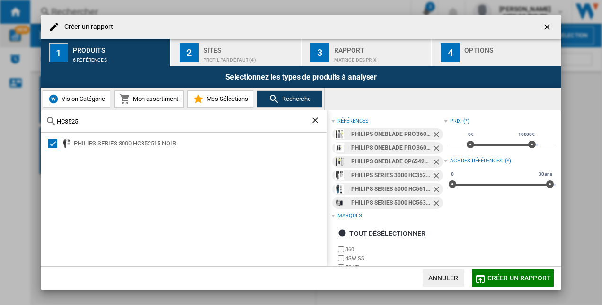
click at [317, 119] on ng-md-icon "Effacer la recherche" at bounding box center [316, 121] width 11 height 11
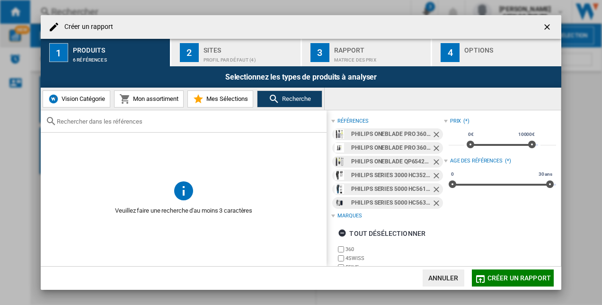
click at [235, 124] on input "text" at bounding box center [189, 121] width 265 height 7
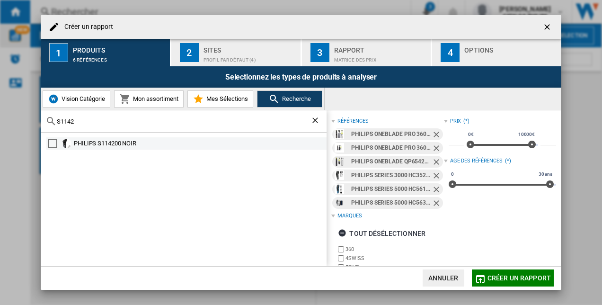
click at [157, 145] on div "PHILIPS S114200 NOIR" at bounding box center [199, 143] width 251 height 9
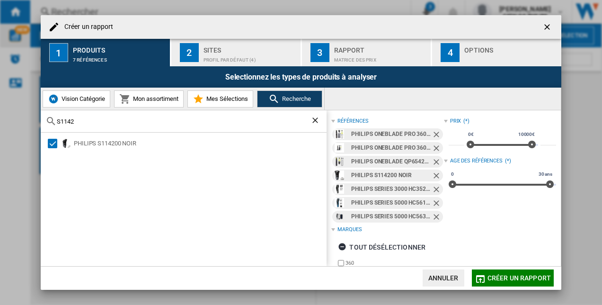
click at [152, 120] on input "S1142" at bounding box center [184, 121] width 254 height 7
click at [151, 120] on input "S1142" at bounding box center [184, 121] width 254 height 7
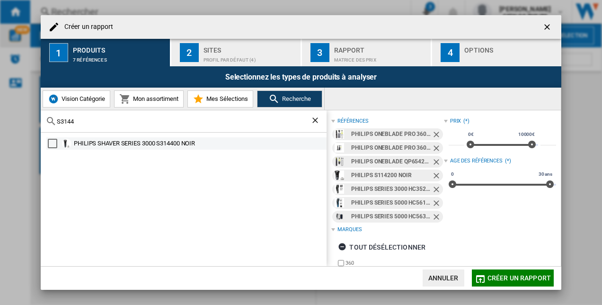
click at [150, 140] on div "PHILIPS SHAVER SERIES 3000 S314400 NOIR" at bounding box center [199, 143] width 251 height 9
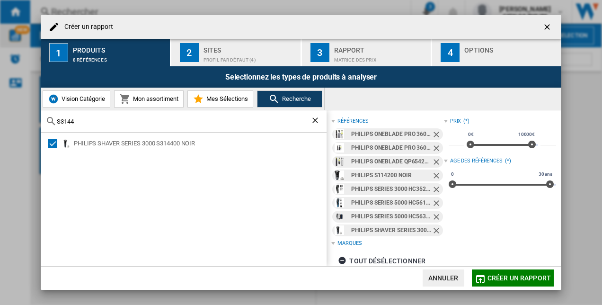
click at [132, 125] on input "S3144" at bounding box center [184, 121] width 254 height 7
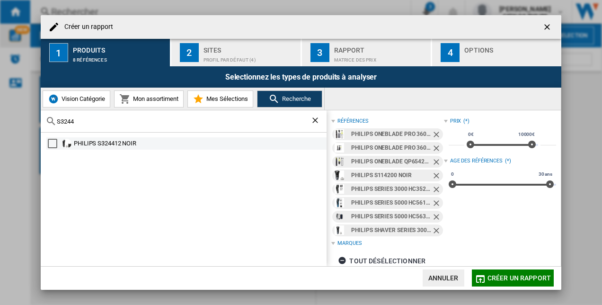
click at [132, 144] on div "PHILIPS S324412 NOIR" at bounding box center [199, 143] width 251 height 9
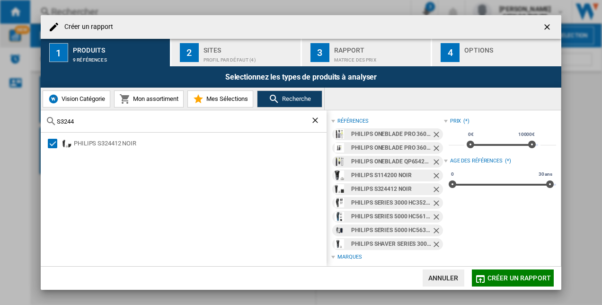
click at [115, 126] on div "S3244" at bounding box center [184, 121] width 286 height 22
click at [110, 122] on input "S3244" at bounding box center [184, 121] width 254 height 7
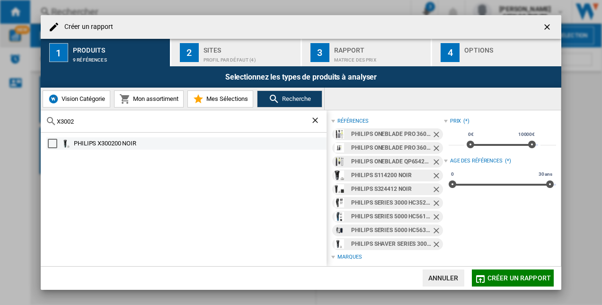
click at [105, 142] on div "PHILIPS X300200 NOIR" at bounding box center [199, 143] width 251 height 9
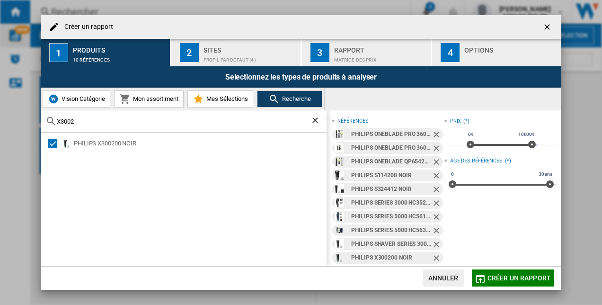
click at [122, 126] on div "X3002" at bounding box center [184, 121] width 286 height 22
click at [106, 119] on input "X3002" at bounding box center [184, 121] width 254 height 7
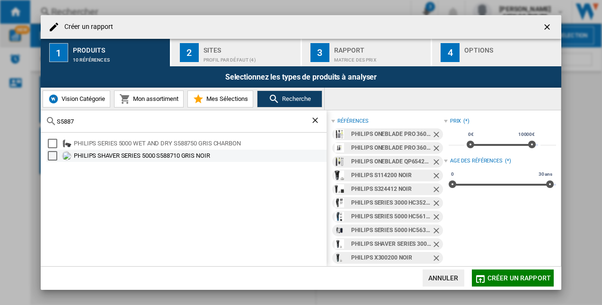
click at [88, 157] on div "PHILIPS SHAVER SERIES 5000 S588710 GRIS NOIR" at bounding box center [199, 155] width 251 height 9
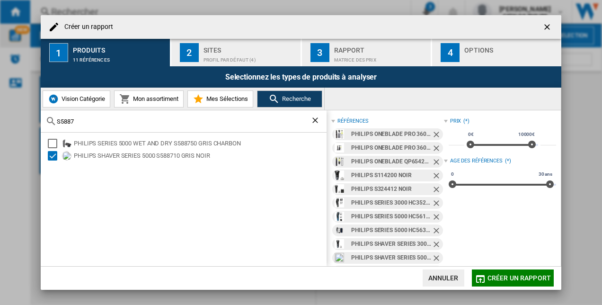
click at [100, 119] on input "S5887" at bounding box center [184, 121] width 254 height 7
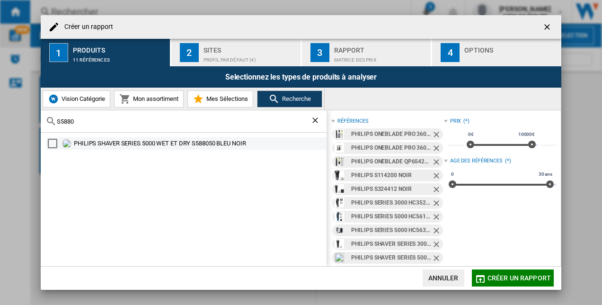
click at [122, 139] on div "PHILIPS SHAVER SERIES 5000 WET ET DRY S588050 BLEU NOIR" at bounding box center [199, 143] width 251 height 9
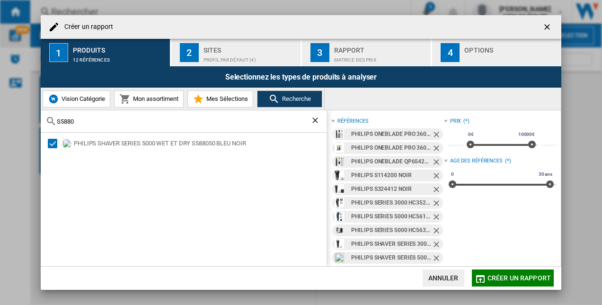
click at [109, 122] on input "S5880" at bounding box center [184, 121] width 254 height 7
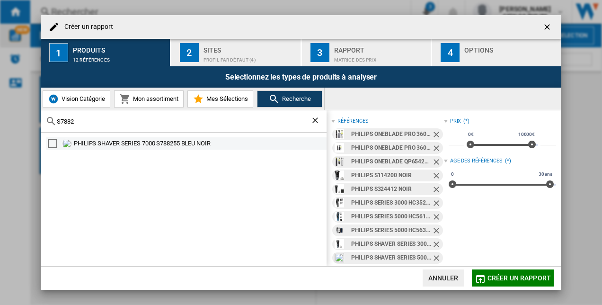
click at [111, 143] on div "PHILIPS SHAVER SERIES 7000 S788255 BLEU NOIR" at bounding box center [199, 143] width 251 height 9
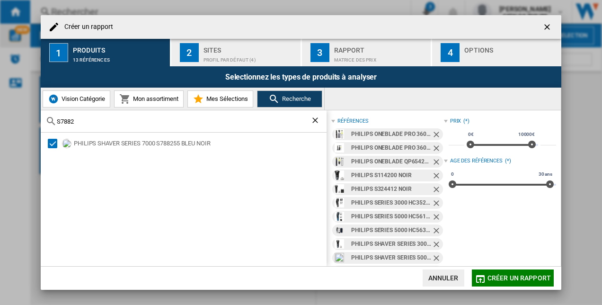
click at [111, 121] on input "S7882" at bounding box center [184, 121] width 254 height 7
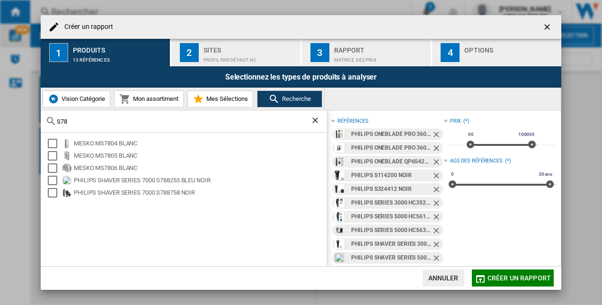
click at [112, 118] on input "S78" at bounding box center [184, 121] width 254 height 7
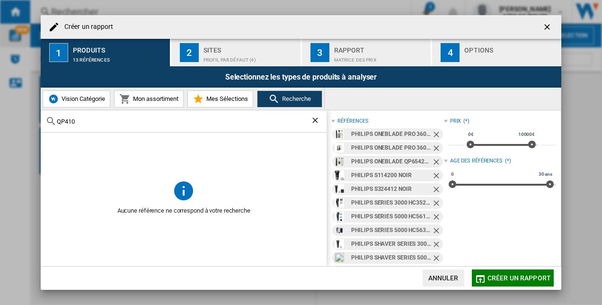
click at [120, 121] on input "QP410" at bounding box center [184, 121] width 254 height 7
click at [123, 124] on input "S8692" at bounding box center [184, 121] width 254 height 7
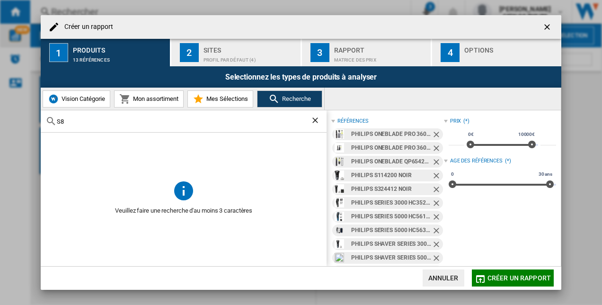
type input "S"
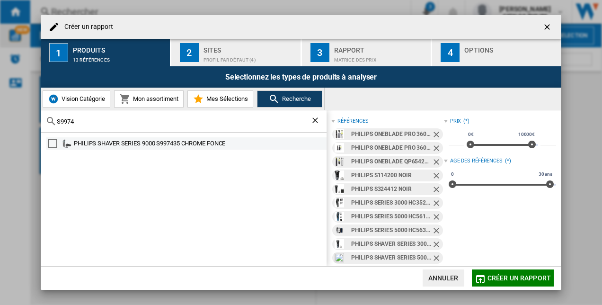
type input "S9974"
click at [147, 143] on div "PHILIPS SHAVER SERIES 9000 S997435 CHROME FONCE" at bounding box center [199, 143] width 251 height 9
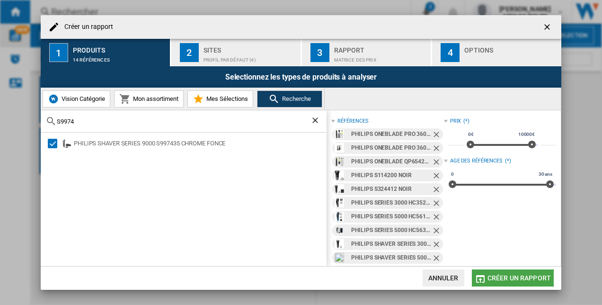
click at [508, 278] on span "Créer un rapport" at bounding box center [519, 278] width 63 height 8
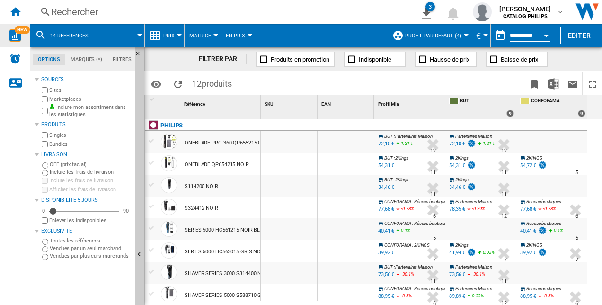
click at [198, 36] on span "Matrice" at bounding box center [200, 36] width 22 height 6
click at [354, 143] on md-backdrop at bounding box center [301, 152] width 602 height 305
drag, startPoint x: 494, startPoint y: 100, endPoint x: 449, endPoint y: 117, distance: 47.3
click at [449, 117] on span "BUT 9" at bounding box center [481, 107] width 65 height 22
click at [462, 36] on button "Profil par défaut (4)" at bounding box center [435, 36] width 61 height 24
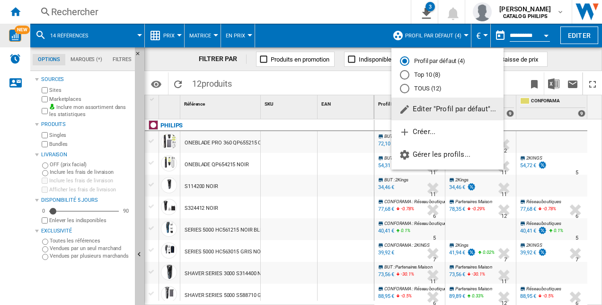
click at [201, 33] on md-backdrop at bounding box center [301, 152] width 602 height 305
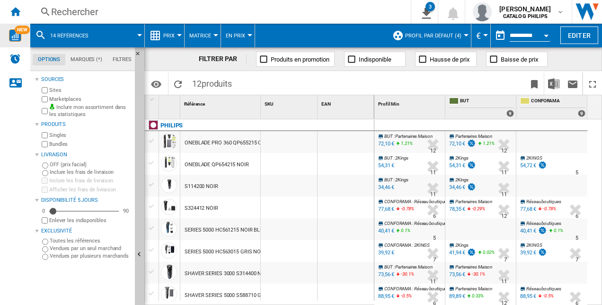
click at [206, 35] on span "Matrice" at bounding box center [200, 36] width 22 height 6
drag, startPoint x: 239, startPoint y: 32, endPoint x: 245, endPoint y: 33, distance: 6.7
click at [241, 32] on md-backdrop at bounding box center [301, 152] width 602 height 305
click at [251, 36] on div at bounding box center [250, 35] width 5 height 2
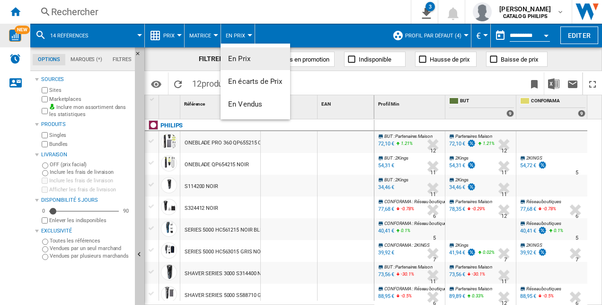
click at [167, 35] on md-backdrop at bounding box center [301, 152] width 602 height 305
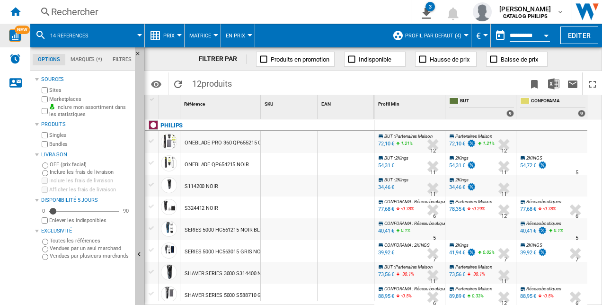
click at [167, 35] on span "Prix" at bounding box center [168, 36] width 11 height 6
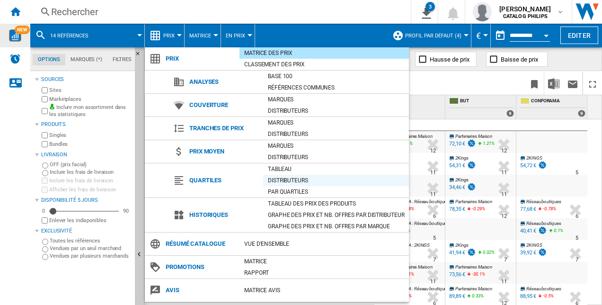
click at [312, 179] on div "Distributeurs" at bounding box center [336, 180] width 146 height 9
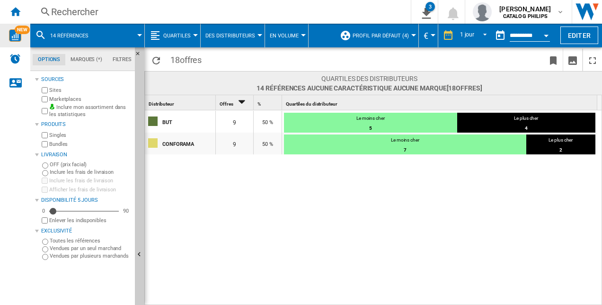
click at [194, 34] on button "Quartiles" at bounding box center [179, 36] width 32 height 24
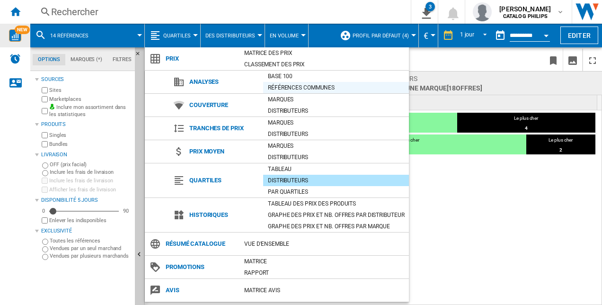
click at [300, 86] on div "Références communes" at bounding box center [336, 87] width 146 height 9
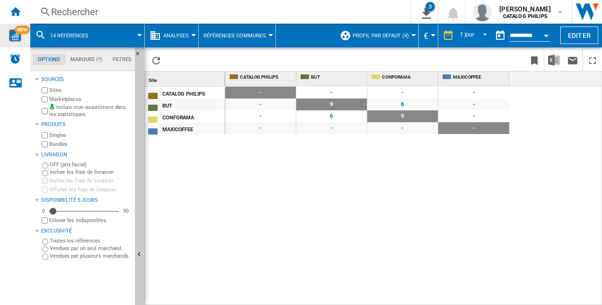
click at [178, 33] on span "Analyses" at bounding box center [176, 36] width 26 height 6
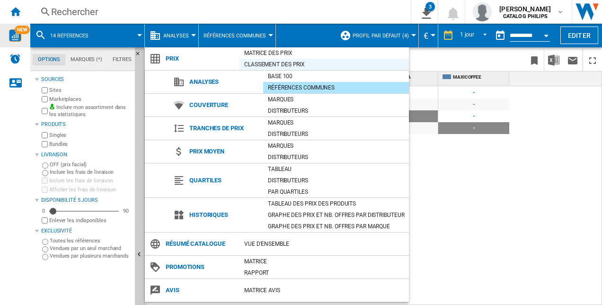
click at [288, 65] on div "Classement des prix" at bounding box center [325, 64] width 170 height 9
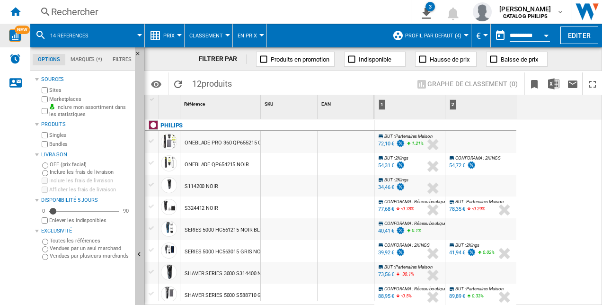
click at [167, 35] on span "Prix" at bounding box center [168, 36] width 11 height 6
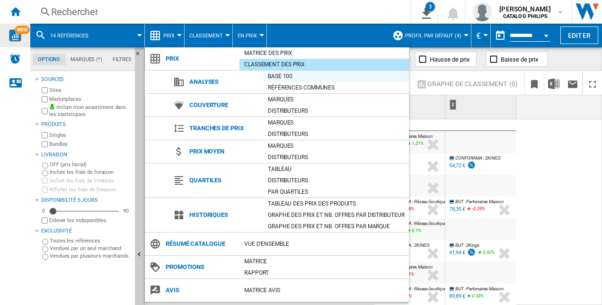
click at [304, 77] on div "Base 100" at bounding box center [336, 76] width 146 height 9
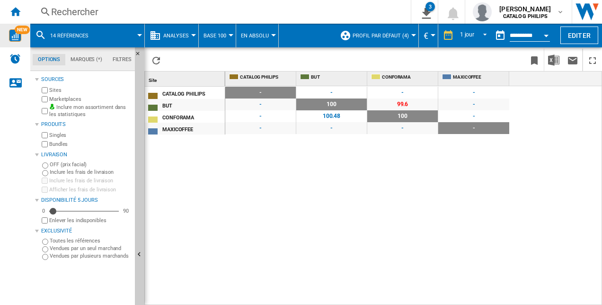
click at [206, 36] on span "Base 100" at bounding box center [215, 36] width 23 height 6
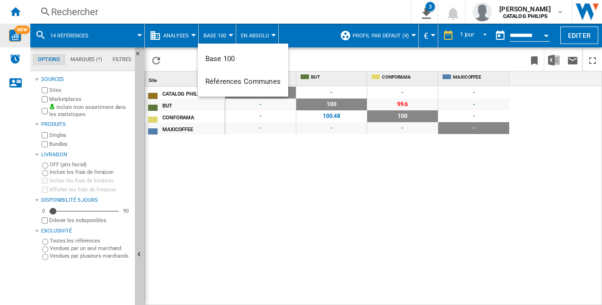
click at [188, 38] on md-backdrop at bounding box center [301, 152] width 602 height 305
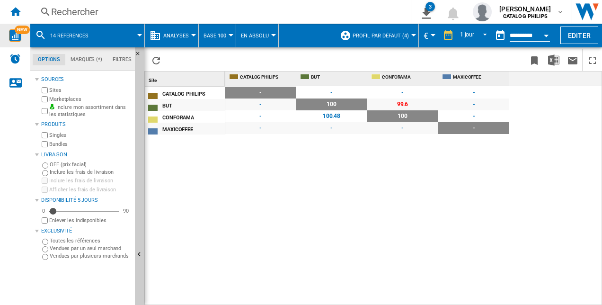
click at [190, 36] on button "Analyses" at bounding box center [178, 36] width 30 height 24
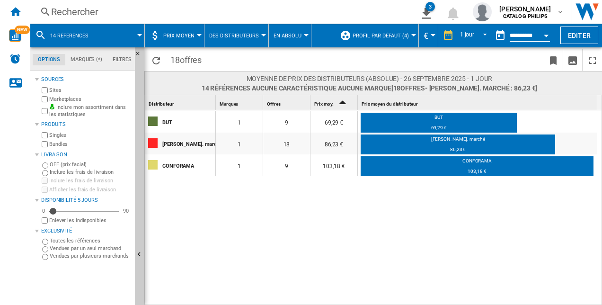
click at [194, 33] on button "Prix moyen" at bounding box center [181, 36] width 36 height 24
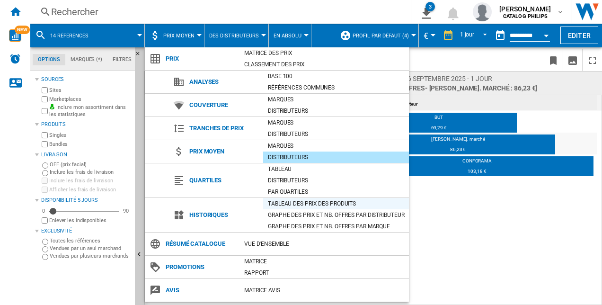
click at [314, 206] on div "Tableau des prix des produits" at bounding box center [336, 203] width 146 height 9
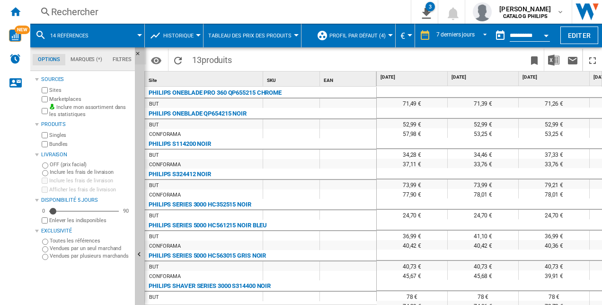
click at [138, 52] on ng-md-icon "Masquer" at bounding box center [140, 56] width 11 height 11
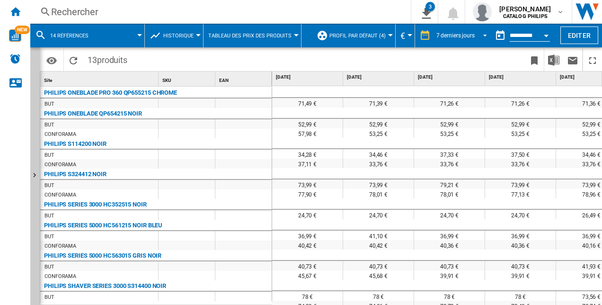
click at [445, 34] on div "7 derniers jours" at bounding box center [456, 35] width 38 height 7
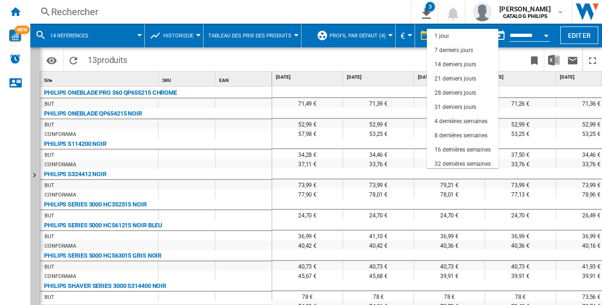
scroll to position [14, 0]
drag, startPoint x: 445, startPoint y: 34, endPoint x: 467, endPoint y: 95, distance: 64.9
click at [467, 95] on div "31 derniers jours" at bounding box center [456, 93] width 42 height 8
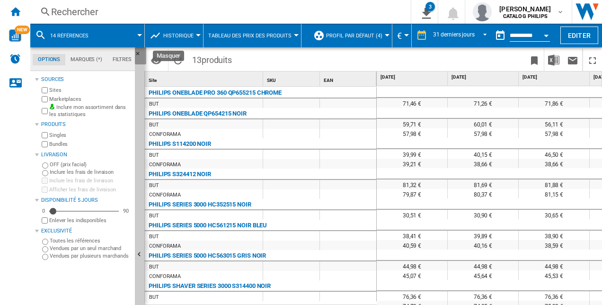
click at [138, 54] on ng-md-icon "Masquer" at bounding box center [140, 56] width 11 height 11
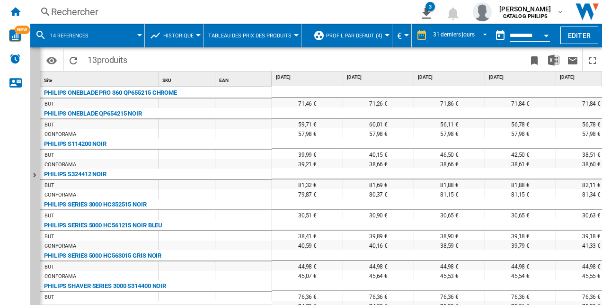
drag, startPoint x: 316, startPoint y: 125, endPoint x: 450, endPoint y: 39, distance: 159.3
click at [450, 39] on div at bounding box center [301, 152] width 602 height 305
click at [450, 36] on div "31 derniers jours" at bounding box center [454, 35] width 42 height 7
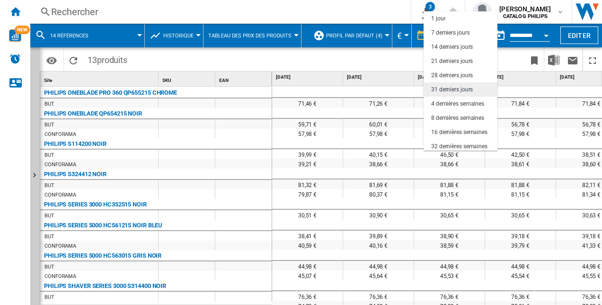
scroll to position [54, 0]
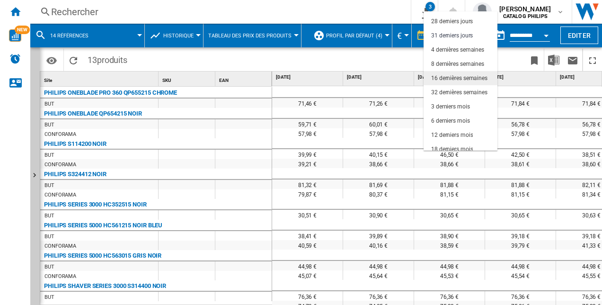
click at [466, 76] on div "16 dernières semaines" at bounding box center [459, 78] width 56 height 8
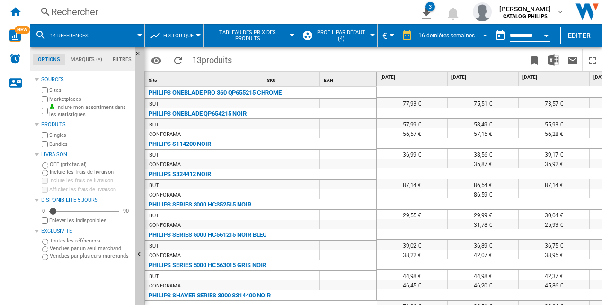
click at [480, 39] on md-select-value "16 dernières semaines" at bounding box center [454, 35] width 73 height 14
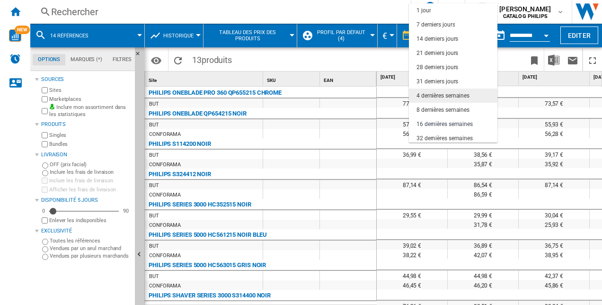
scroll to position [60, 0]
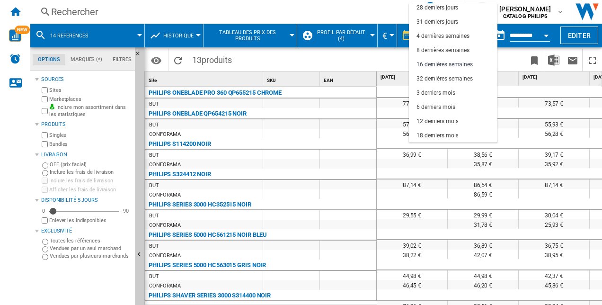
drag, startPoint x: 376, startPoint y: 92, endPoint x: 359, endPoint y: 94, distance: 18.1
drag, startPoint x: 359, startPoint y: 94, endPoint x: 361, endPoint y: 82, distance: 11.6
drag, startPoint x: 361, startPoint y: 82, endPoint x: 365, endPoint y: 78, distance: 6.1
click at [365, 78] on md-backdrop at bounding box center [301, 152] width 602 height 305
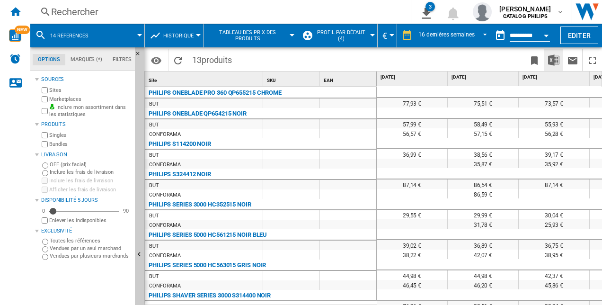
drag, startPoint x: 390, startPoint y: 77, endPoint x: 555, endPoint y: 61, distance: 165.6
click at [555, 61] on img "Télécharger au format Excel" at bounding box center [553, 59] width 11 height 11
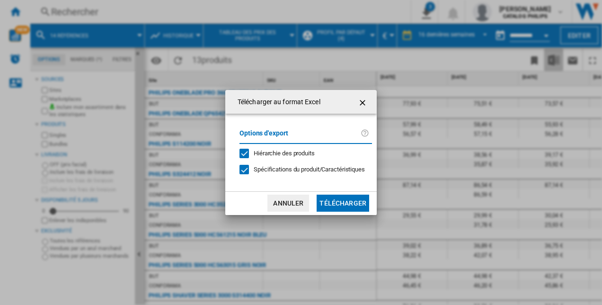
click at [555, 61] on div "Télécharger au format Excel Options d'export Hiérarchie des produits Spécificat…" at bounding box center [301, 152] width 602 height 305
click at [352, 203] on button "Télécharger" at bounding box center [343, 203] width 53 height 17
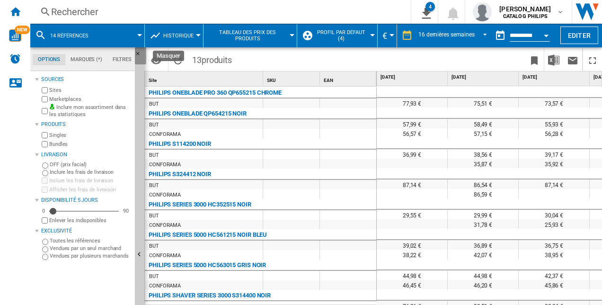
click at [136, 51] on ng-md-icon "Masquer" at bounding box center [140, 56] width 11 height 11
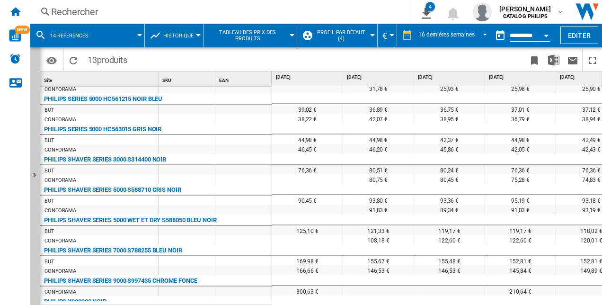
scroll to position [0, 0]
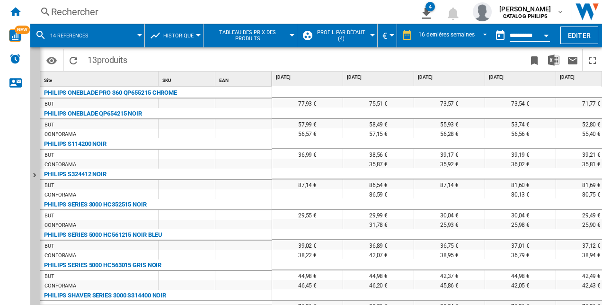
click at [346, 33] on span "Profil par défaut (4)" at bounding box center [341, 35] width 53 height 12
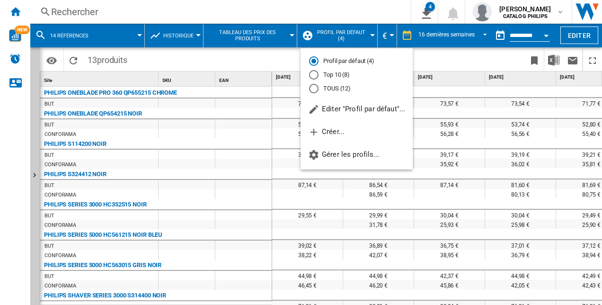
click at [289, 38] on md-backdrop at bounding box center [301, 152] width 602 height 305
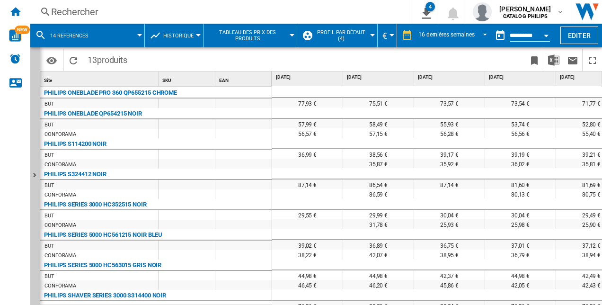
click at [280, 34] on span "Tableau des prix des produits" at bounding box center [247, 35] width 79 height 12
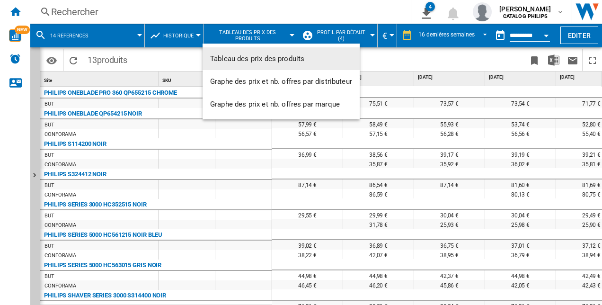
click at [176, 34] on md-backdrop at bounding box center [301, 152] width 602 height 305
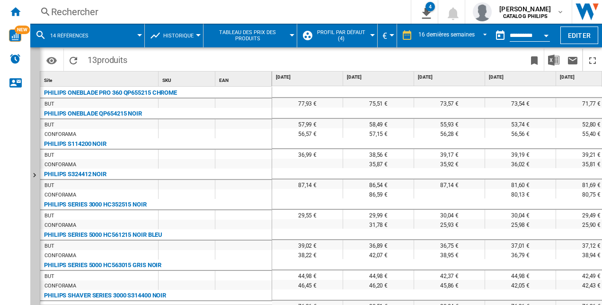
click at [175, 35] on span "Historique" at bounding box center [178, 36] width 30 height 6
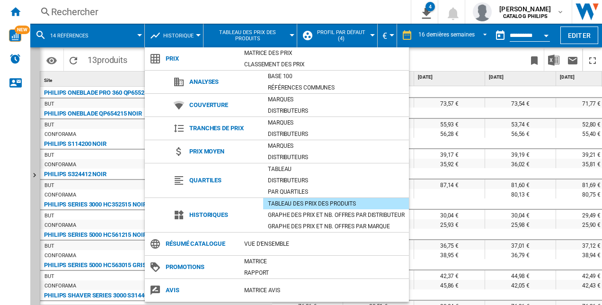
click at [579, 35] on md-backdrop at bounding box center [301, 152] width 602 height 305
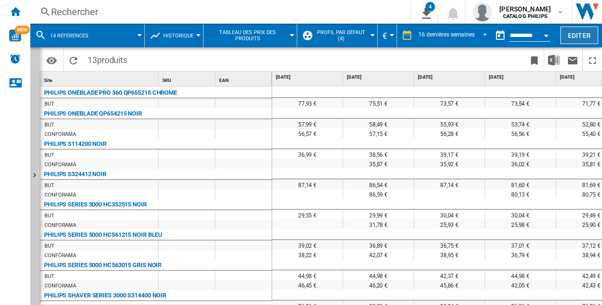
click at [578, 36] on button "Editer" at bounding box center [580, 36] width 38 height 18
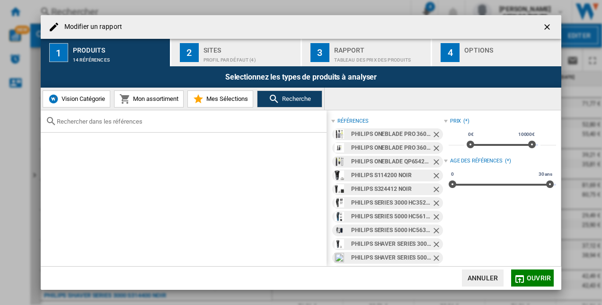
click at [249, 54] on div "Profil par défaut (4)" at bounding box center [250, 58] width 93 height 10
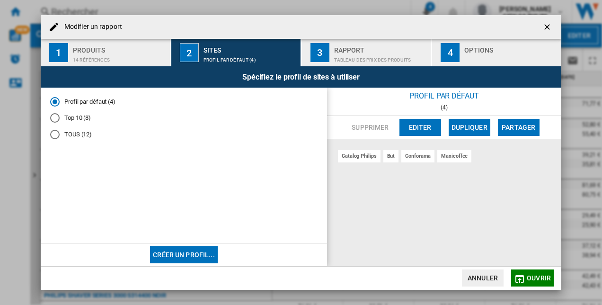
click at [82, 138] on md-radio-button "TOUS (12)" at bounding box center [184, 134] width 268 height 9
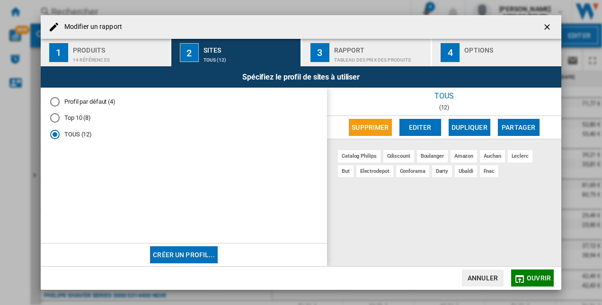
click at [532, 279] on span "Ouvrir" at bounding box center [539, 278] width 24 height 8
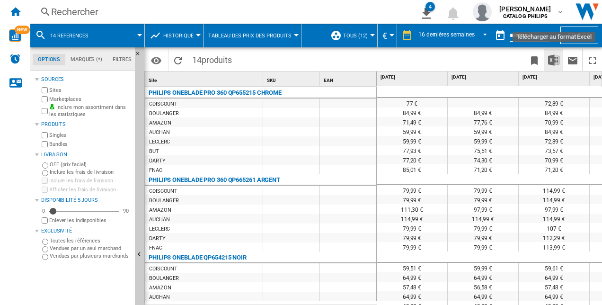
click at [555, 59] on img "Télécharger au format Excel" at bounding box center [553, 59] width 11 height 11
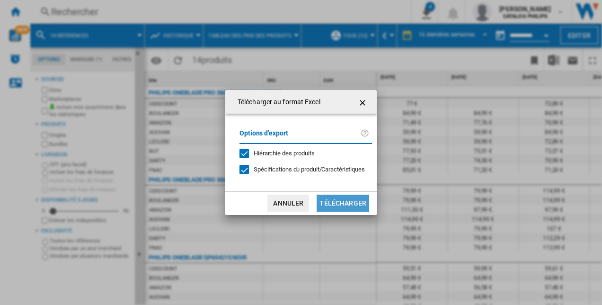
click at [336, 202] on button "Télécharger" at bounding box center [343, 203] width 53 height 17
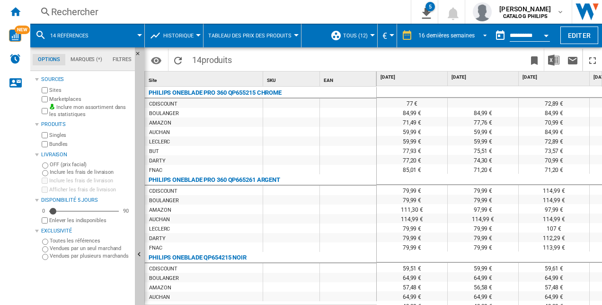
click at [453, 32] on span "16 dernières semaines" at bounding box center [447, 36] width 56 height 8
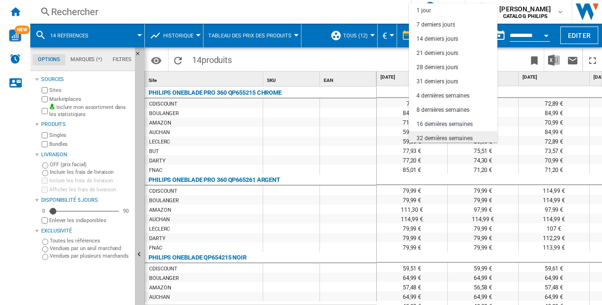
scroll to position [60, 0]
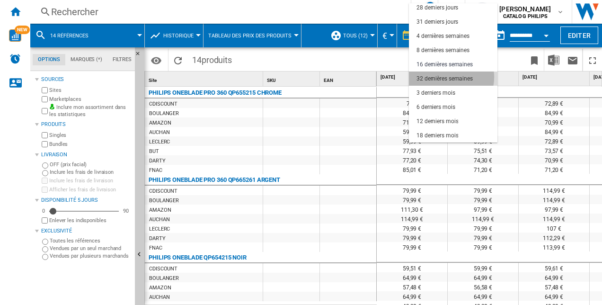
click at [451, 77] on div "32 dernières semaines" at bounding box center [445, 79] width 56 height 8
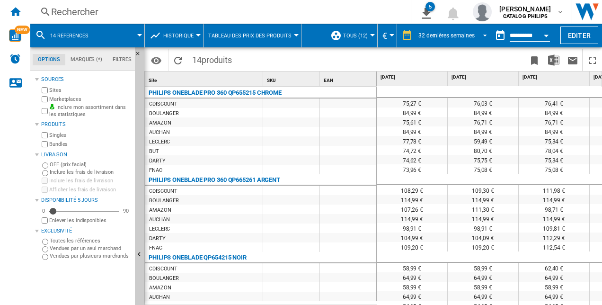
click at [456, 37] on div "32 dernières semaines" at bounding box center [447, 35] width 56 height 7
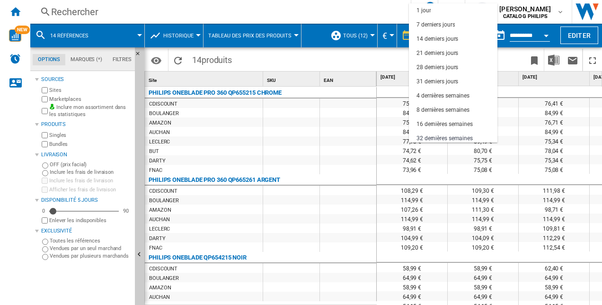
scroll to position [60, 0]
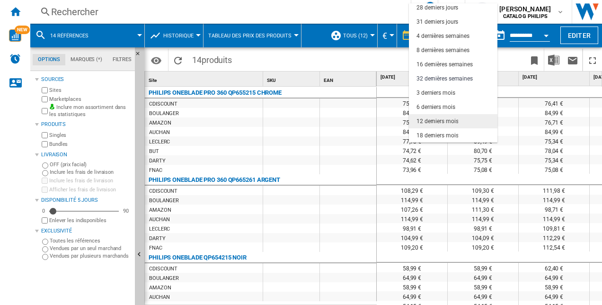
click at [454, 122] on div "12 derniers mois" at bounding box center [438, 121] width 42 height 8
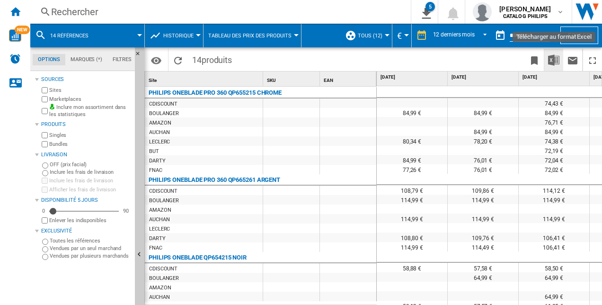
click at [562, 59] on button "Télécharger au format Excel" at bounding box center [554, 60] width 19 height 22
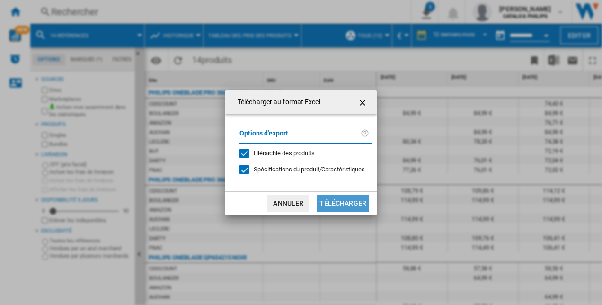
click at [339, 198] on button "Télécharger" at bounding box center [343, 203] width 53 height 17
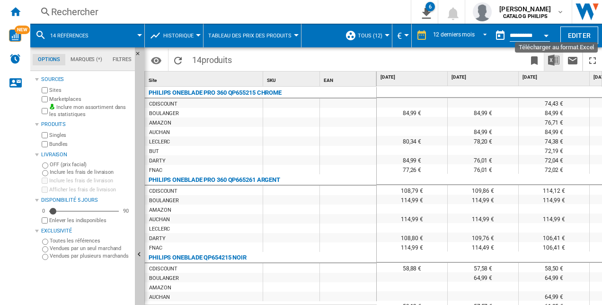
click at [560, 61] on img "Télécharger au format Excel" at bounding box center [553, 59] width 11 height 11
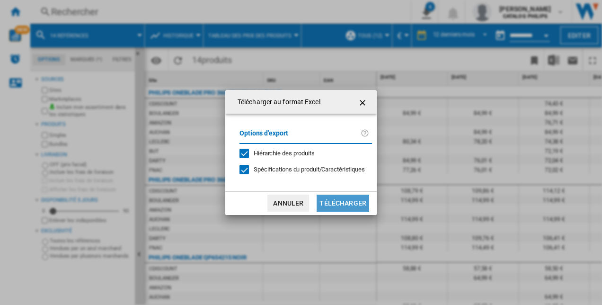
drag, startPoint x: 332, startPoint y: 206, endPoint x: 341, endPoint y: 206, distance: 8.5
click at [333, 206] on button "Télécharger" at bounding box center [343, 203] width 53 height 17
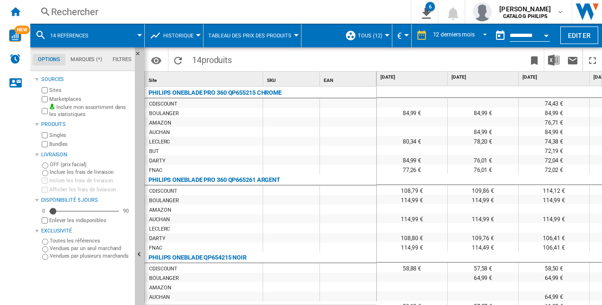
click at [88, 58] on md-tab-item "Marques (*)" at bounding box center [86, 59] width 42 height 11
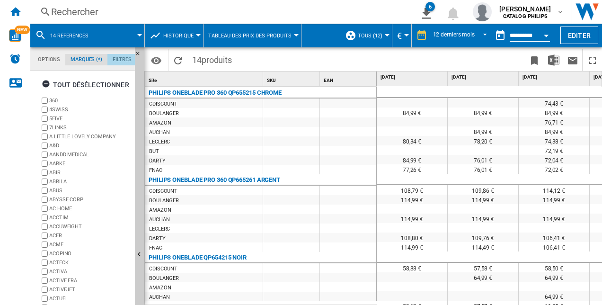
click at [126, 61] on md-tab-item "Filtres" at bounding box center [122, 59] width 29 height 11
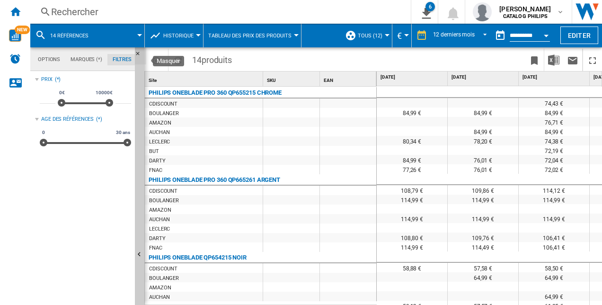
click at [138, 54] on ng-md-icon "Masquer" at bounding box center [140, 56] width 11 height 11
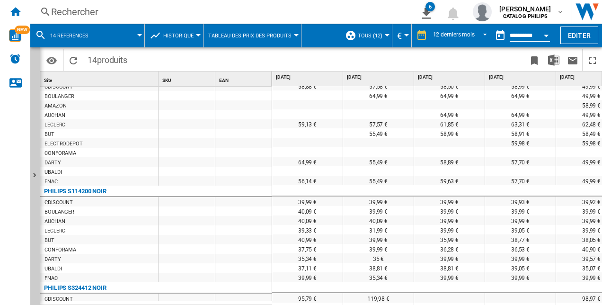
scroll to position [0, 0]
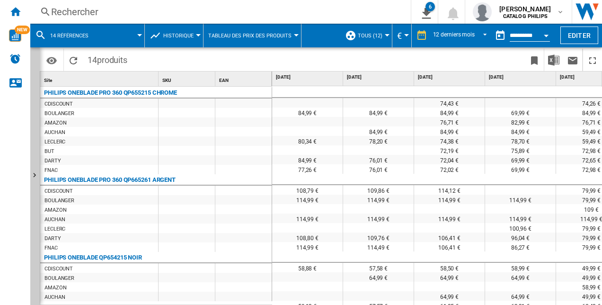
click at [185, 35] on span "Historique" at bounding box center [178, 36] width 30 height 6
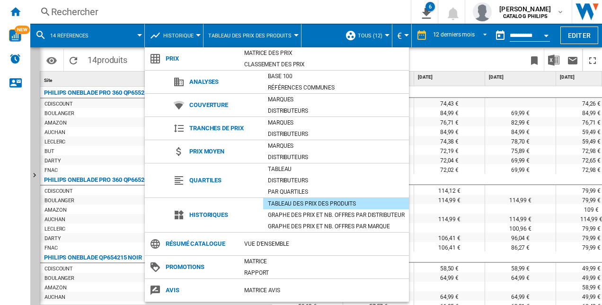
click at [74, 37] on md-backdrop at bounding box center [301, 152] width 602 height 305
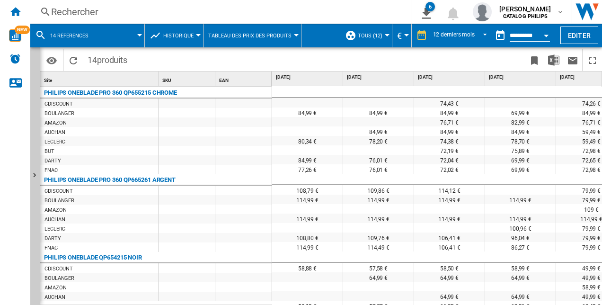
click at [74, 36] on span "14 références" at bounding box center [69, 36] width 38 height 6
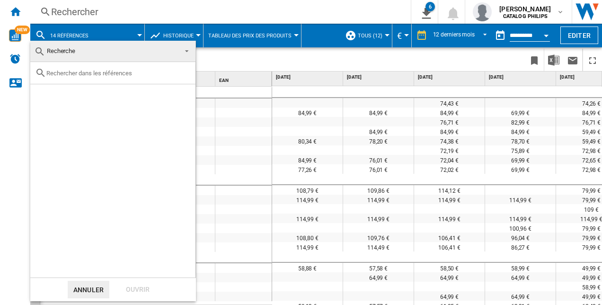
click at [88, 73] on input "text" at bounding box center [118, 73] width 144 height 7
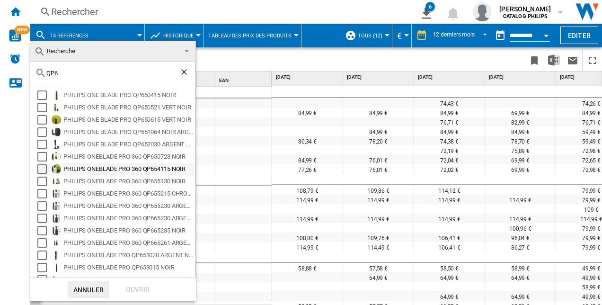
type input "QP6"
click at [42, 167] on div "Select" at bounding box center [41, 168] width 9 height 9
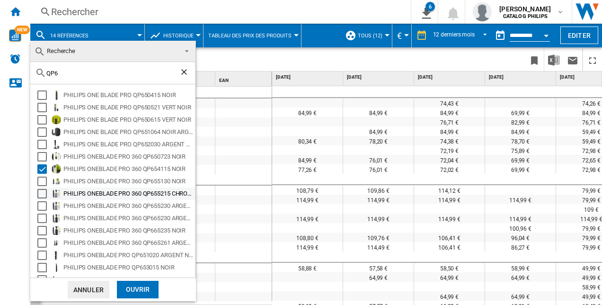
click at [45, 193] on div "Select" at bounding box center [41, 193] width 9 height 9
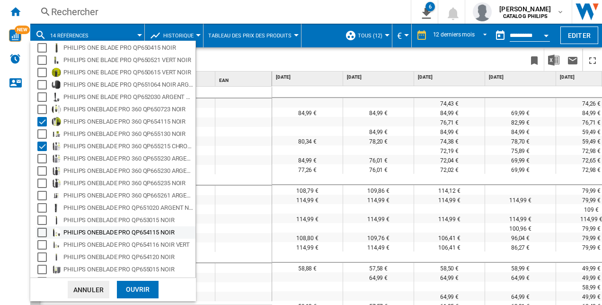
click at [37, 231] on div "PHILIPS ONEBLADE PRO QP654115 NOIR" at bounding box center [116, 232] width 160 height 12
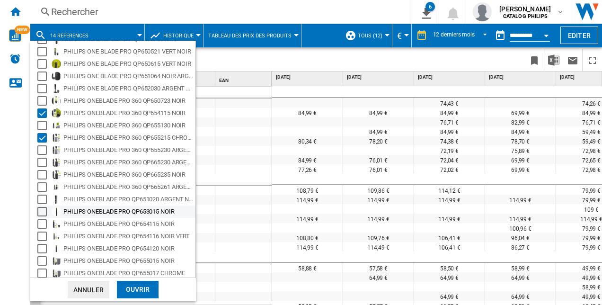
scroll to position [58, 0]
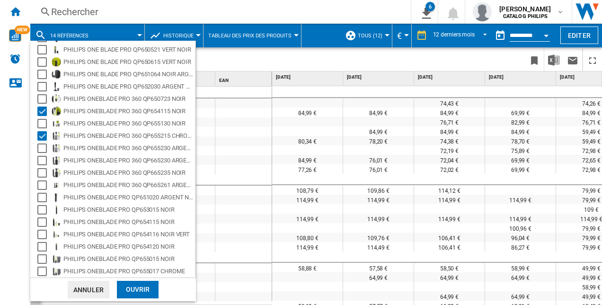
click at [140, 293] on div "Ouvrir" at bounding box center [138, 290] width 42 height 18
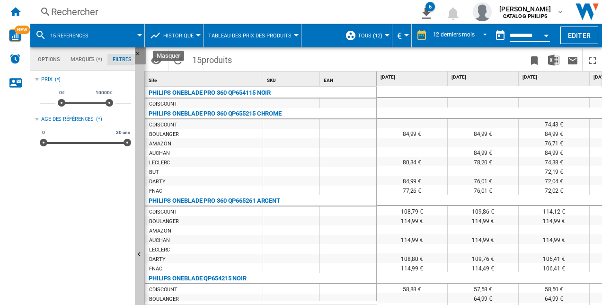
click at [138, 53] on ng-md-icon "Masquer" at bounding box center [140, 56] width 11 height 11
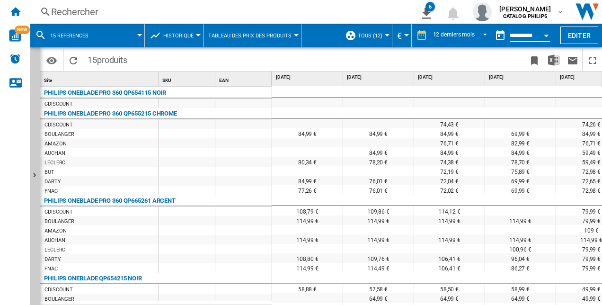
click at [68, 168] on div "BUT" at bounding box center [99, 171] width 118 height 9
click at [551, 63] on img "Télécharger au format Excel" at bounding box center [553, 59] width 11 height 11
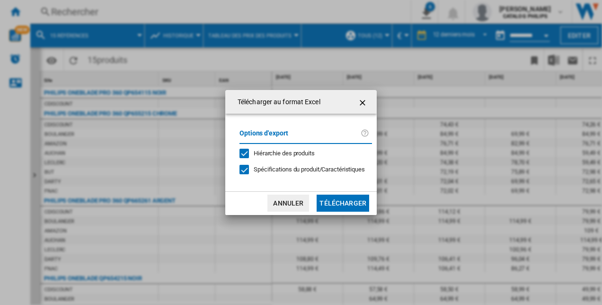
click at [343, 198] on button "Télécharger" at bounding box center [343, 203] width 53 height 17
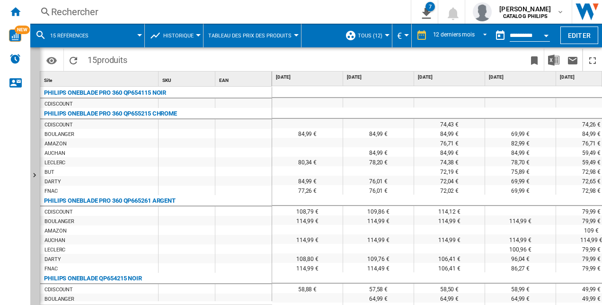
drag, startPoint x: 320, startPoint y: 62, endPoint x: 321, endPoint y: 69, distance: 7.2
click at [320, 62] on span at bounding box center [230, 60] width 197 height 22
click at [528, 34] on input "**********" at bounding box center [530, 37] width 40 height 9
click at [548, 34] on button "Open calendar" at bounding box center [546, 34] width 17 height 17
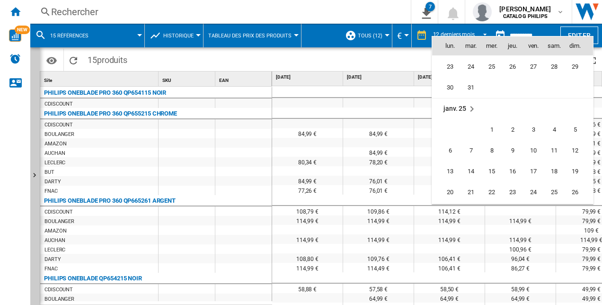
scroll to position [3476, 0]
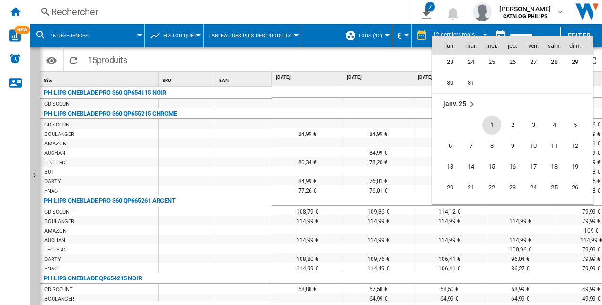
click at [494, 127] on span "1" at bounding box center [492, 125] width 19 height 19
type input "**********"
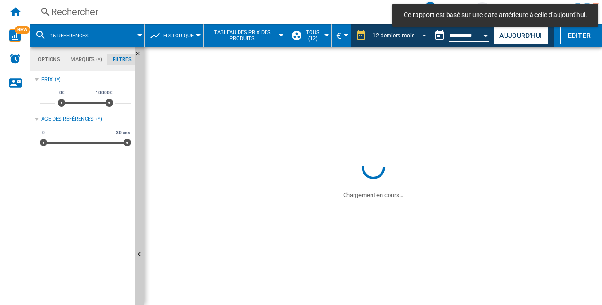
click at [405, 35] on div "12 derniers mois" at bounding box center [394, 35] width 42 height 7
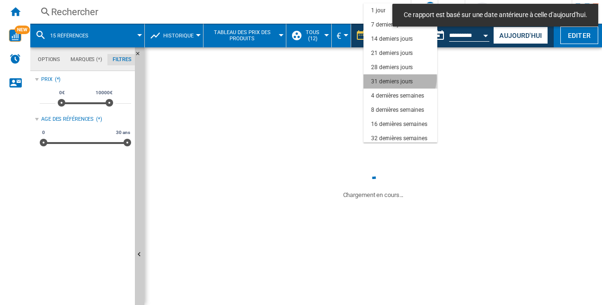
click at [400, 78] on div "31 derniers jours" at bounding box center [392, 82] width 42 height 8
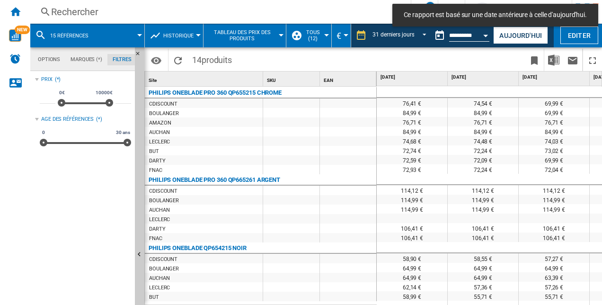
click at [553, 59] on div at bounding box center [301, 152] width 602 height 305
click at [555, 59] on img "Télécharger au format Excel" at bounding box center [553, 59] width 11 height 11
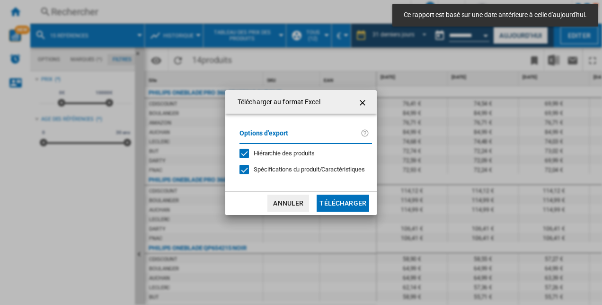
click at [340, 203] on button "Télécharger" at bounding box center [343, 203] width 53 height 17
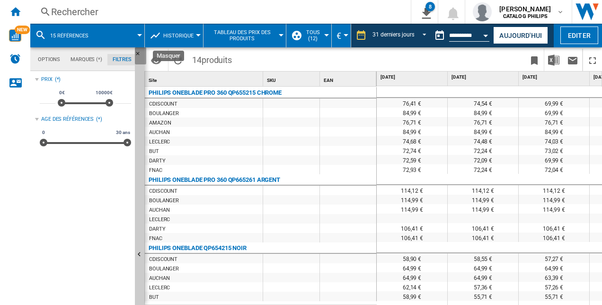
click at [137, 51] on ng-md-icon "Masquer" at bounding box center [140, 56] width 11 height 11
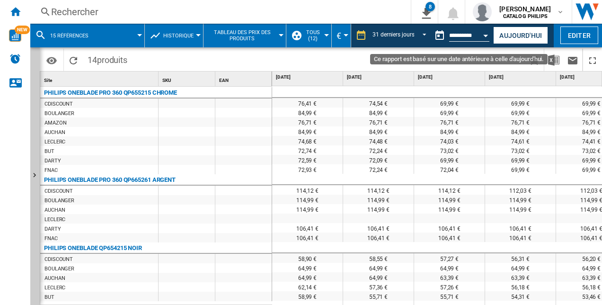
click at [485, 33] on button "Open calendar" at bounding box center [486, 34] width 17 height 17
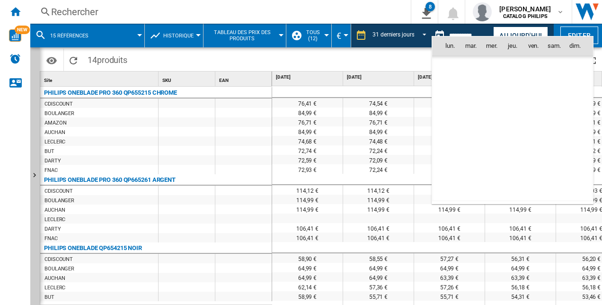
scroll to position [3514, 0]
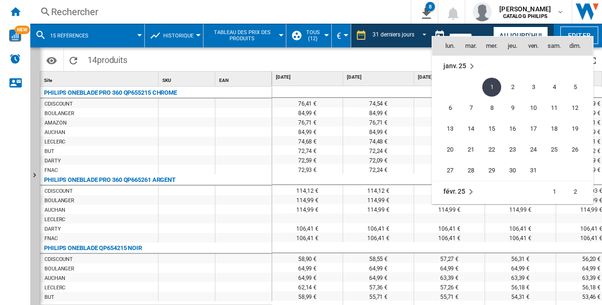
click at [275, 108] on div at bounding box center [301, 152] width 602 height 305
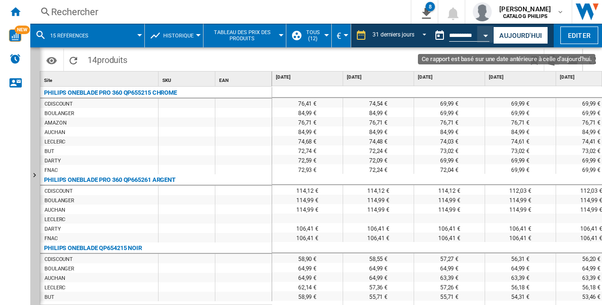
click at [474, 27] on md-datepicker "**********" at bounding box center [464, 35] width 68 height 19
click at [488, 33] on button "Open calendar" at bounding box center [486, 34] width 17 height 17
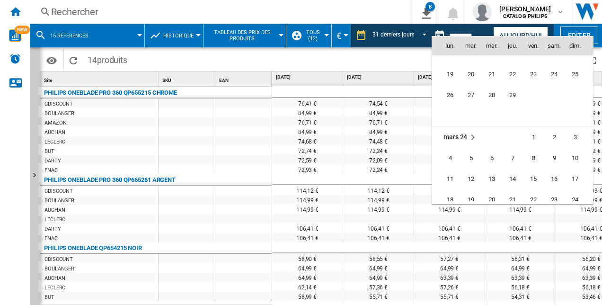
scroll to position [2093, 0]
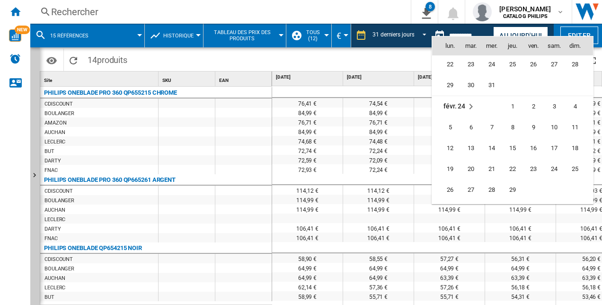
click at [397, 59] on div at bounding box center [301, 152] width 602 height 305
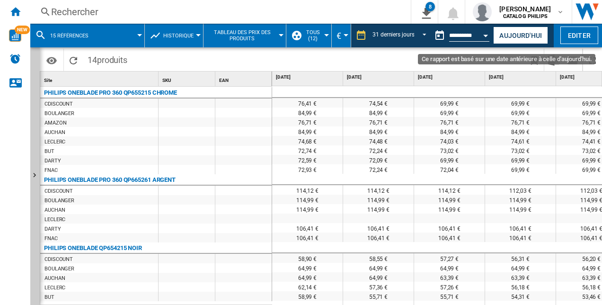
click at [487, 35] on div "Open calendar" at bounding box center [486, 36] width 5 height 2
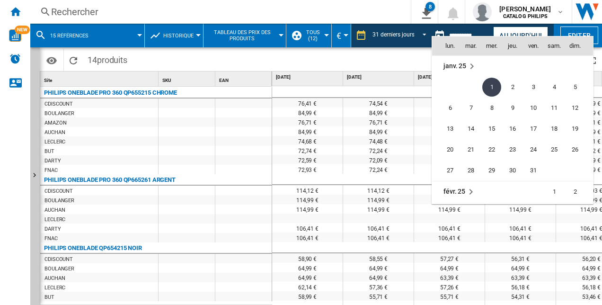
scroll to position [3561, 0]
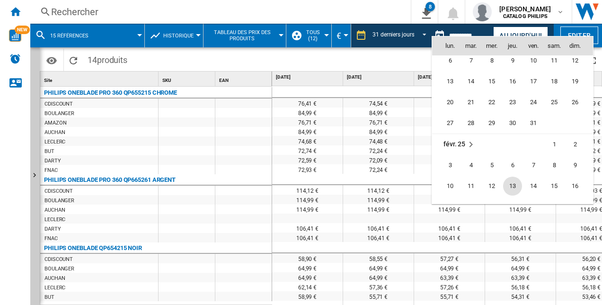
click at [512, 182] on span "13" at bounding box center [512, 186] width 19 height 19
type input "**********"
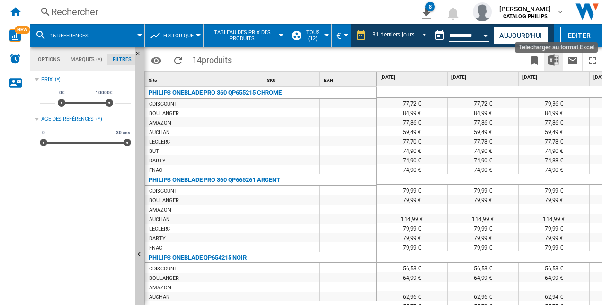
click at [556, 65] on img "Télécharger au format Excel" at bounding box center [553, 59] width 11 height 11
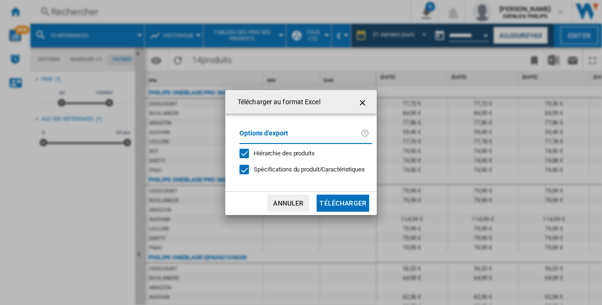
click at [345, 205] on button "Télécharger" at bounding box center [343, 203] width 53 height 17
